Goal: Answer question/provide support: Share knowledge or assist other users

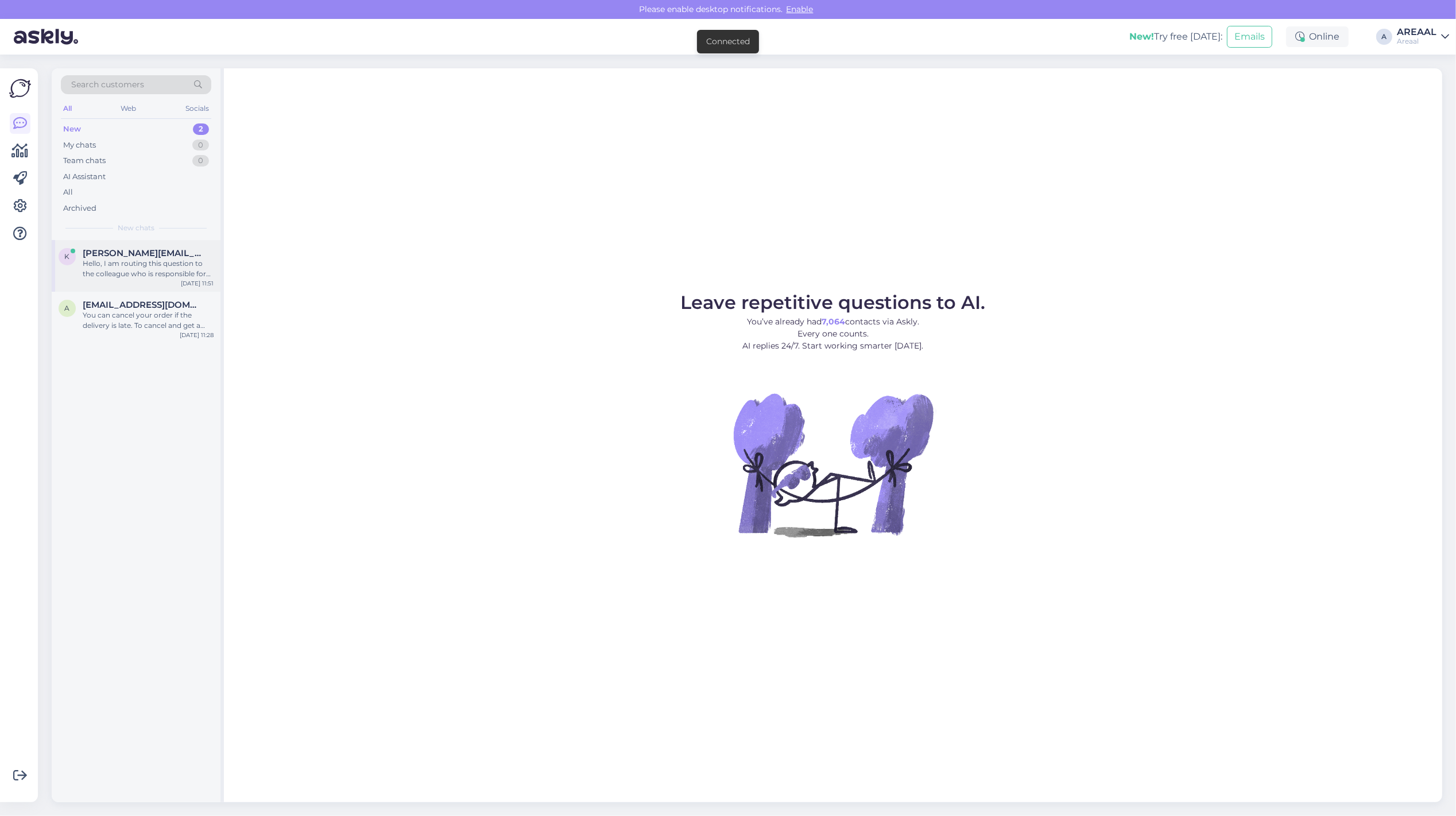
click at [159, 259] on div "Hello, I am routing this question to the colleague who is responsible for this …" at bounding box center [148, 268] width 131 height 20
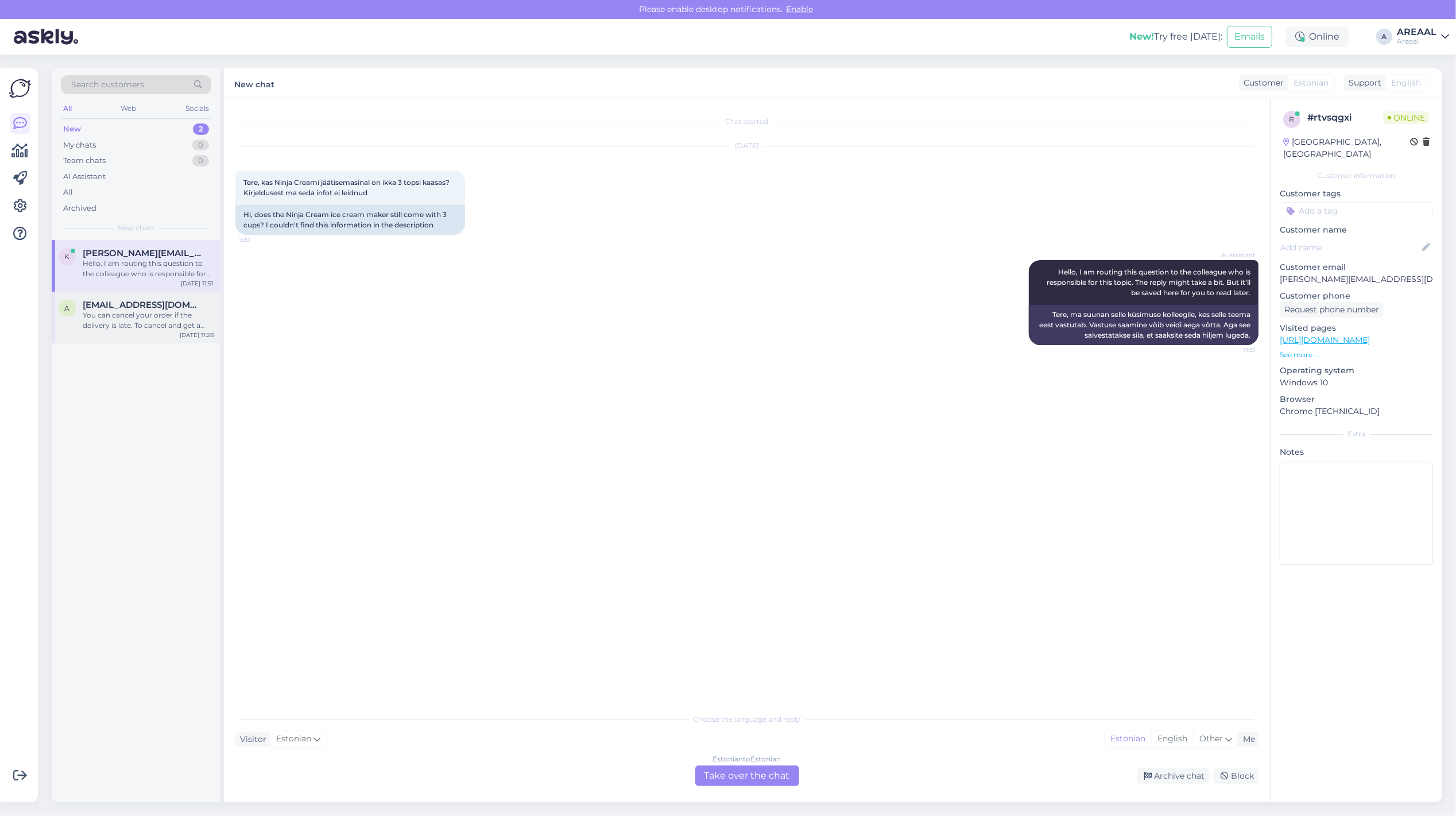
click at [152, 322] on div "You can cancel your order if the delivery is late. To cancel and get a refund, …" at bounding box center [148, 320] width 131 height 20
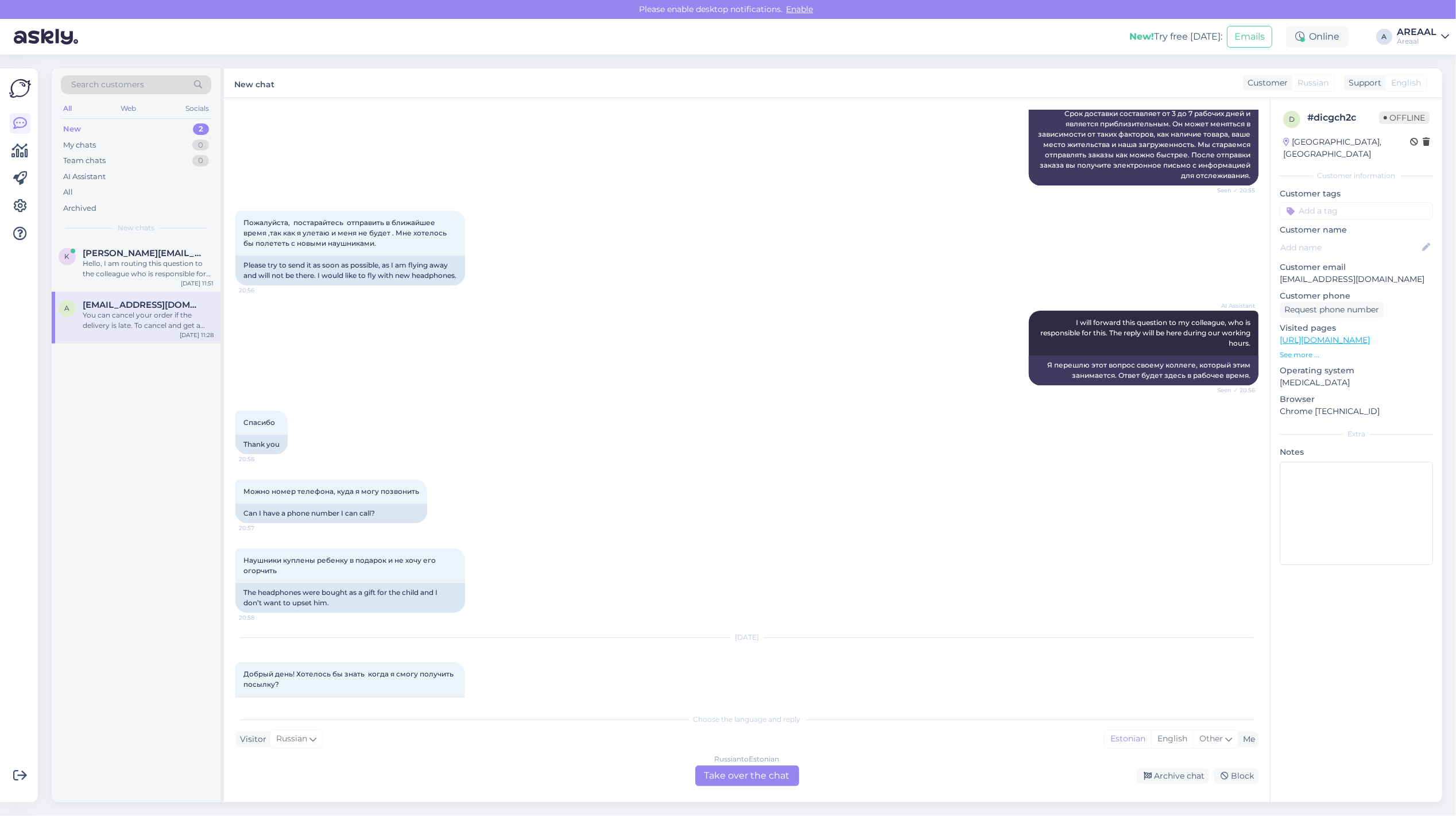
scroll to position [1540, 0]
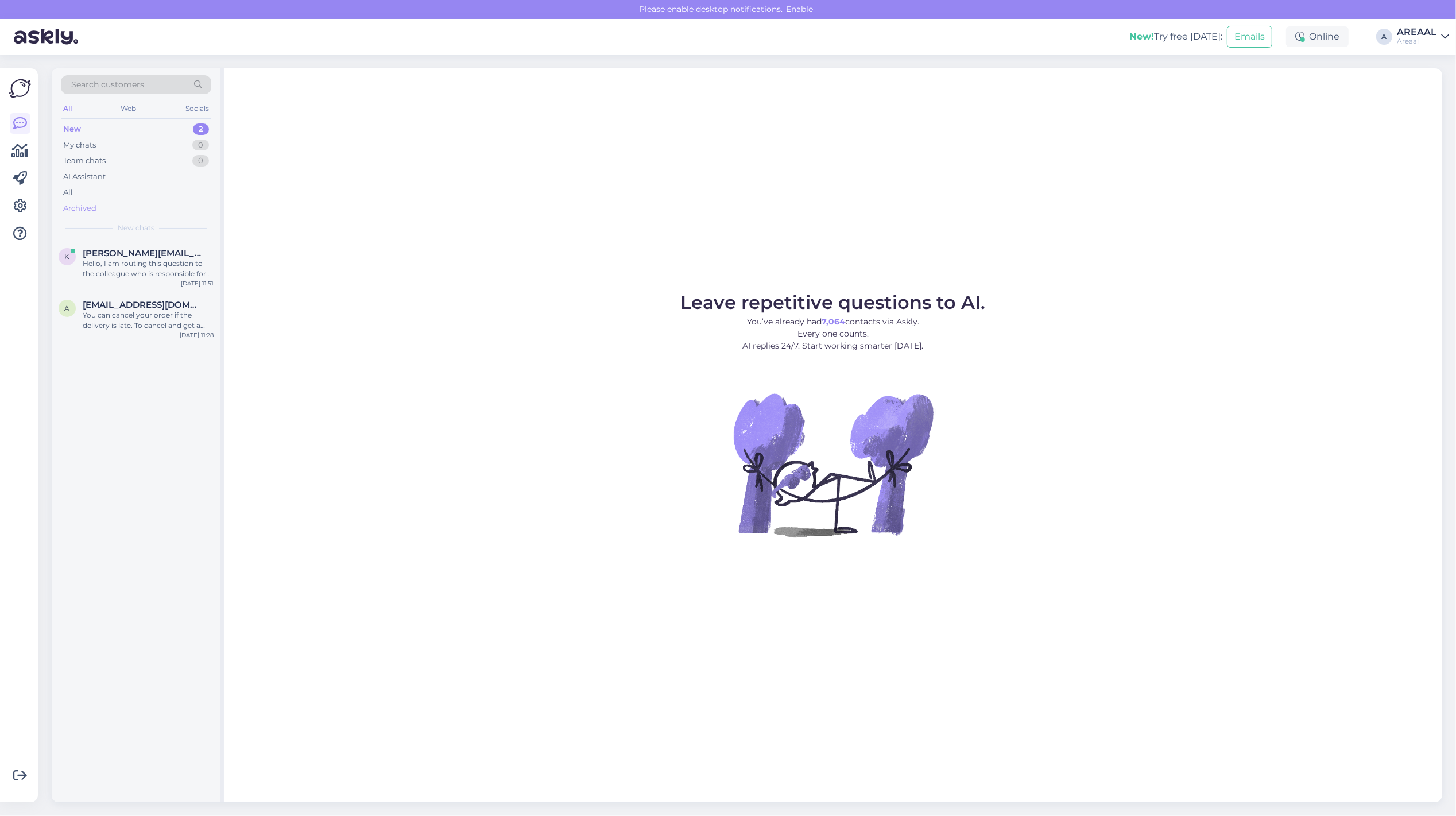
click at [136, 202] on div "Archived" at bounding box center [136, 208] width 151 height 16
click at [125, 260] on div "Hello, I am routing this question to the colleague who is responsible for this …" at bounding box center [148, 268] width 131 height 20
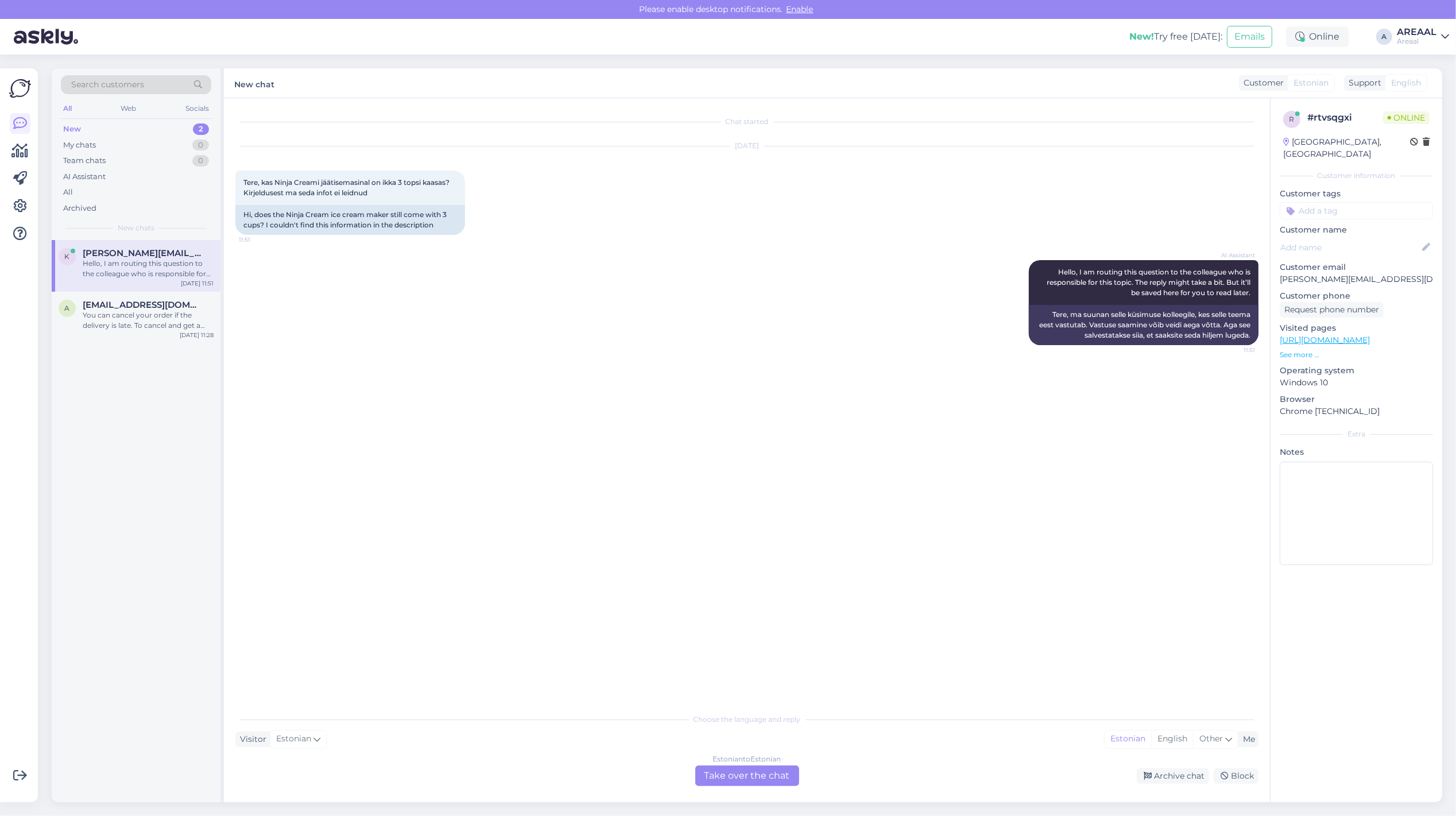
click at [1370, 335] on link "https://areaal.ee/ninja-creami-must-hobedane-jaatisemasin/" at bounding box center [1325, 340] width 90 height 11
click at [355, 185] on span "Tere, kas Ninja Creami jäätisemasinal on ikka 3 topsi kaasas? Kirjeldusest ma s…" at bounding box center [347, 187] width 208 height 19
copy div "Tere, kas Ninja Creami jäätisemasinal on ikka 3 topsi kaasas? Kirjeldusest ma s…"
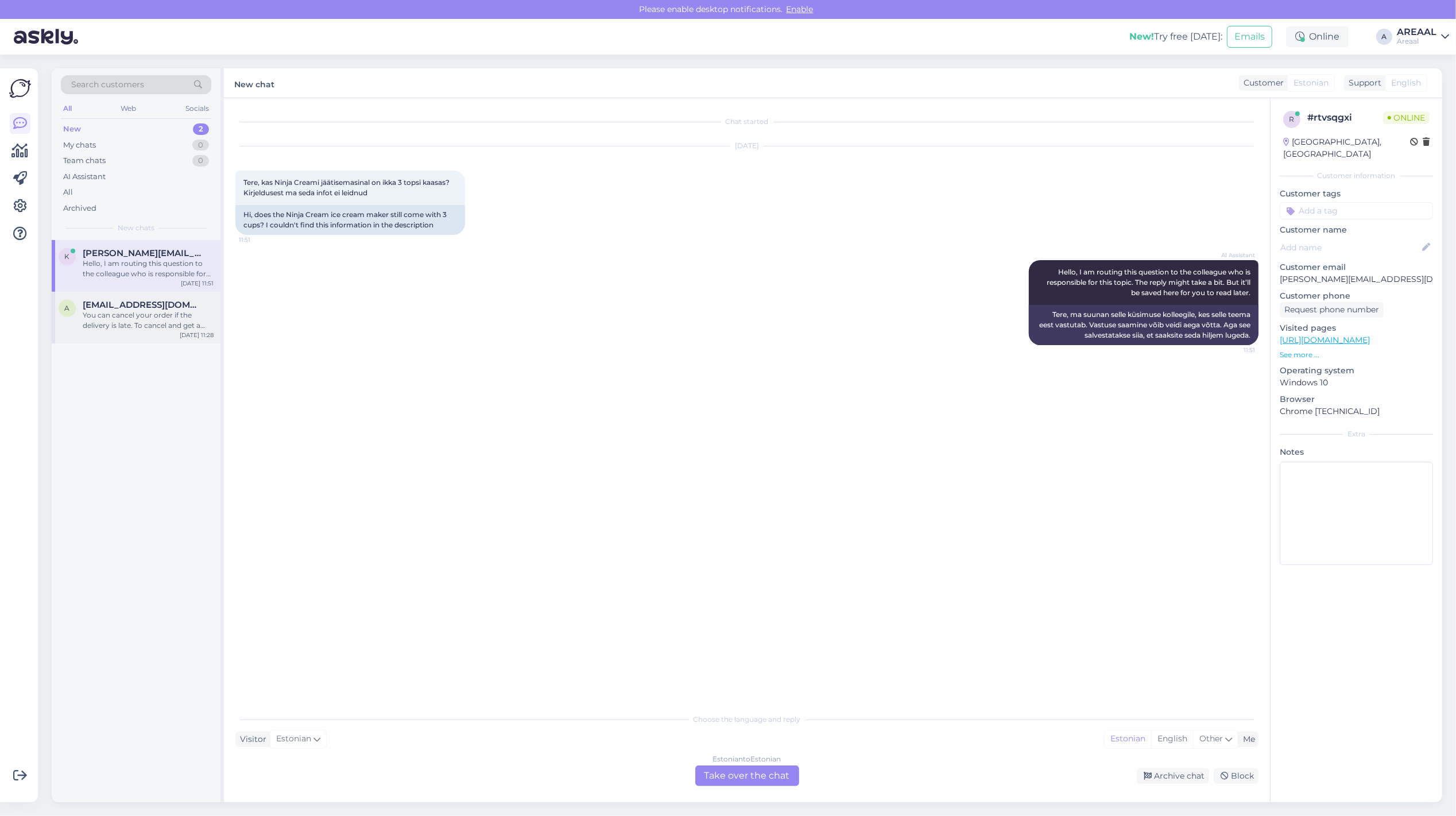
click at [154, 319] on div "You can cancel your order if the delivery is late. To cancel and get a refund, …" at bounding box center [148, 320] width 131 height 20
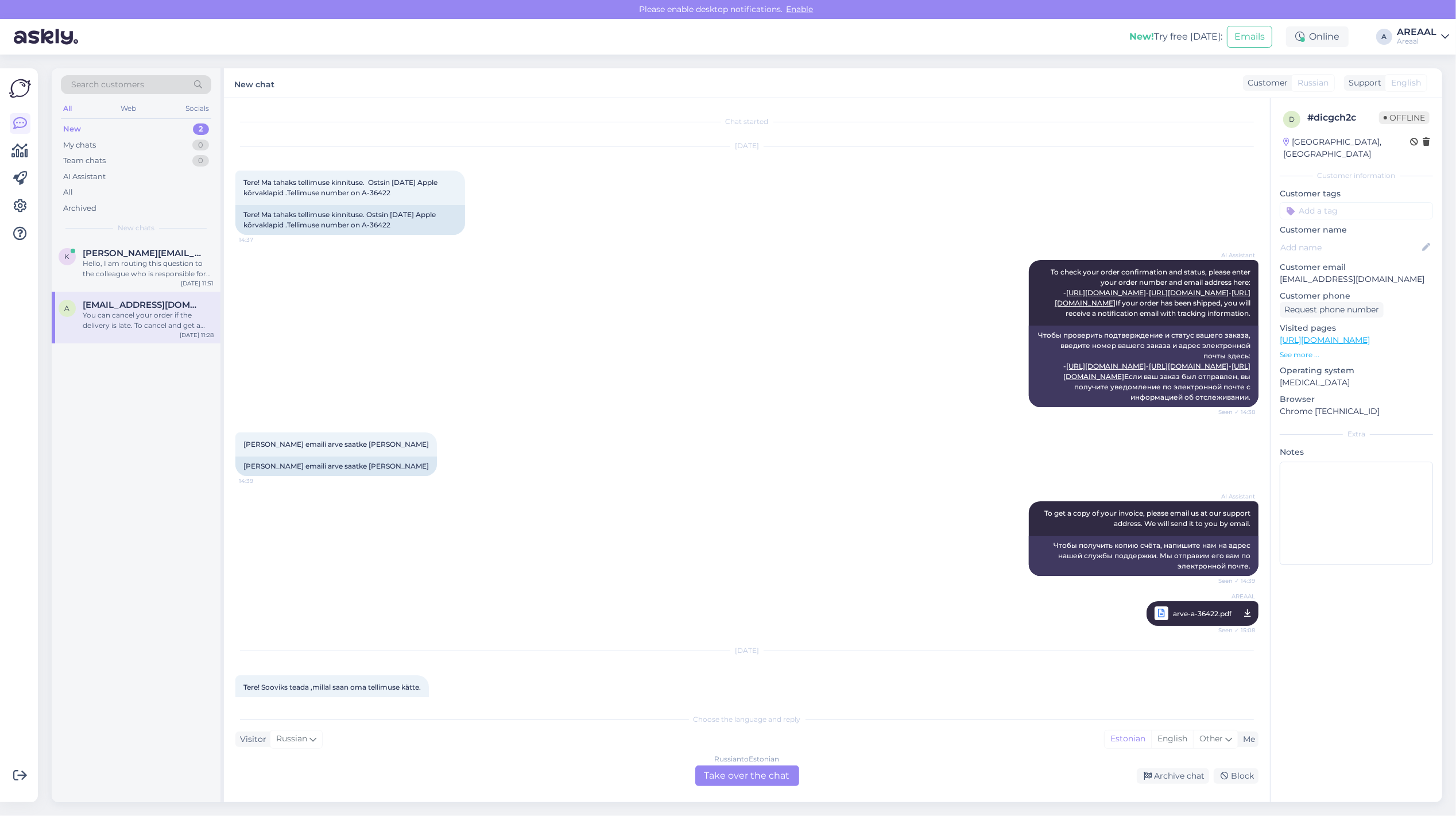
scroll to position [2258, 0]
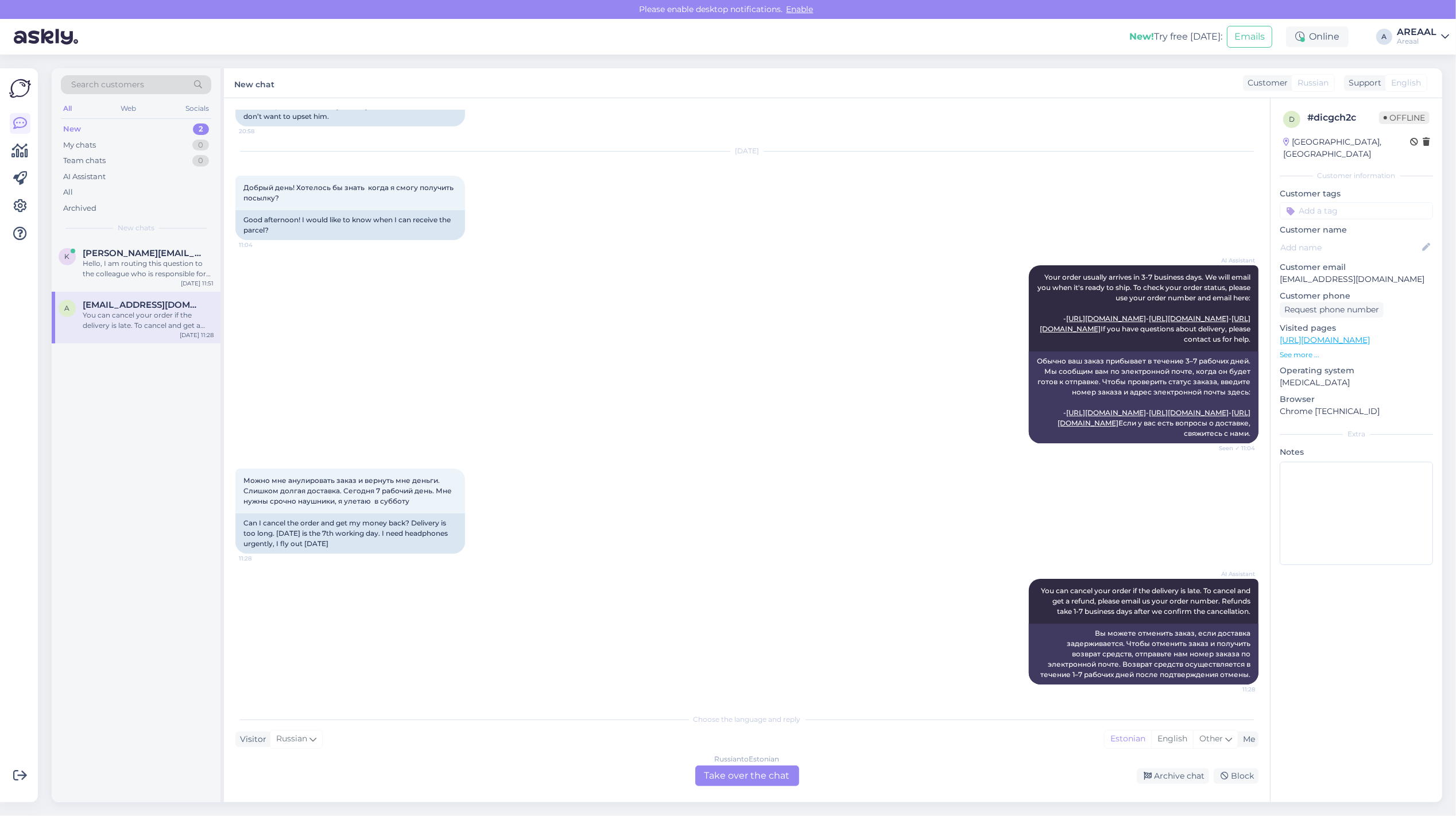
click at [1160, 767] on div "Russian to Estonian Take over the chat Archive chat Block" at bounding box center [747, 775] width 1023 height 20
click at [1167, 781] on div "Archive chat" at bounding box center [1173, 776] width 73 height 16
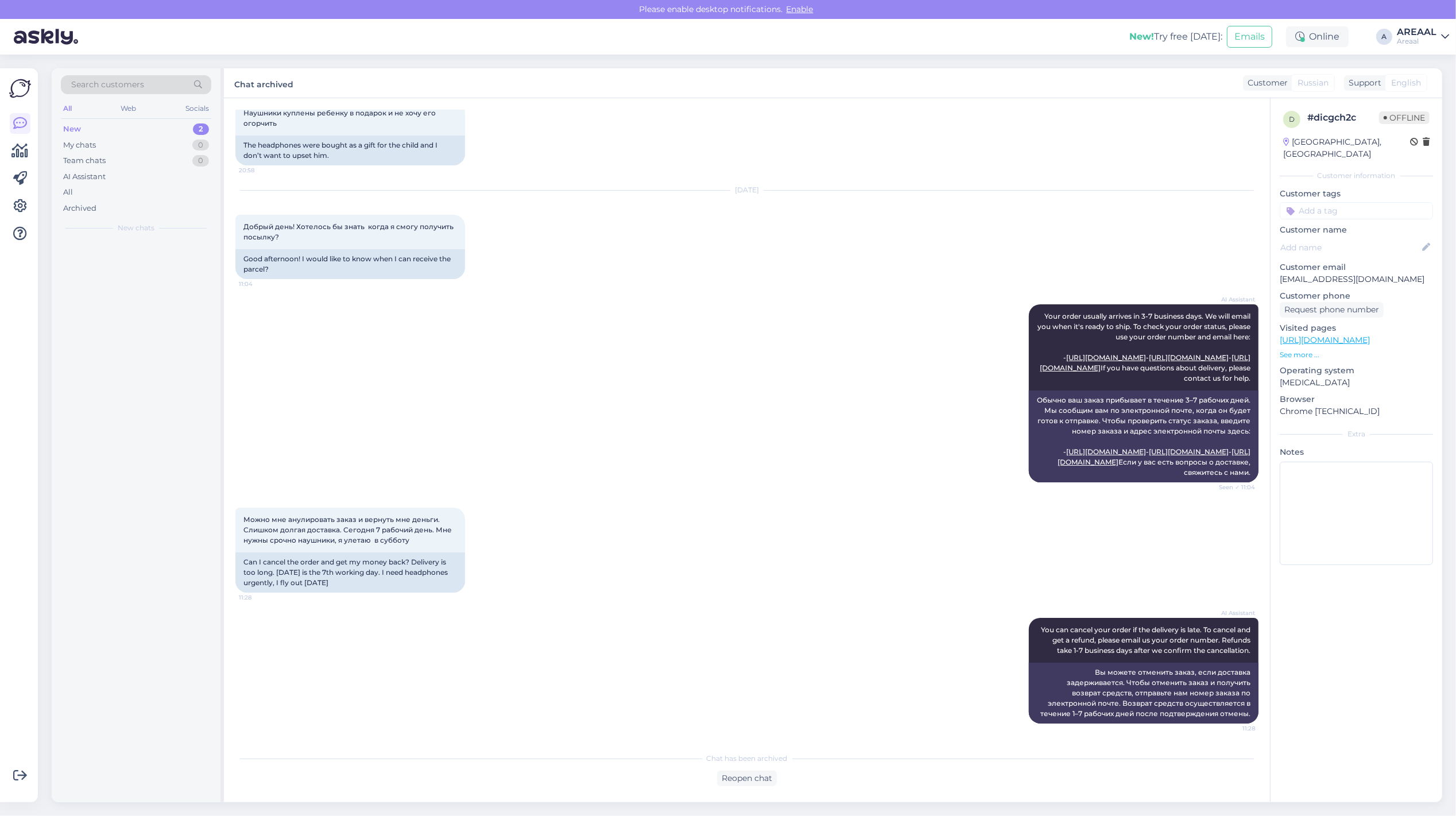
scroll to position [2219, 0]
click at [164, 188] on div "All" at bounding box center [136, 192] width 151 height 16
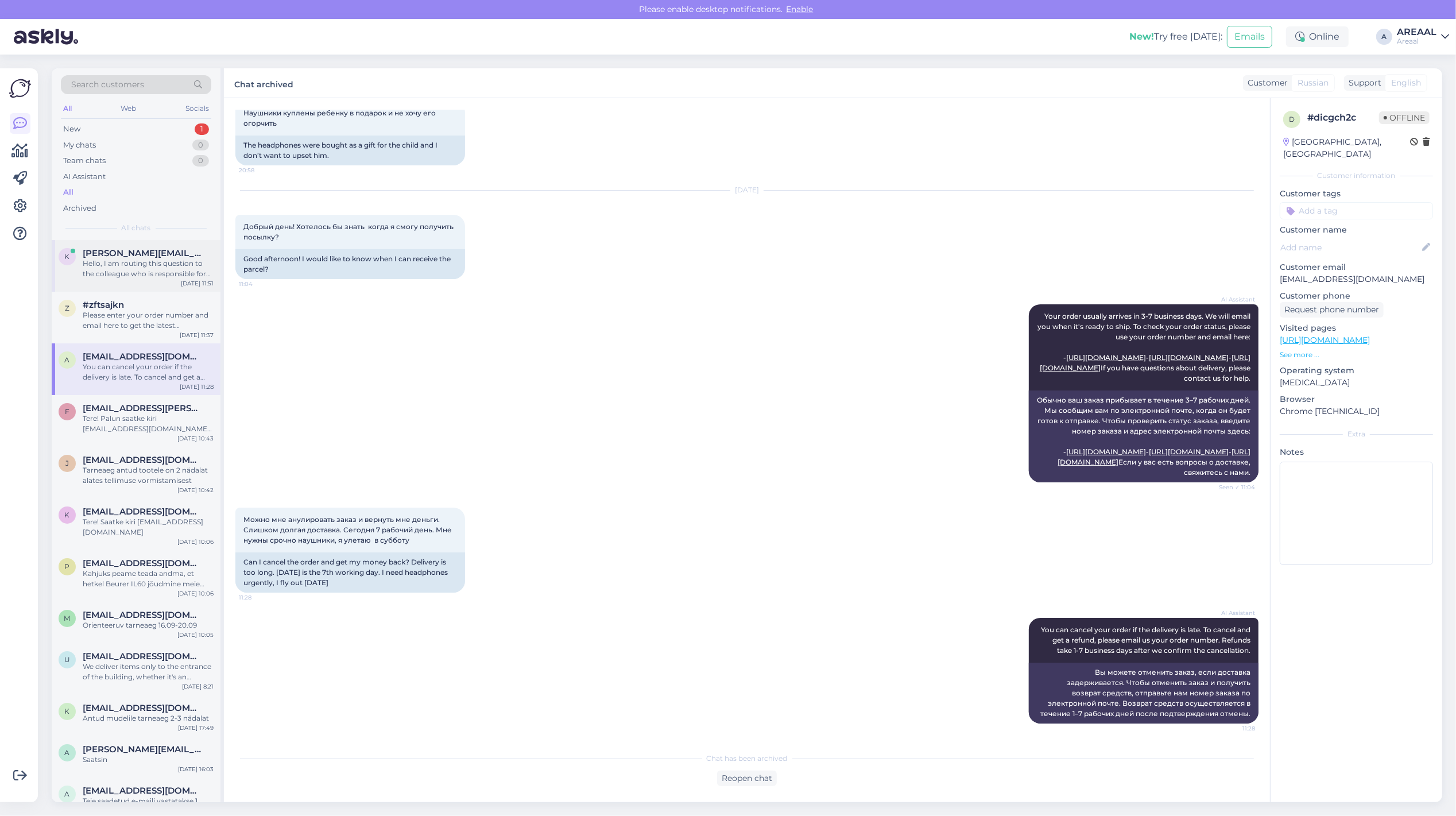
click at [155, 273] on div "Hello, I am routing this question to the colleague who is responsible for this …" at bounding box center [148, 268] width 131 height 20
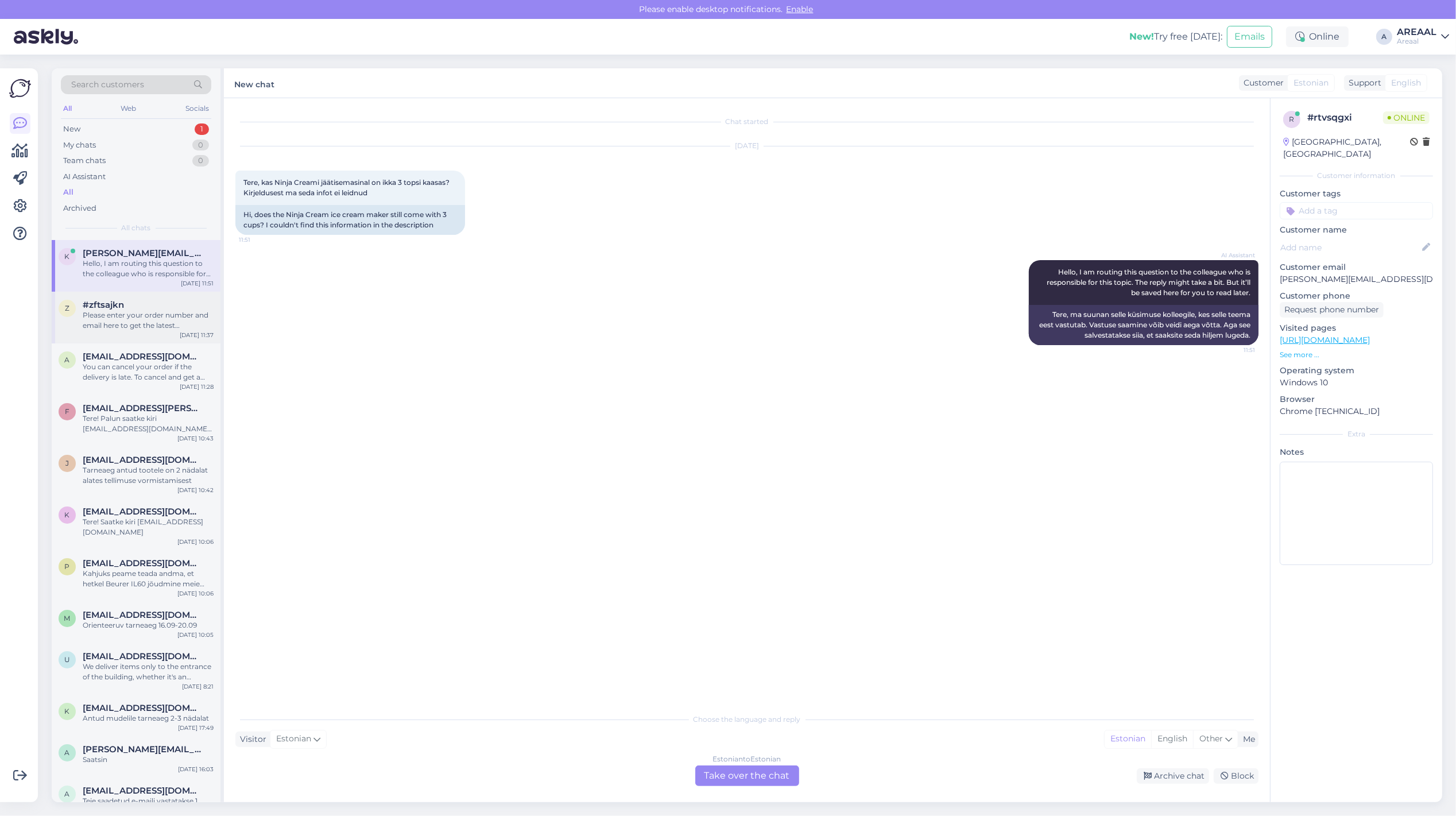
click at [145, 306] on div "#zftsajkn" at bounding box center [148, 304] width 131 height 11
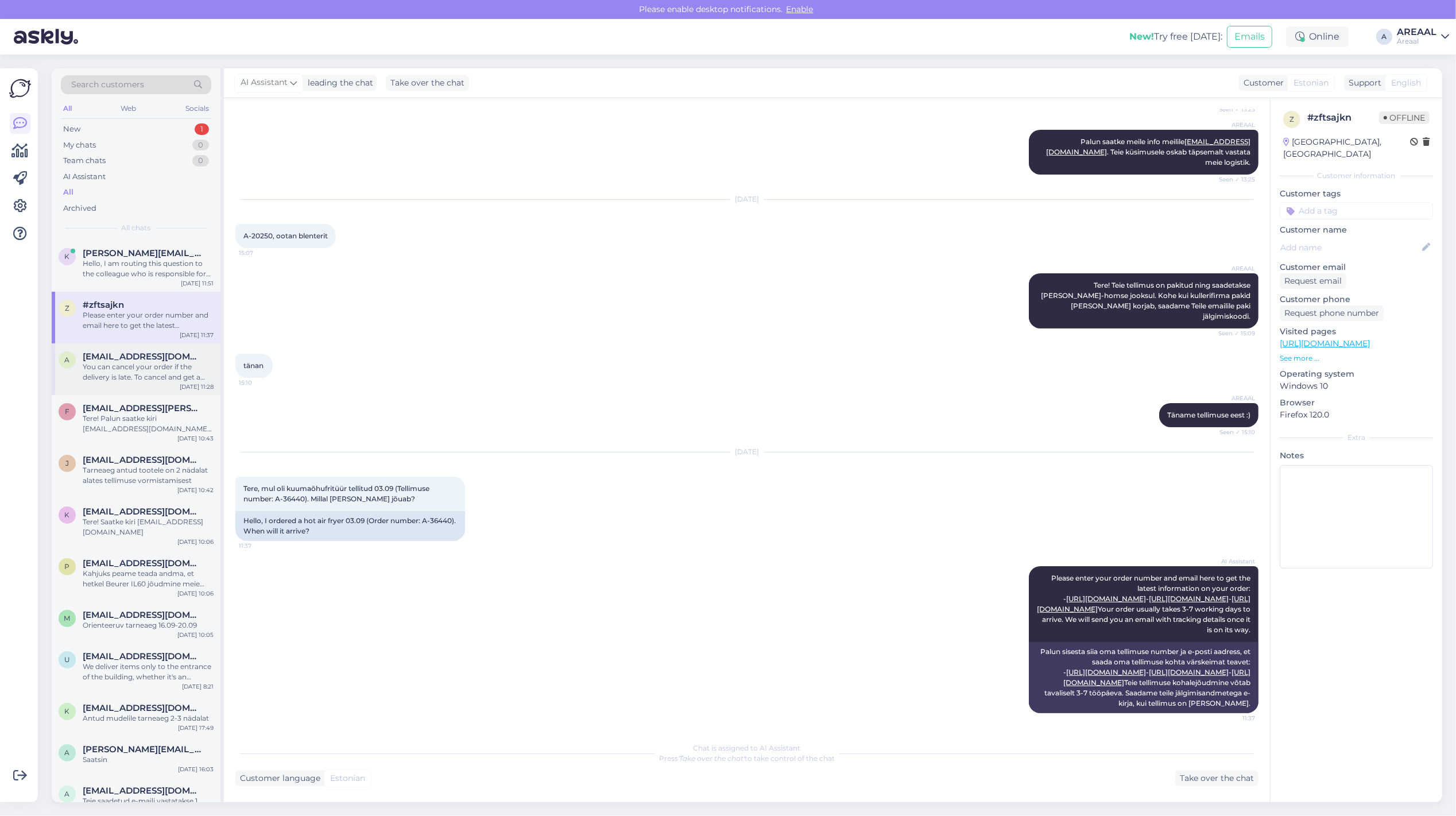
click at [141, 357] on span "[EMAIL_ADDRESS][DOMAIN_NAME]" at bounding box center [142, 357] width 120 height 11
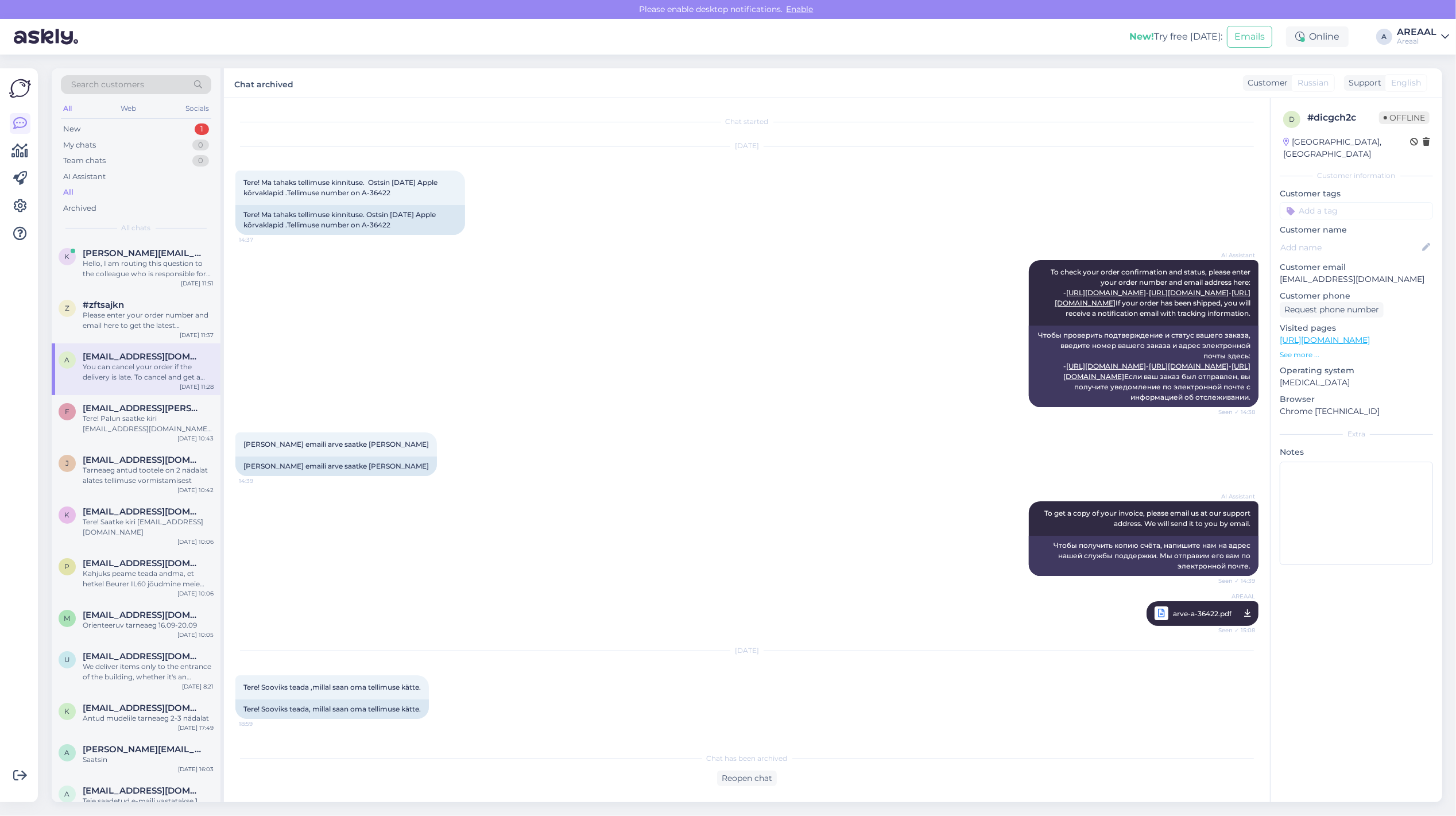
scroll to position [2219, 0]
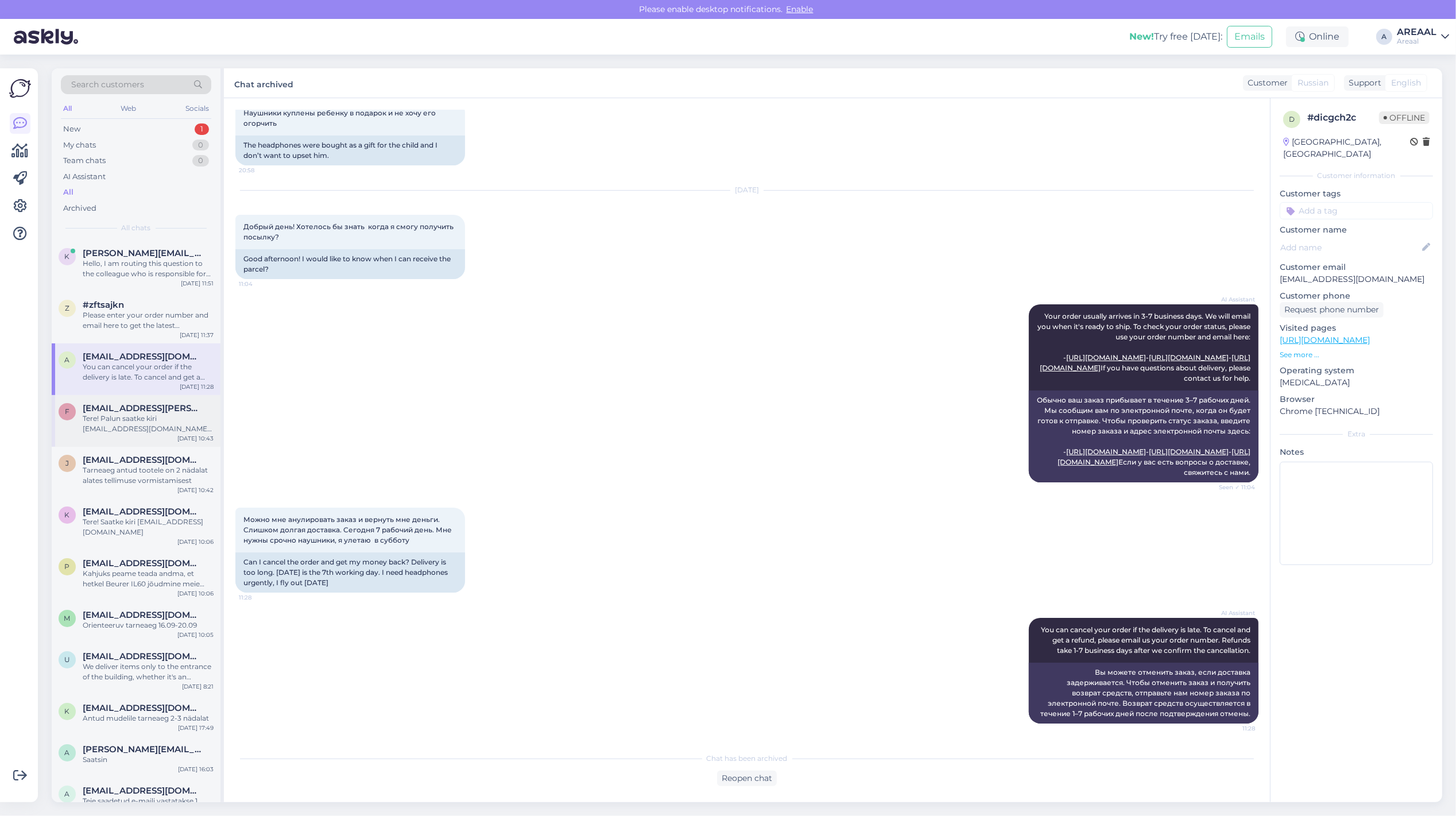
click at [134, 407] on span "fedorenko.zane@gmail.com" at bounding box center [142, 408] width 120 height 11
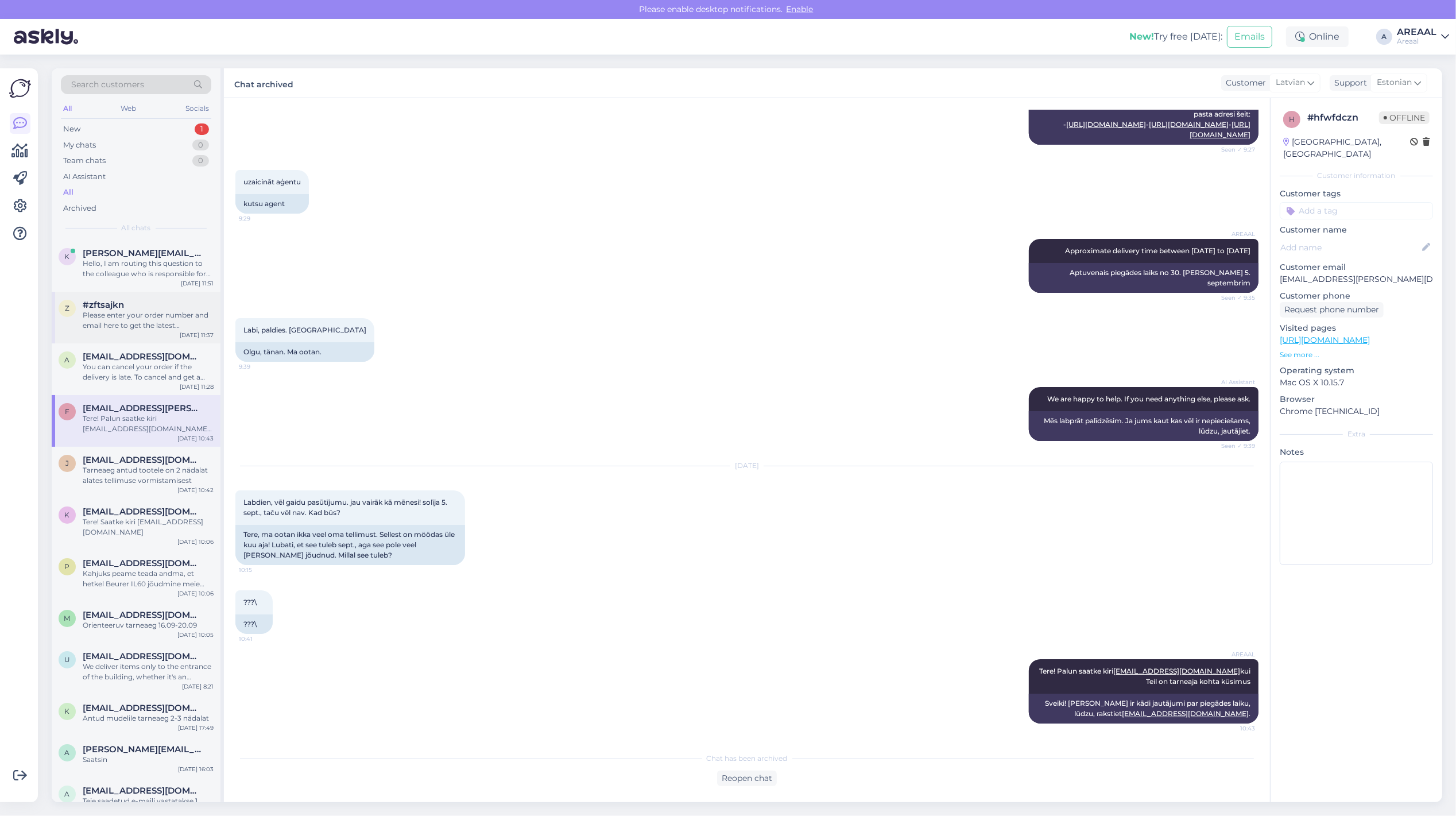
click at [132, 317] on div "Please enter your order number and email here to get the latest information on …" at bounding box center [148, 320] width 131 height 20
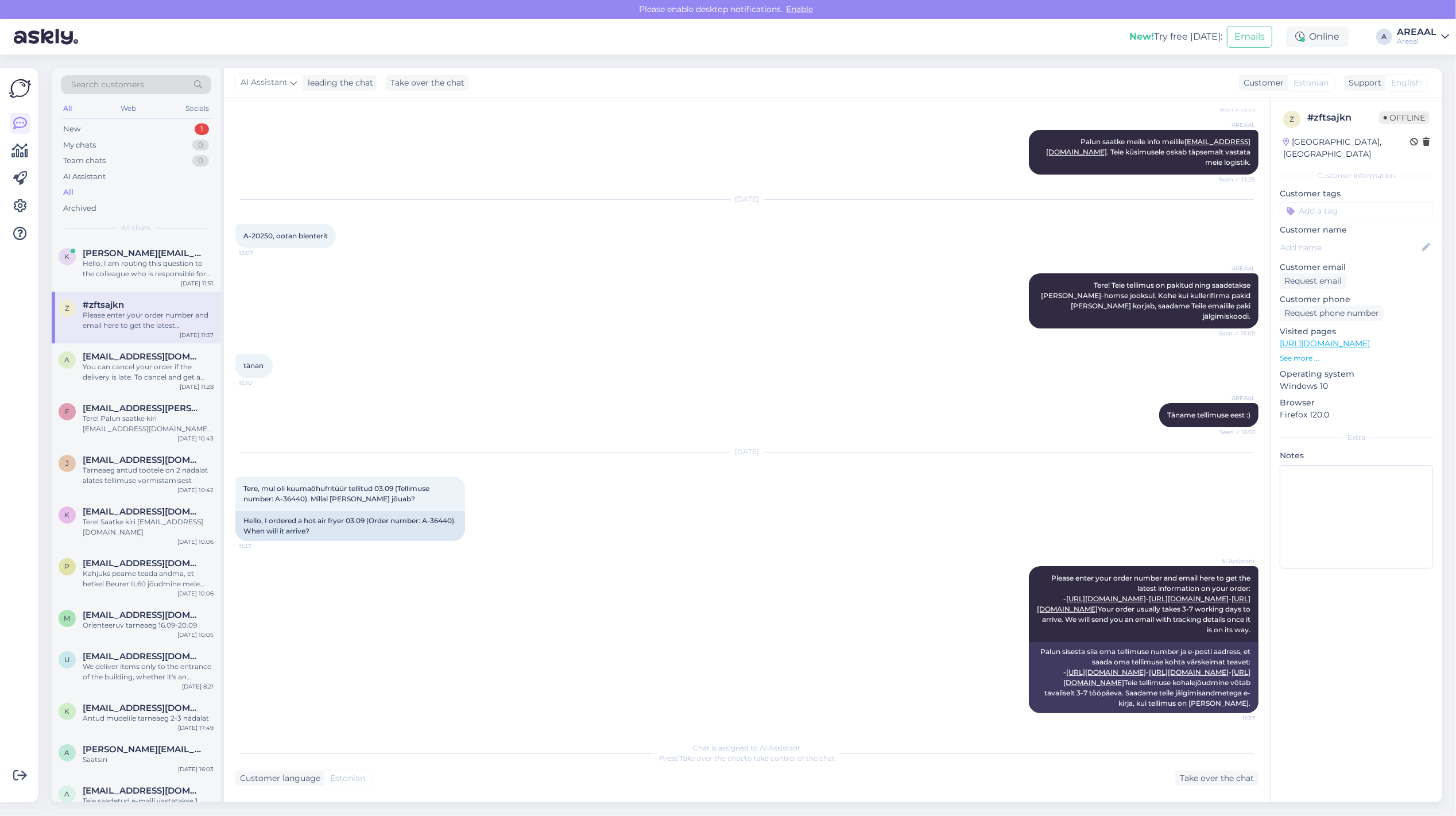
click at [1430, 40] on div "Areaal" at bounding box center [1417, 41] width 40 height 9
click at [1439, 95] on button "Open" at bounding box center [1424, 89] width 32 height 18
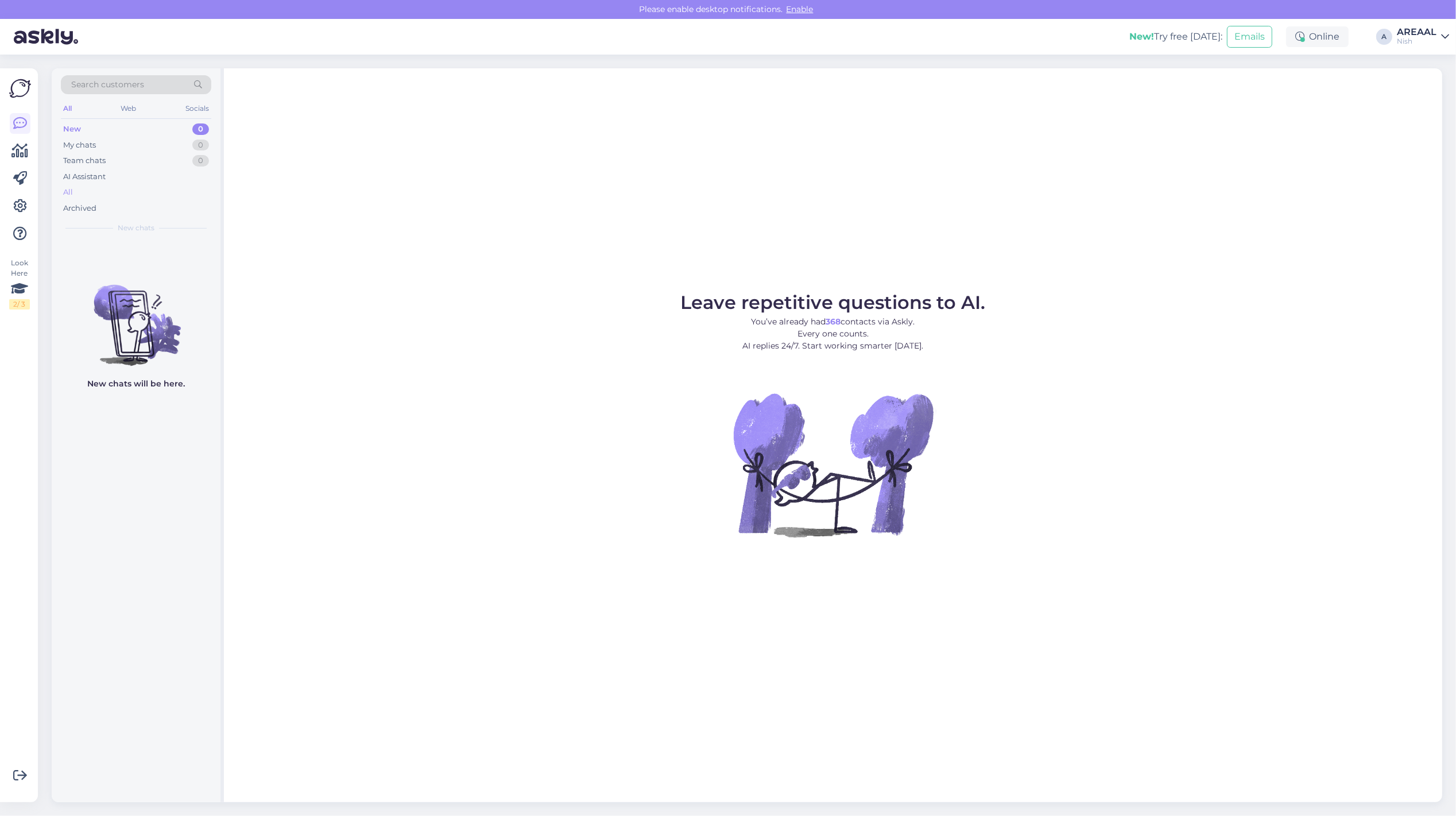
click at [138, 193] on div "All" at bounding box center [136, 192] width 151 height 16
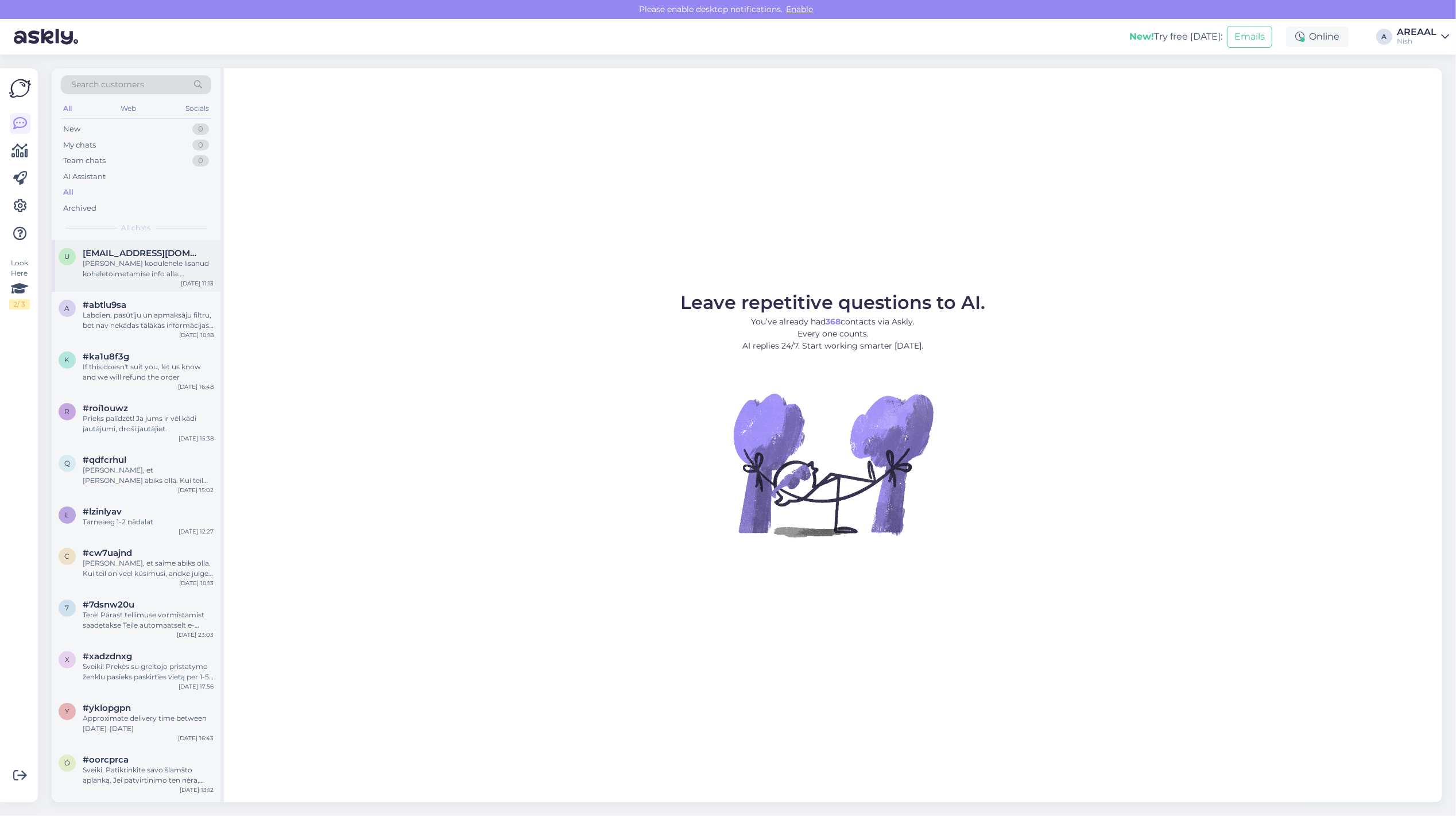
click at [136, 273] on div "Oleme kodulehele lisanud kohaletoimetamise info alla: Tarneajad on esialgsed ni…" at bounding box center [148, 268] width 131 height 20
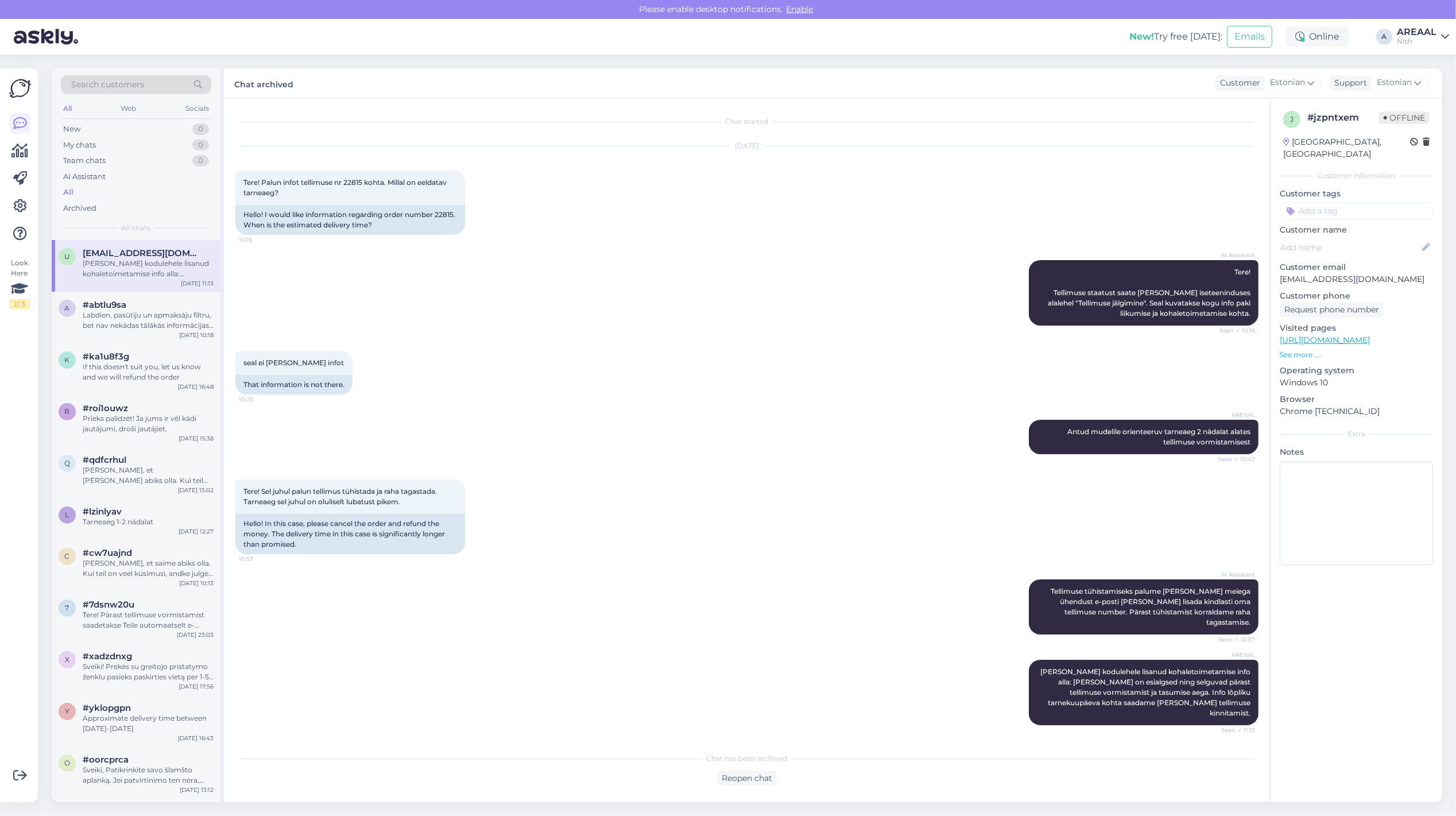
click at [1396, 24] on div "New! Try free today: Emails Online A AREAAL Nish" at bounding box center [728, 37] width 1456 height 35
click at [1400, 42] on div "Nish" at bounding box center [1417, 41] width 40 height 9
click at [1413, 61] on button "Open" at bounding box center [1424, 64] width 32 height 18
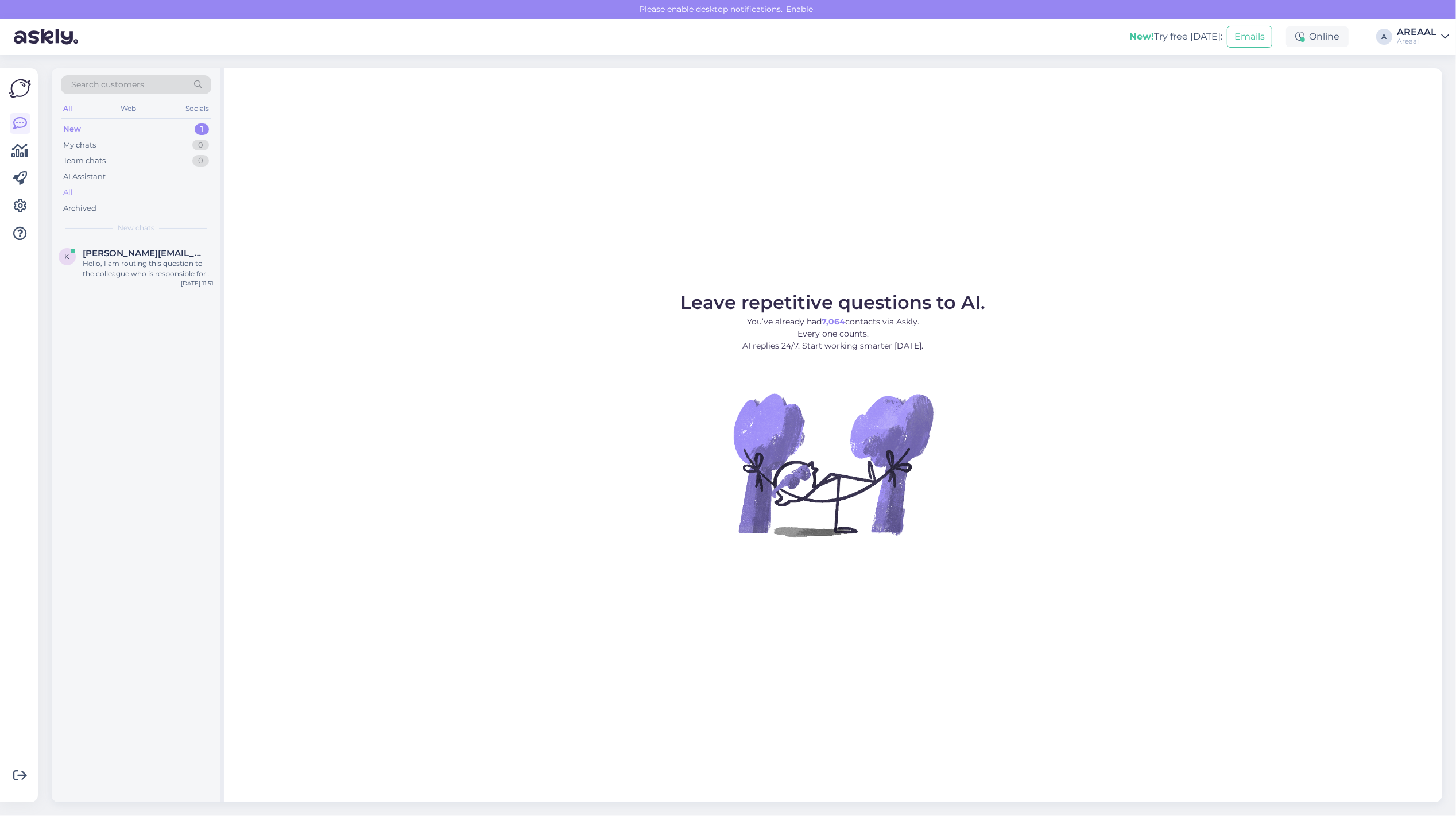
click at [194, 188] on div "All" at bounding box center [136, 192] width 151 height 16
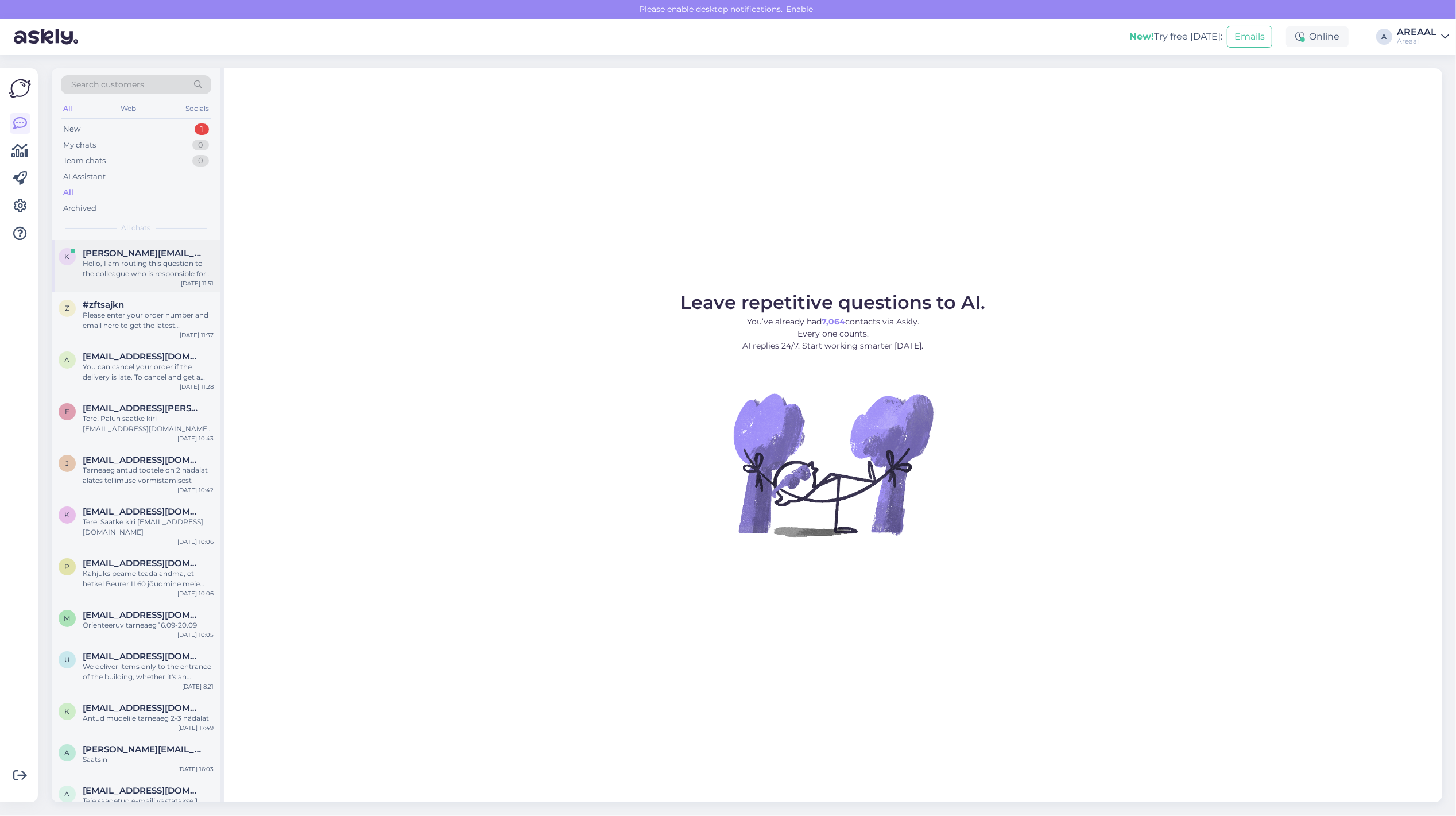
click at [191, 260] on div "Hello, I am routing this question to the colleague who is responsible for this …" at bounding box center [148, 268] width 131 height 20
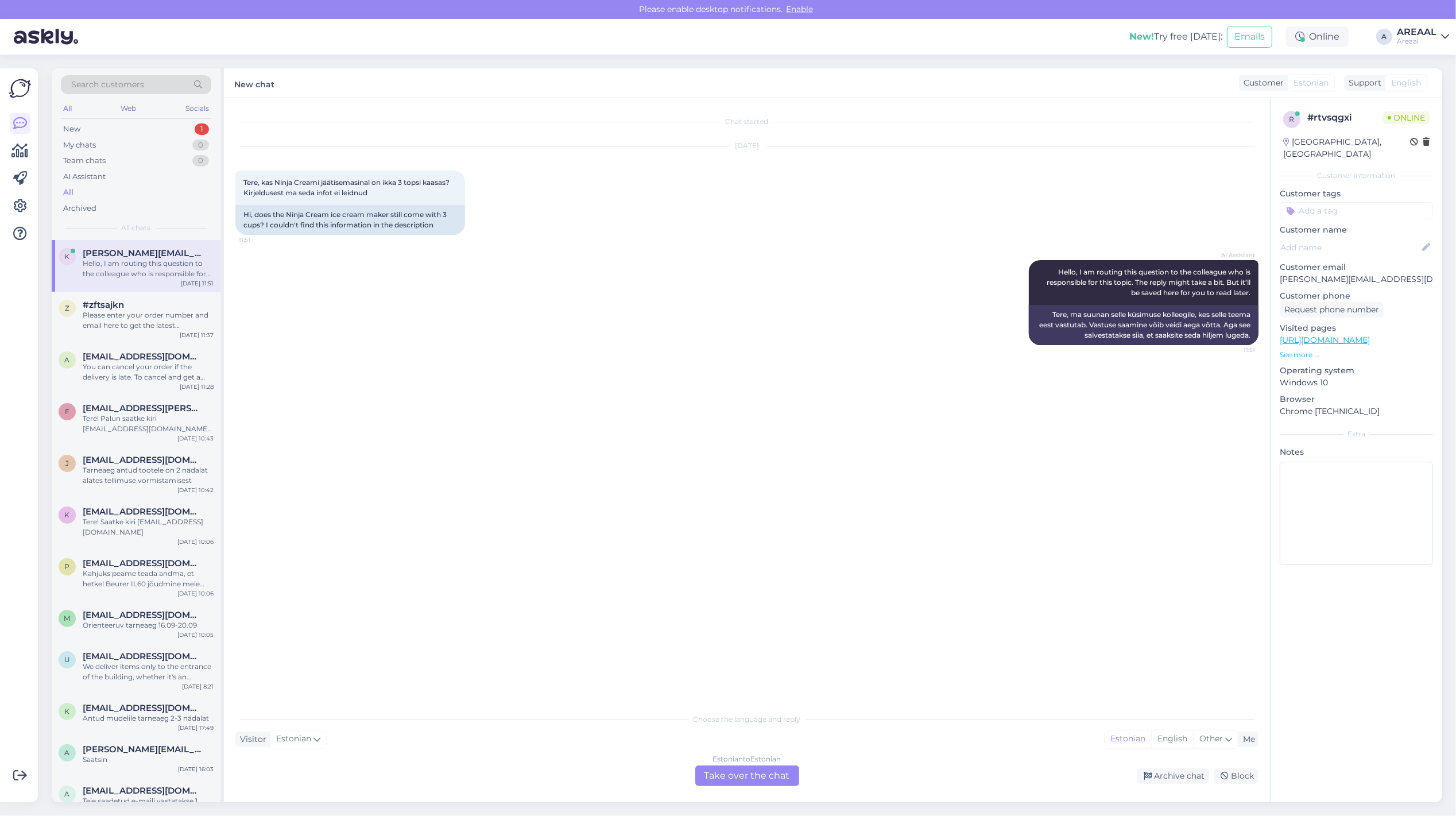
click at [949, 425] on div "Chat started [DATE] Tere, kas Ninja Creami jäätisemasinal on ikka 3 topsi kaasa…" at bounding box center [752, 403] width 1034 height 587
click at [744, 776] on div "Estonian to Estonian Take over the chat" at bounding box center [747, 775] width 104 height 20
click at [744, 771] on textarea at bounding box center [747, 762] width 1023 height 24
click at [744, 769] on textarea at bounding box center [747, 762] width 1023 height 24
type textarea "Tere"
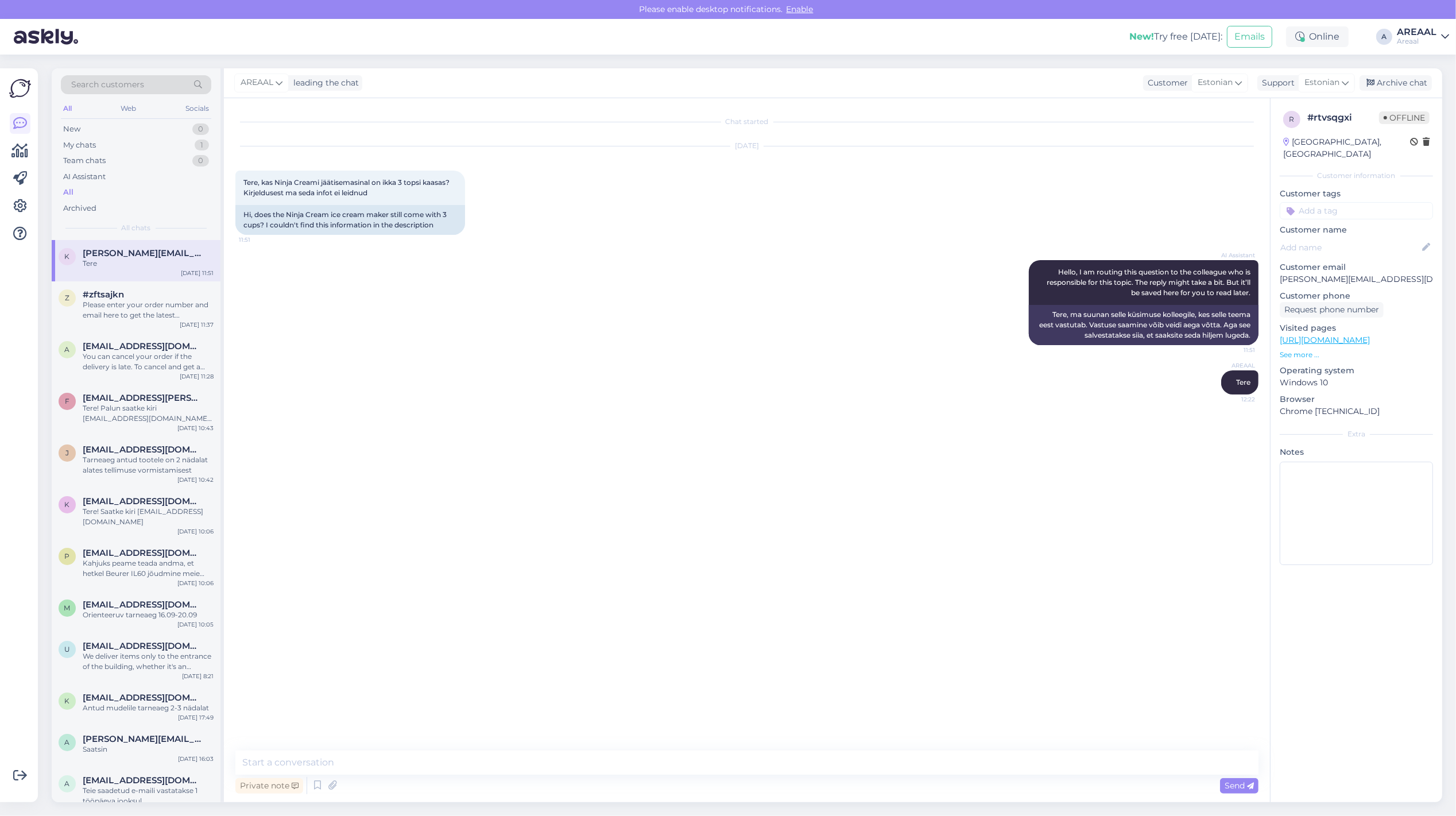
type textarea "Antud mudelil on kolm topsi"
click at [1395, 78] on div "Archive chat" at bounding box center [1396, 82] width 73 height 16
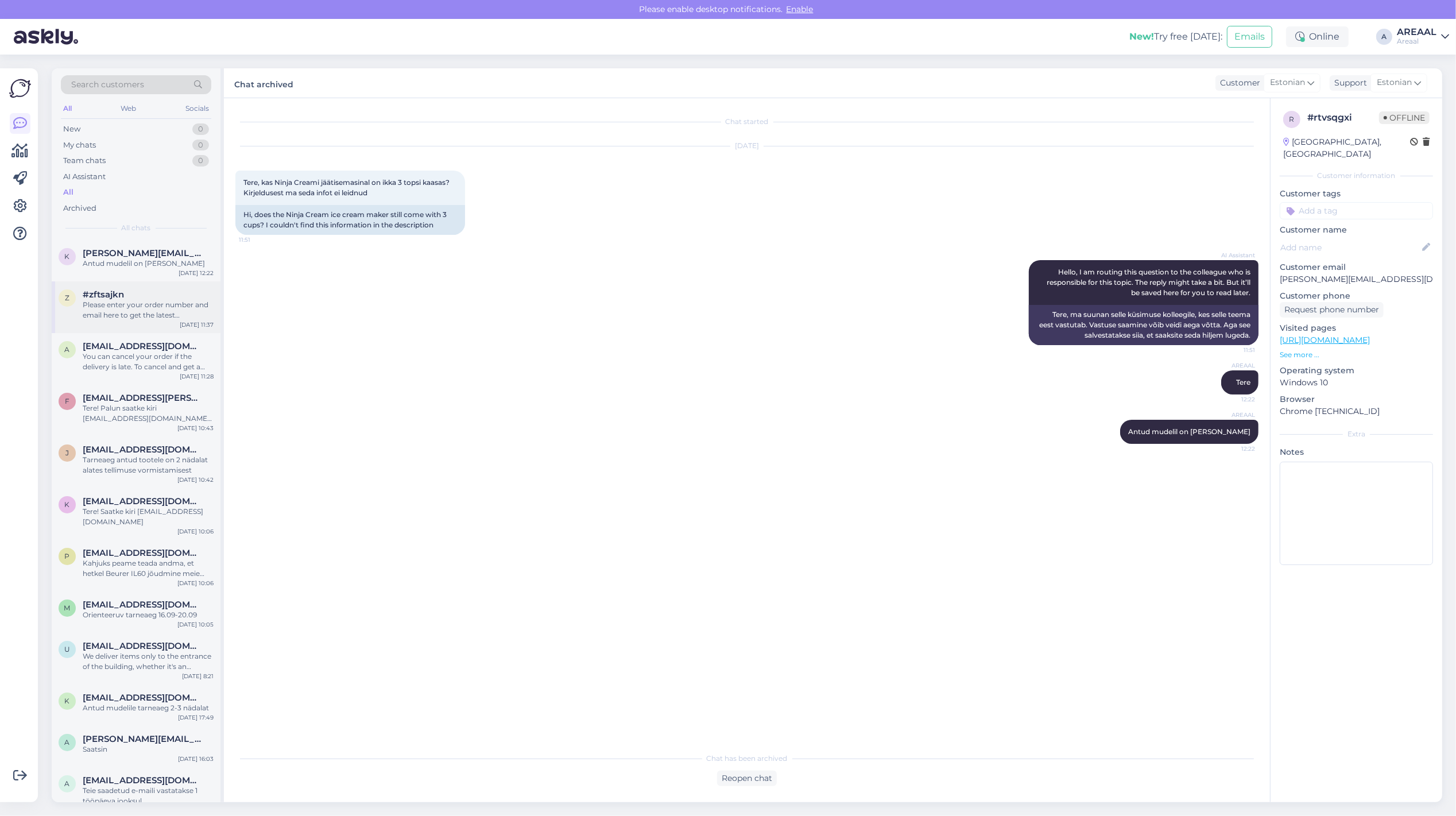
click at [154, 314] on div "Please enter your order number and email here to get the latest information on …" at bounding box center [148, 309] width 131 height 20
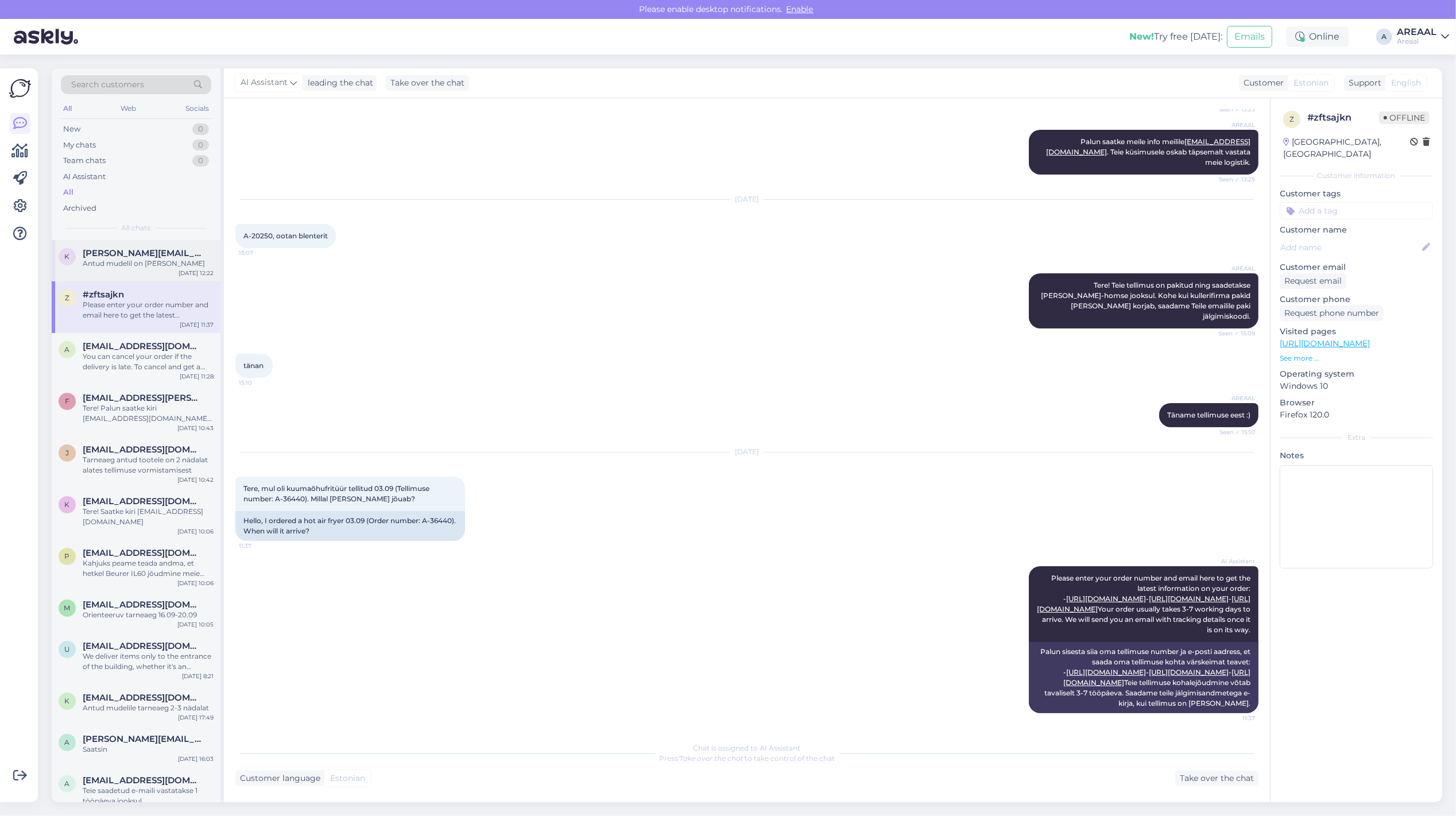
click at [144, 259] on div "Antud mudelil on kolm topsi" at bounding box center [148, 264] width 131 height 11
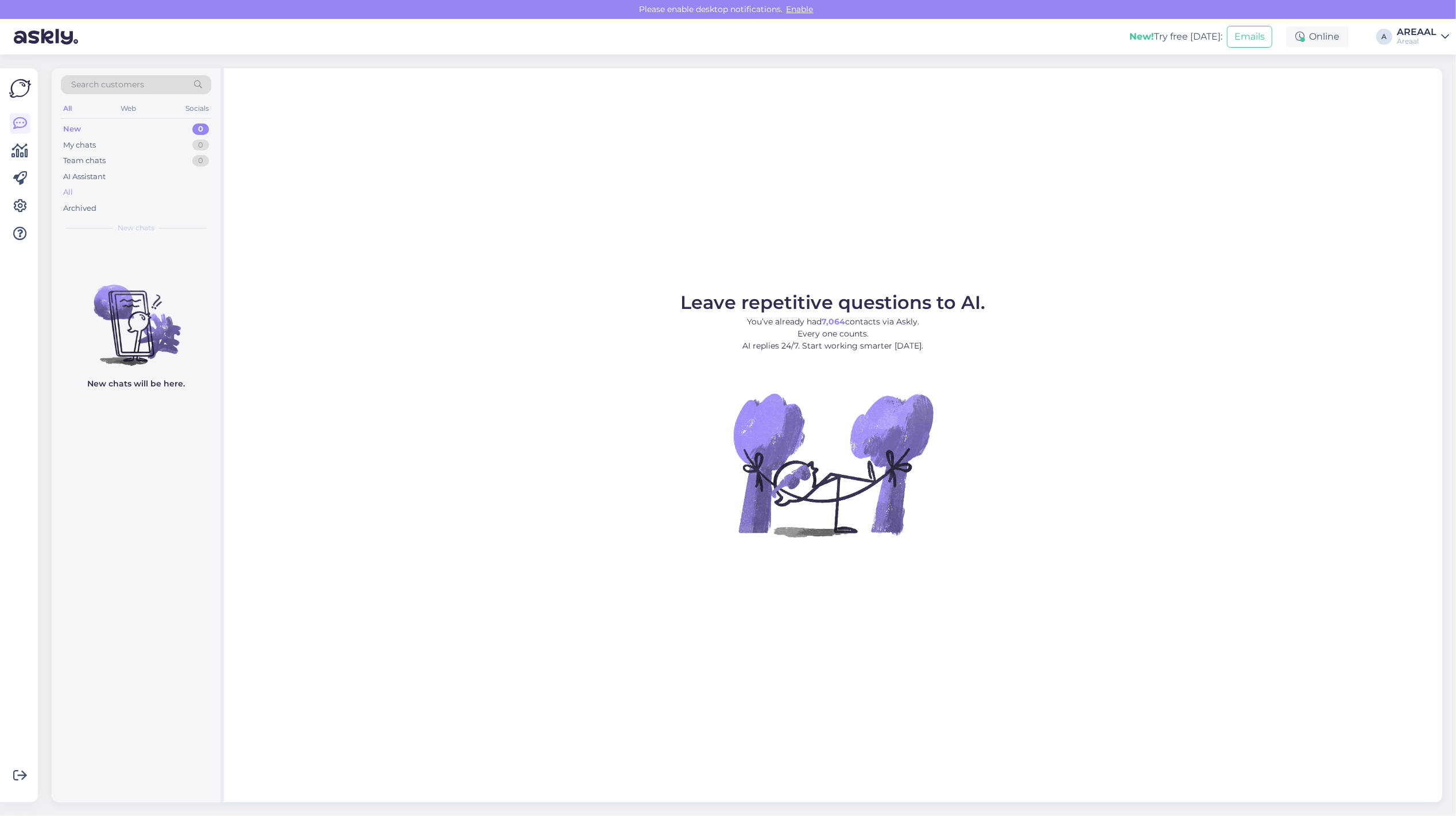
click at [131, 192] on div "All" at bounding box center [136, 192] width 151 height 16
click at [162, 193] on div "All" at bounding box center [136, 192] width 151 height 16
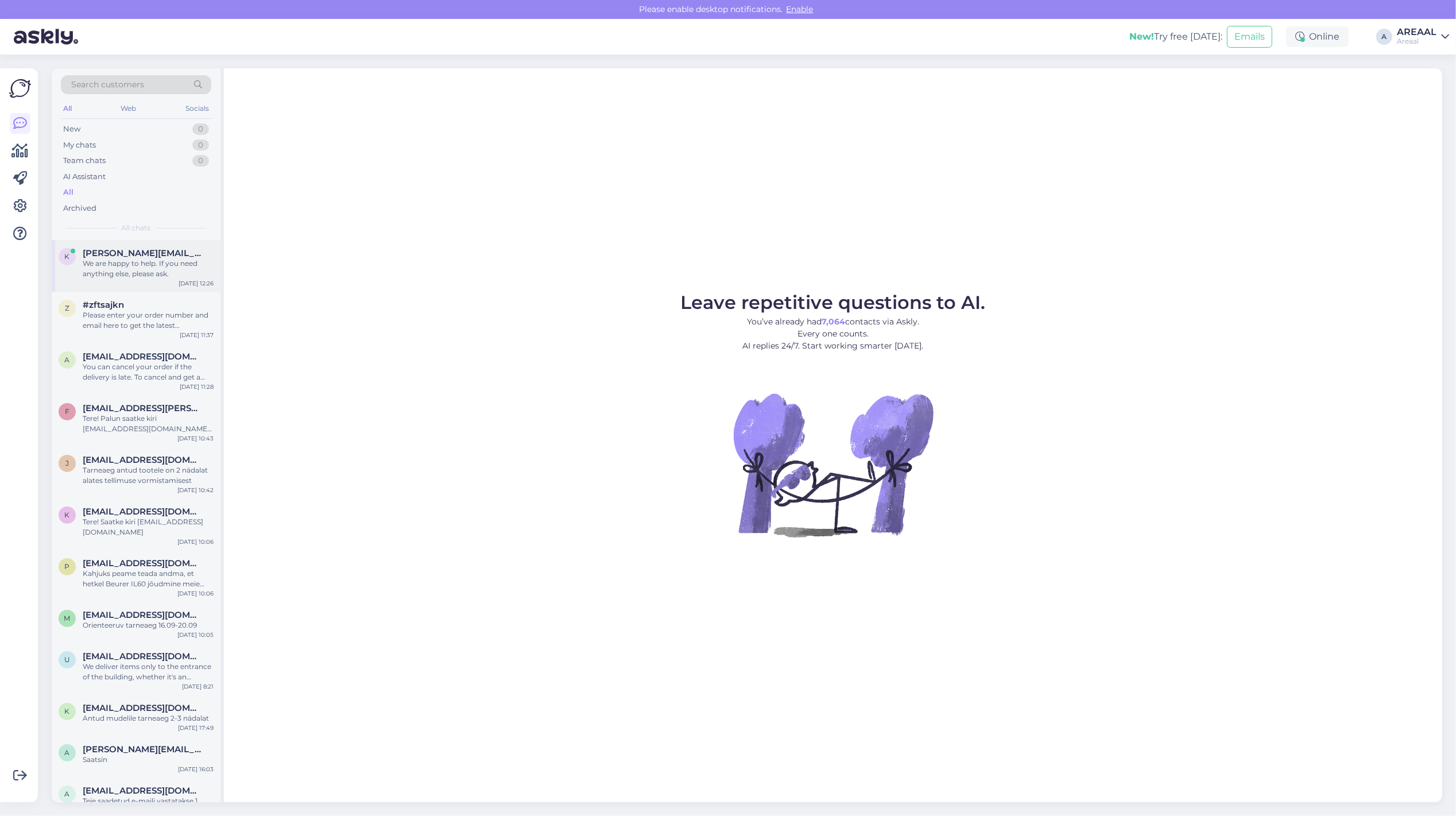
click at [155, 250] on span "[PERSON_NAME][EMAIL_ADDRESS][DOMAIN_NAME]" at bounding box center [142, 253] width 120 height 11
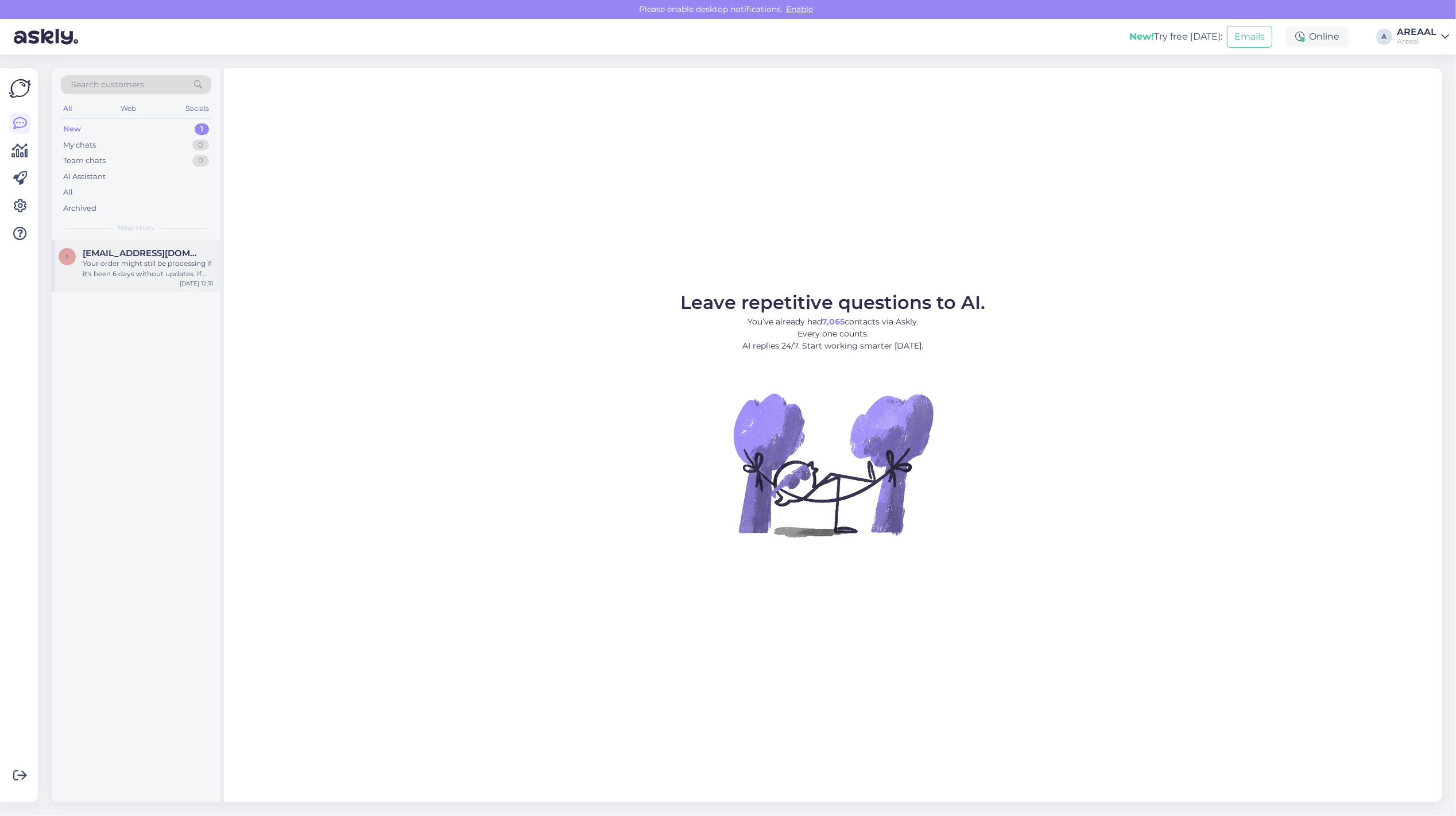
click at [205, 257] on div "Iris.juhani@gmail.com" at bounding box center [148, 253] width 131 height 11
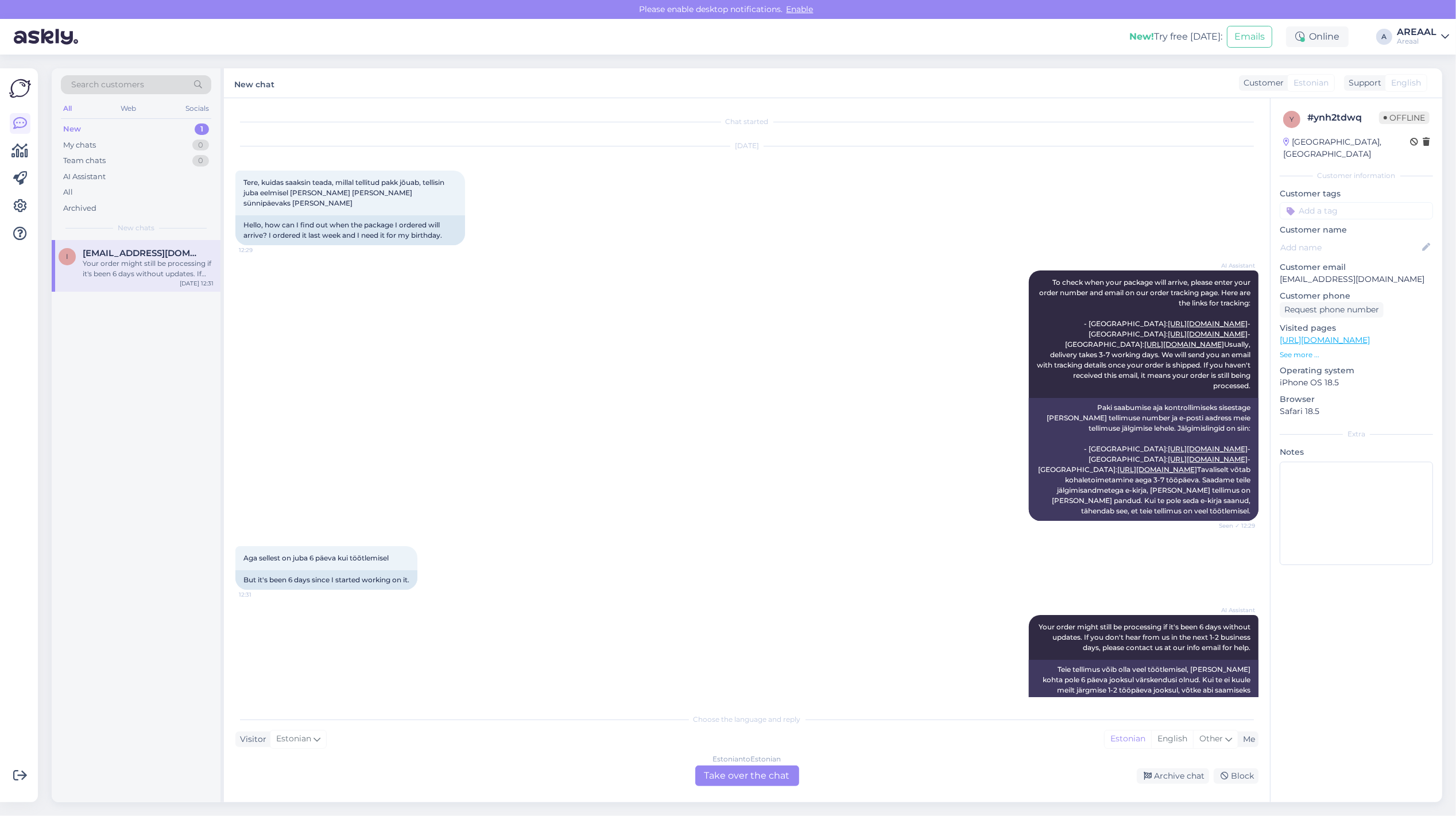
scroll to position [35, 0]
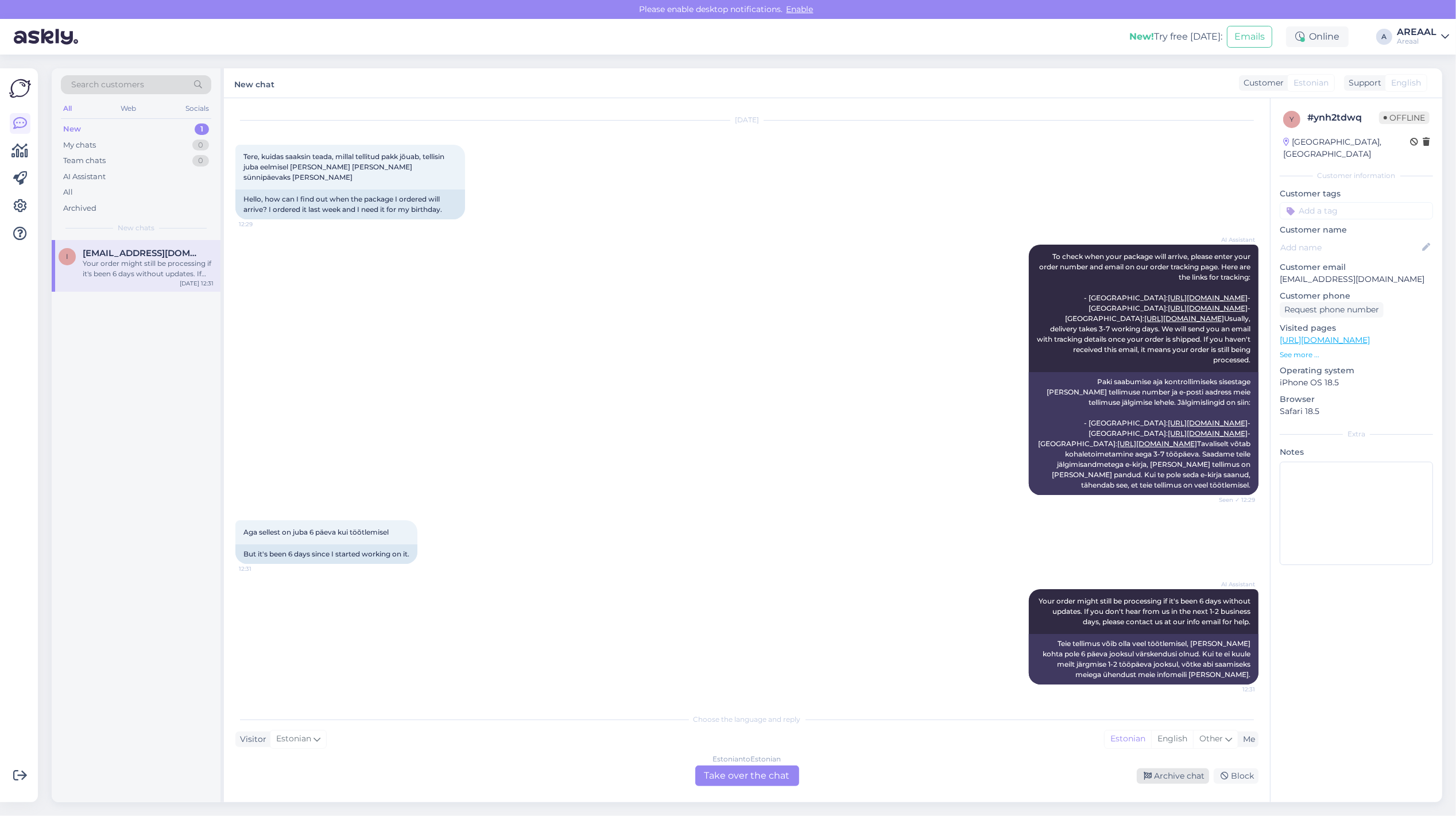
click at [1166, 770] on div "Archive chat" at bounding box center [1173, 776] width 73 height 16
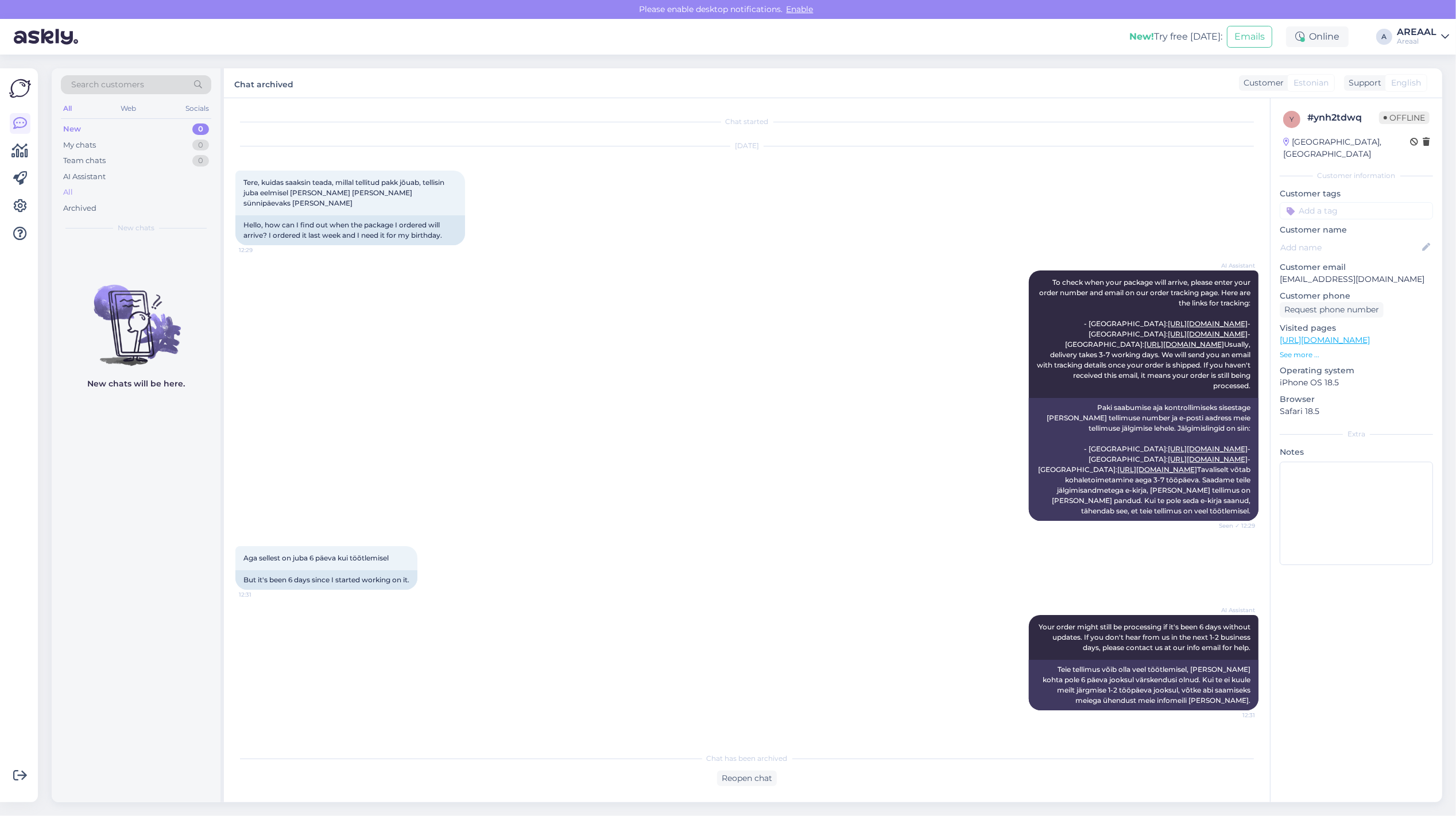
click at [130, 193] on div "All" at bounding box center [136, 192] width 151 height 16
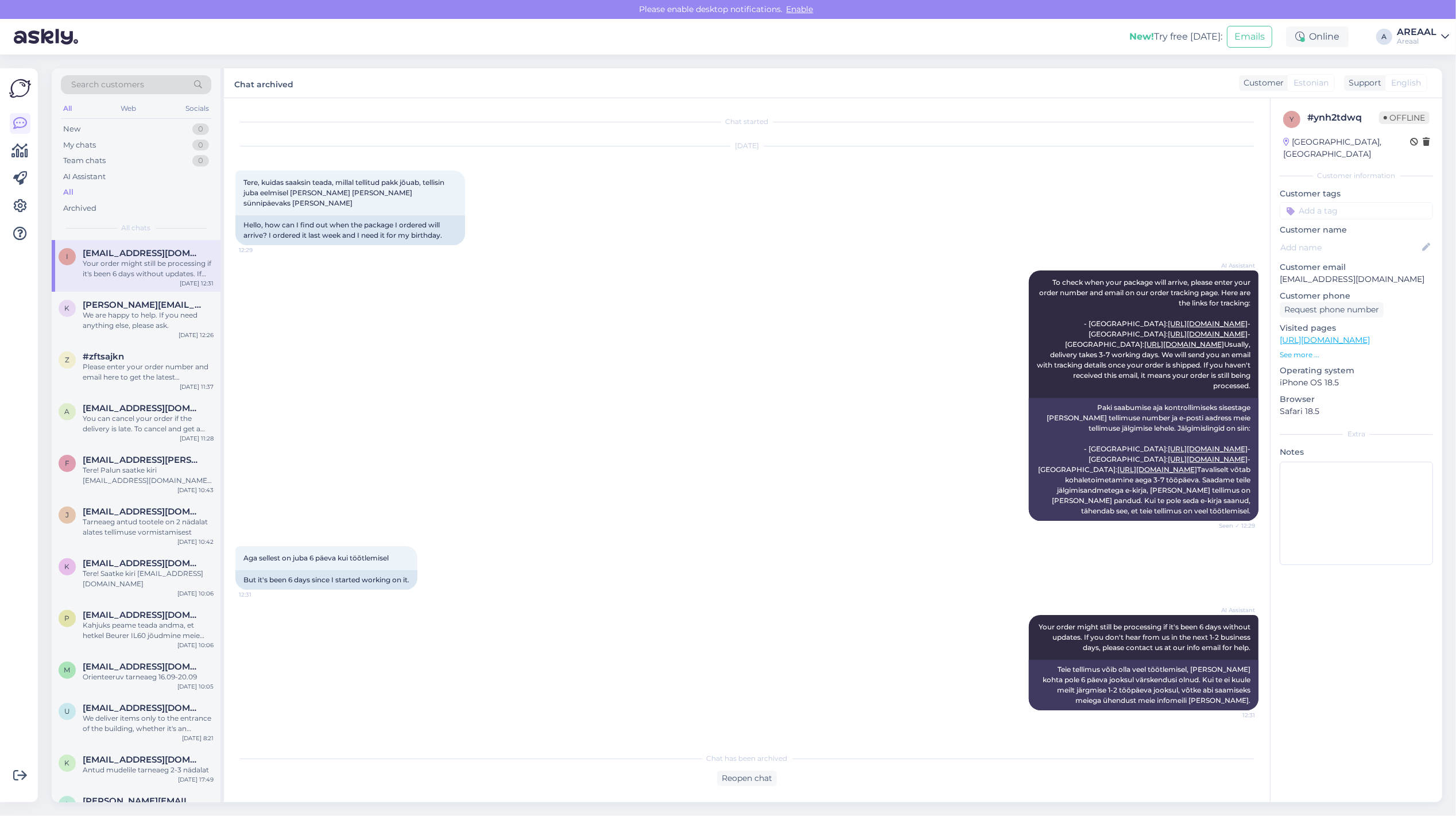
click at [129, 287] on div "I Iris.juhani@gmail.com Your order might still be processing if it's been 6 day…" at bounding box center [136, 265] width 169 height 51
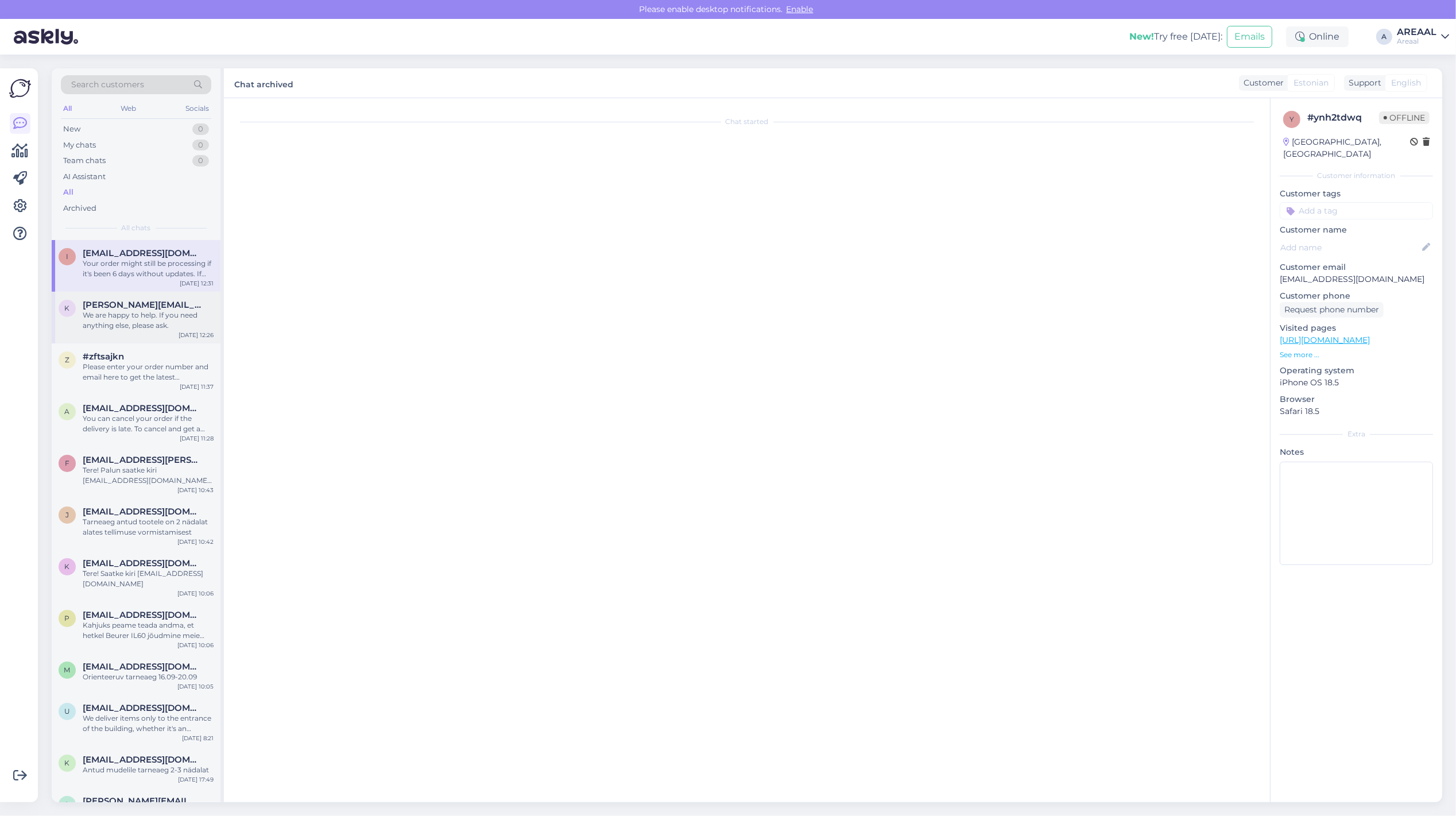
click at [130, 329] on div "We are happy to help. If you need anything else, please ask." at bounding box center [148, 320] width 131 height 20
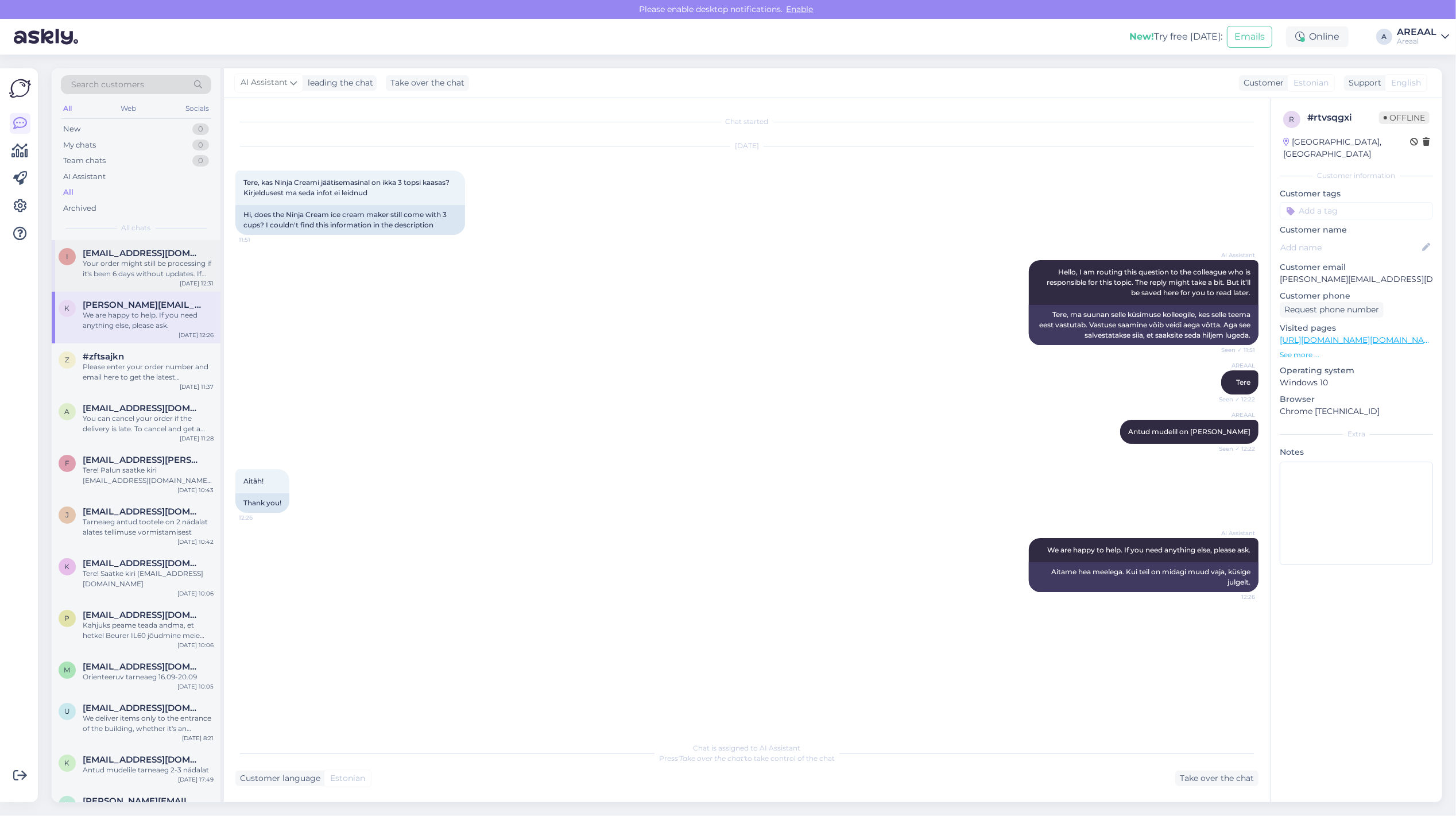
click at [138, 273] on div "Your order might still be processing if it's been 6 days without updates. If yo…" at bounding box center [148, 268] width 131 height 20
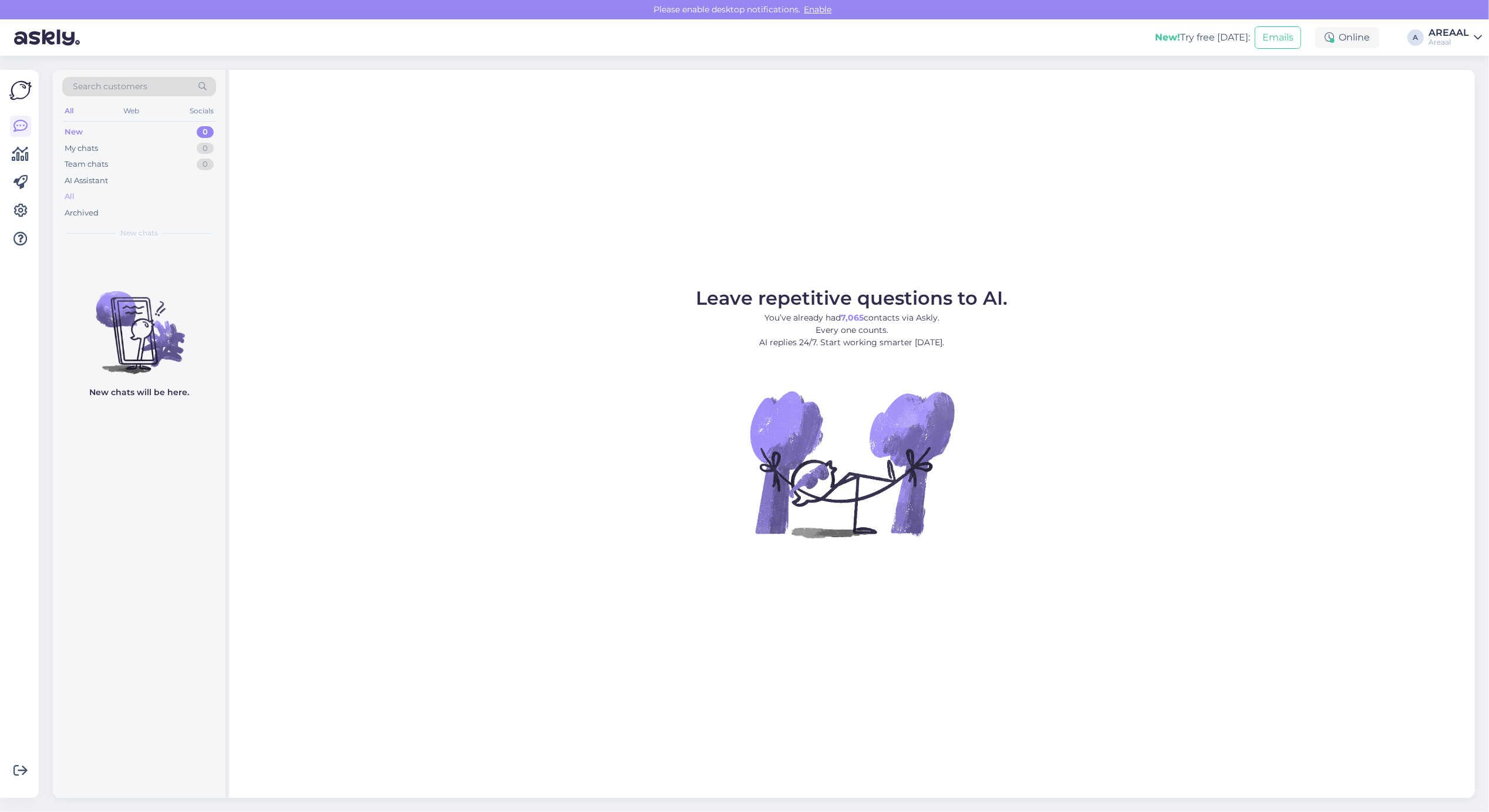
click at [144, 198] on div "All" at bounding box center [139, 197] width 154 height 16
click at [115, 191] on div "All" at bounding box center [139, 197] width 154 height 16
click at [128, 188] on div "AI Assistant" at bounding box center [139, 181] width 154 height 16
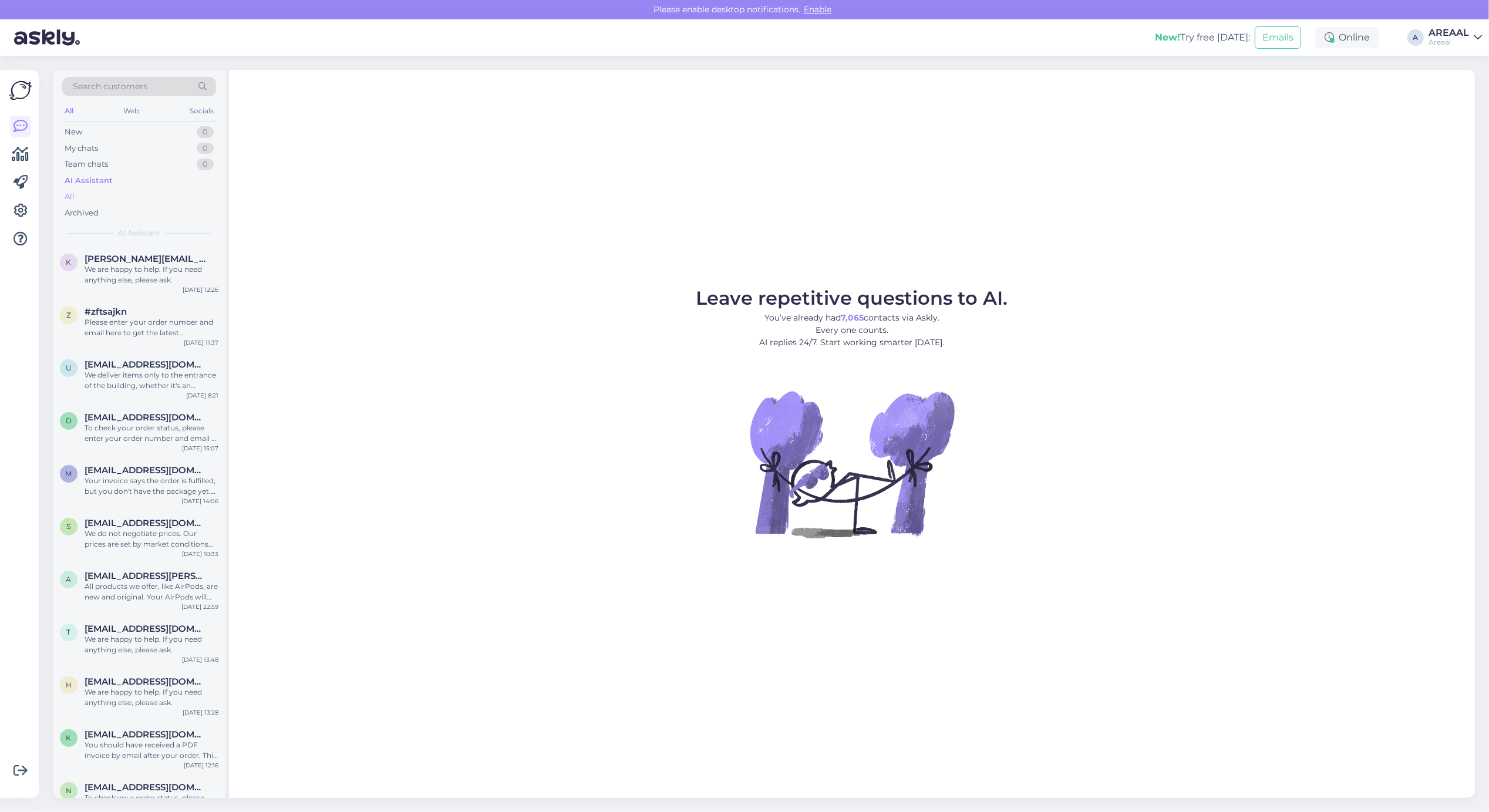
click at [119, 197] on div "All" at bounding box center [139, 197] width 154 height 16
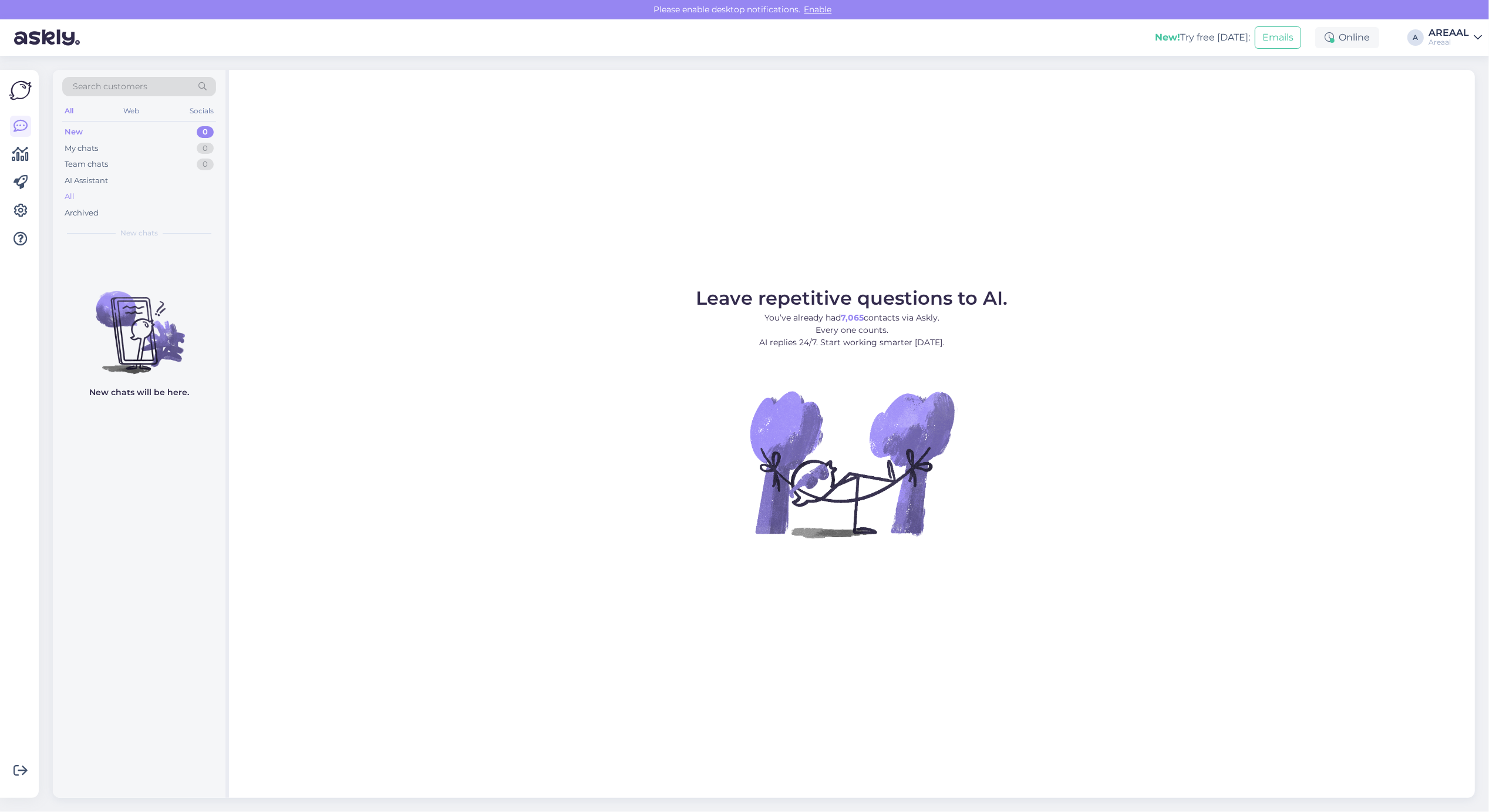
click at [98, 198] on div "All" at bounding box center [139, 197] width 154 height 16
click at [136, 203] on div "All" at bounding box center [139, 197] width 154 height 16
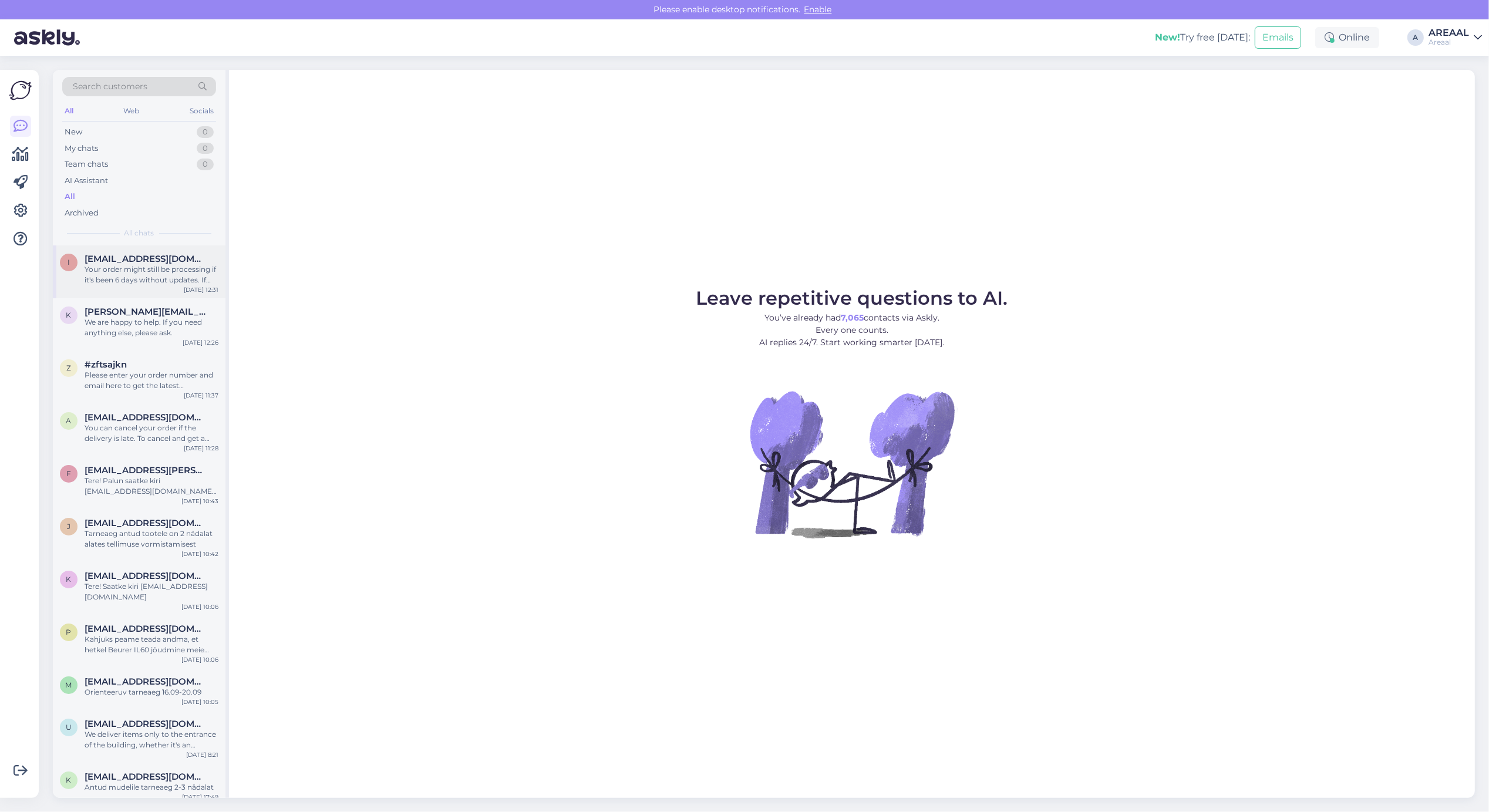
click at [141, 283] on div "Your order might still be processing if it's been 6 days without updates. If yo…" at bounding box center [151, 274] width 134 height 21
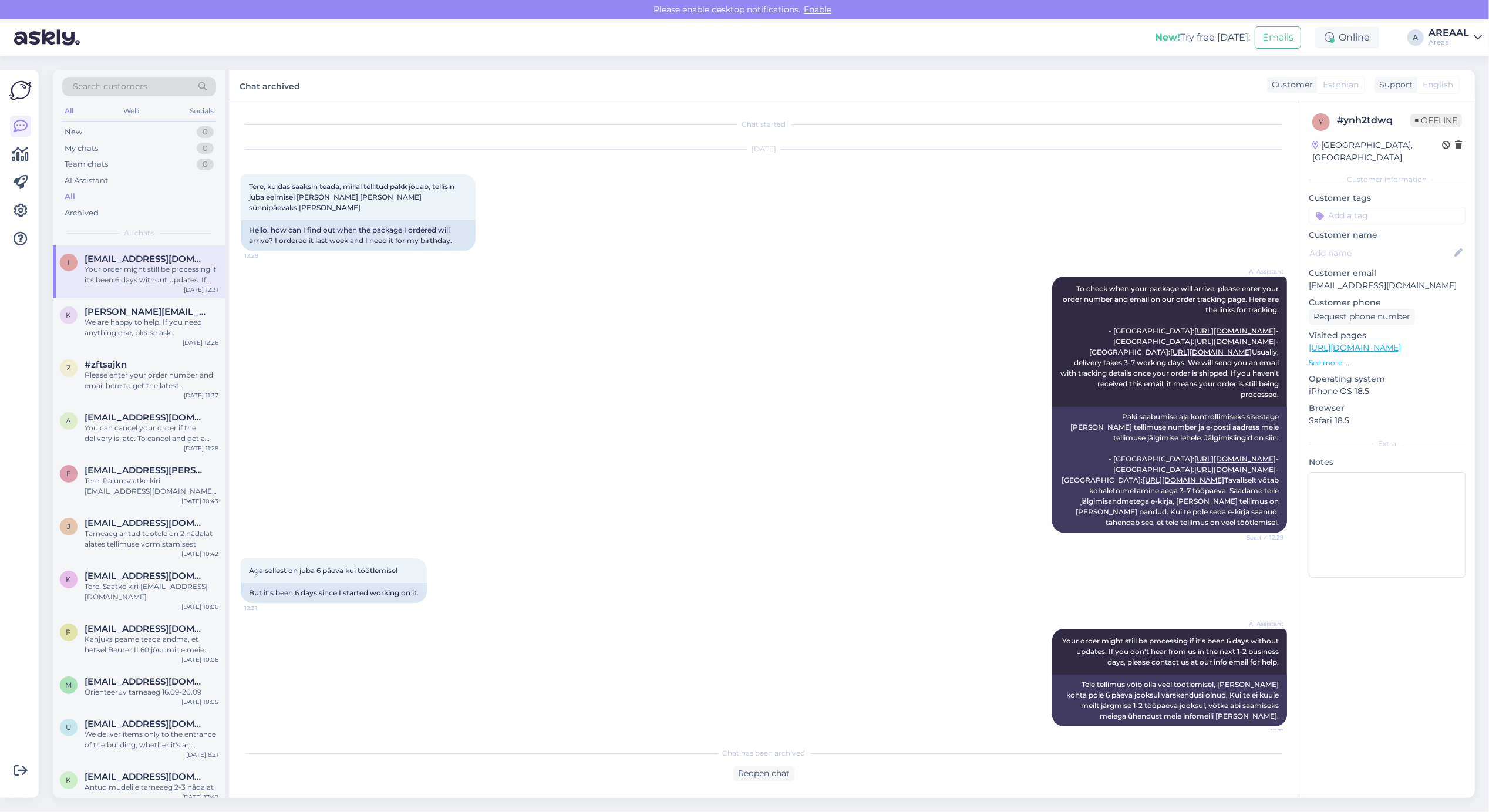
scroll to position [18, 0]
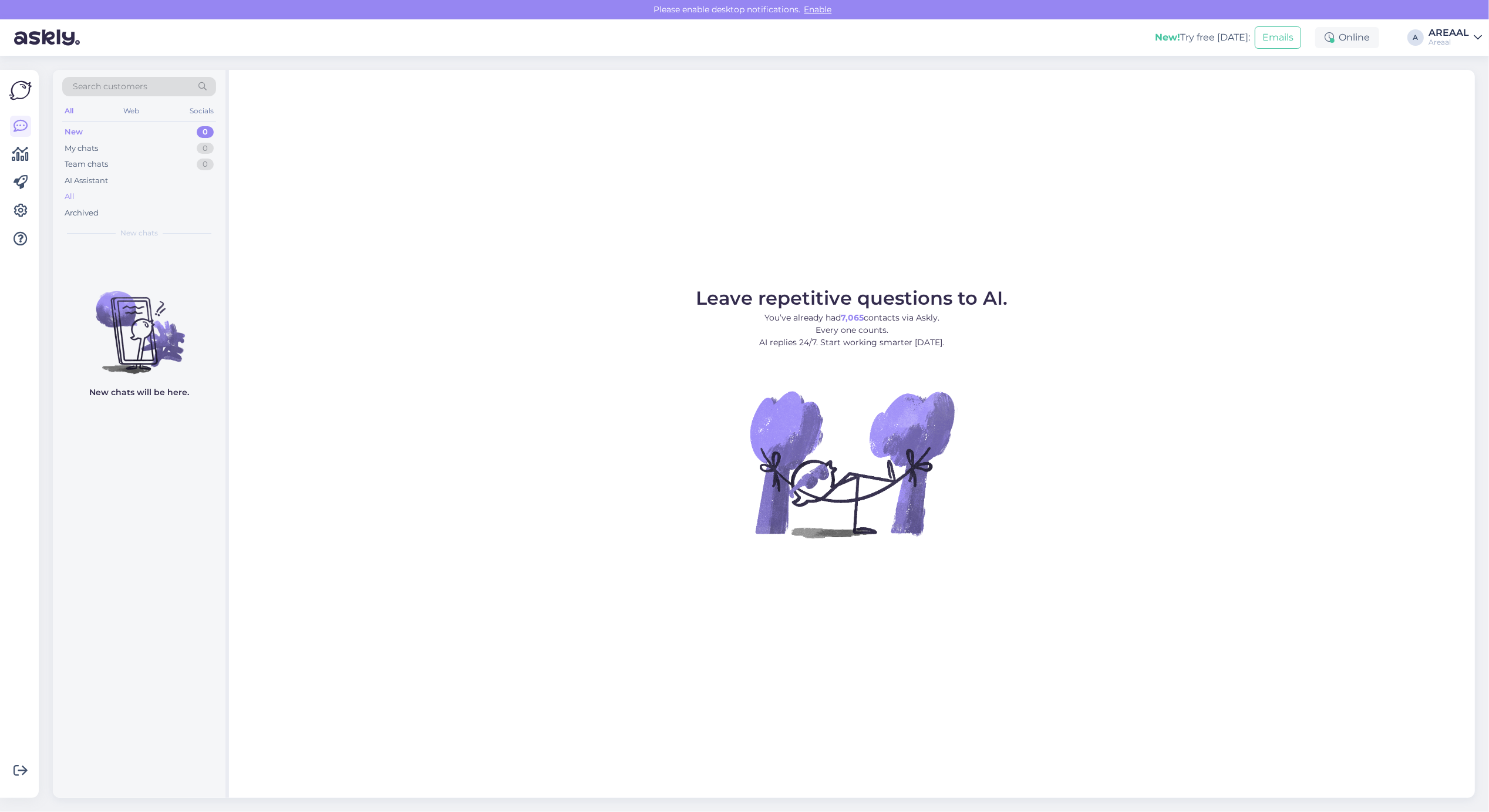
click at [98, 193] on div "All" at bounding box center [139, 197] width 154 height 16
click at [1450, 34] on div "AREAAL" at bounding box center [1449, 32] width 41 height 10
click at [165, 202] on div "All" at bounding box center [139, 197] width 154 height 16
click at [108, 200] on div "All" at bounding box center [139, 197] width 154 height 16
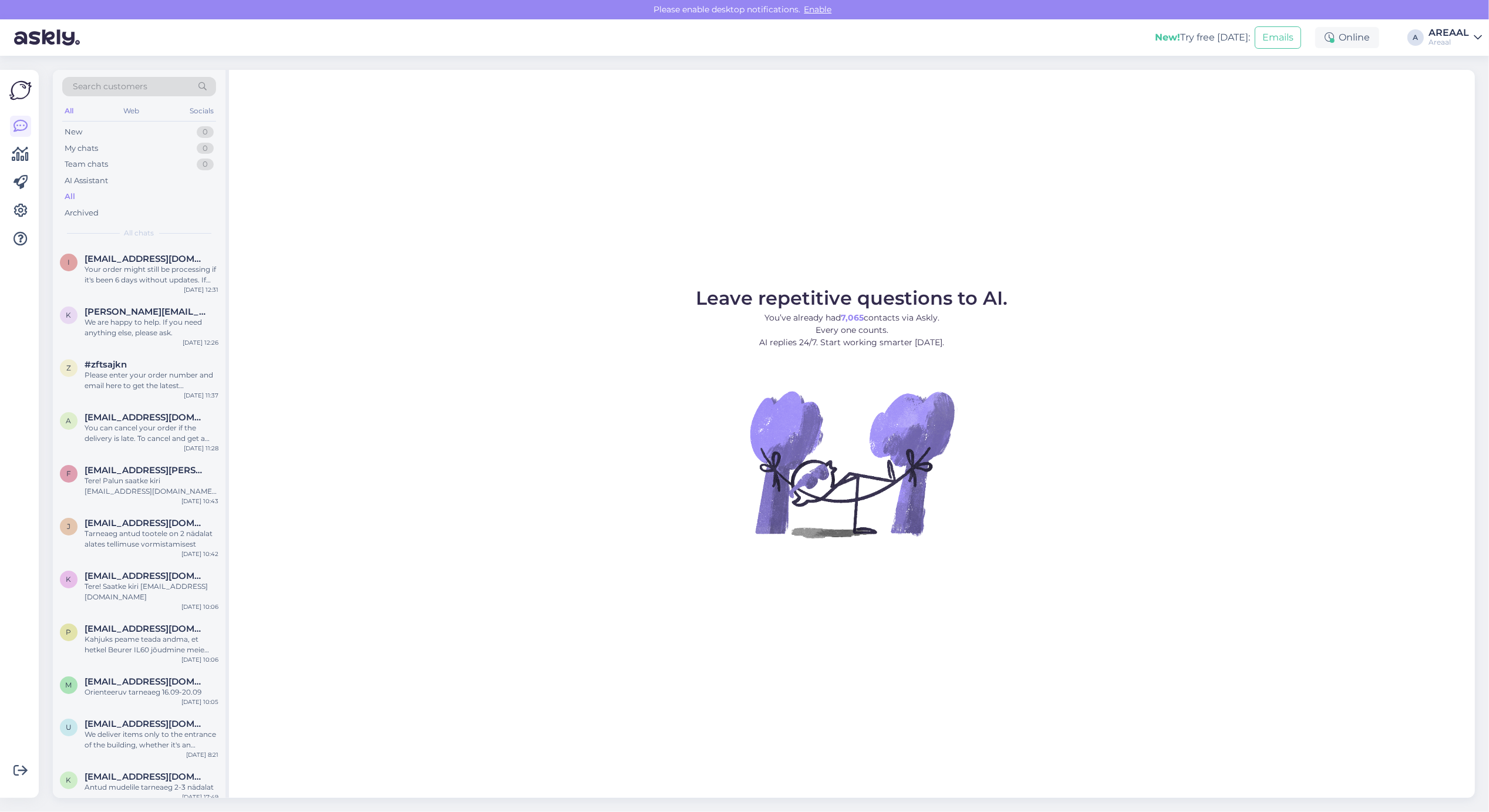
click at [520, 319] on figure "Leave repetitive questions to AI. You’ve already had 7,065 contacts via Askly. …" at bounding box center [852, 429] width 1225 height 281
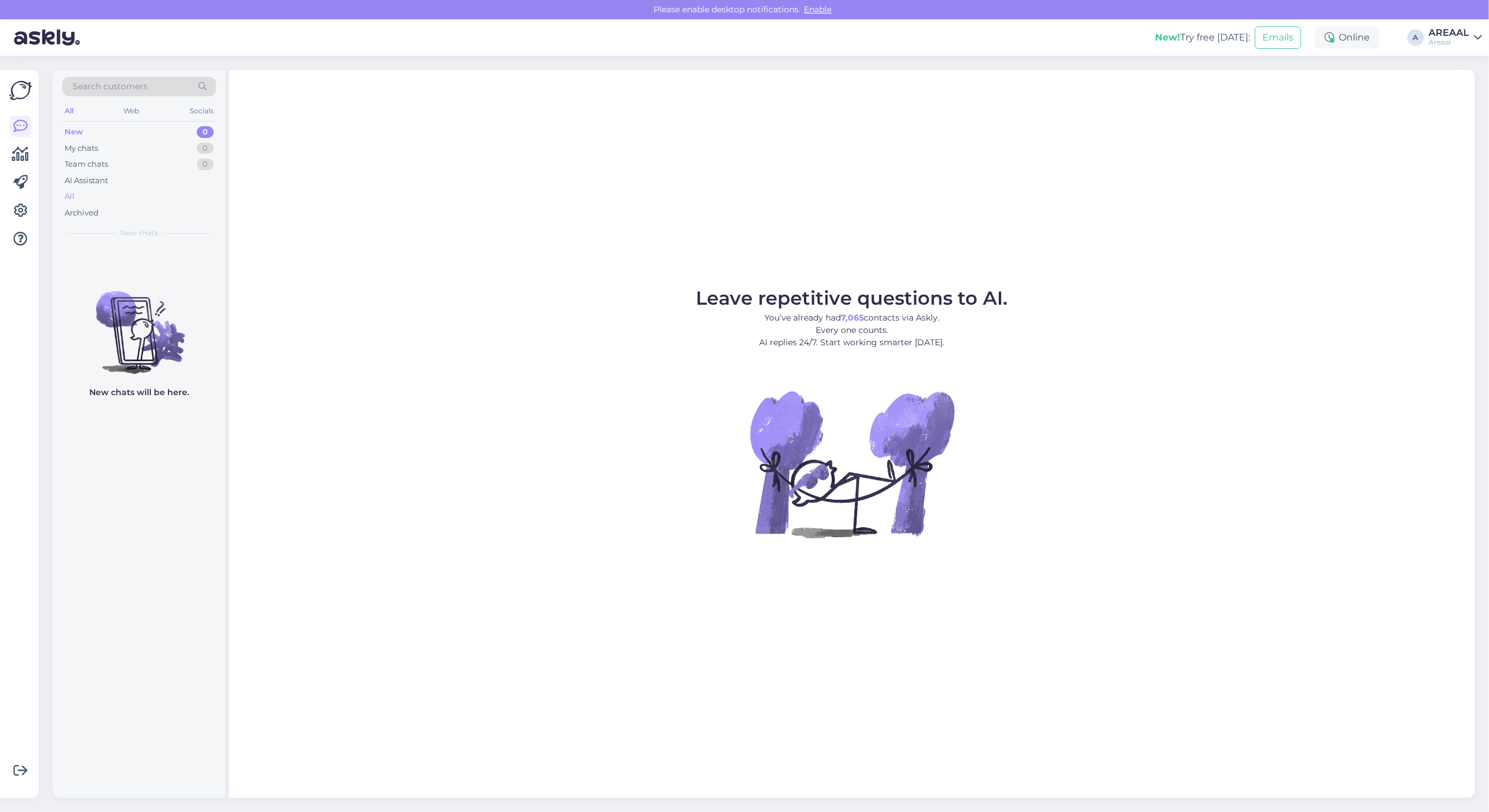
click at [116, 194] on div "All" at bounding box center [139, 197] width 154 height 16
click at [129, 198] on div "All" at bounding box center [139, 197] width 154 height 16
click at [197, 195] on div "All" at bounding box center [139, 197] width 154 height 16
click at [180, 207] on div "Archived" at bounding box center [139, 213] width 154 height 16
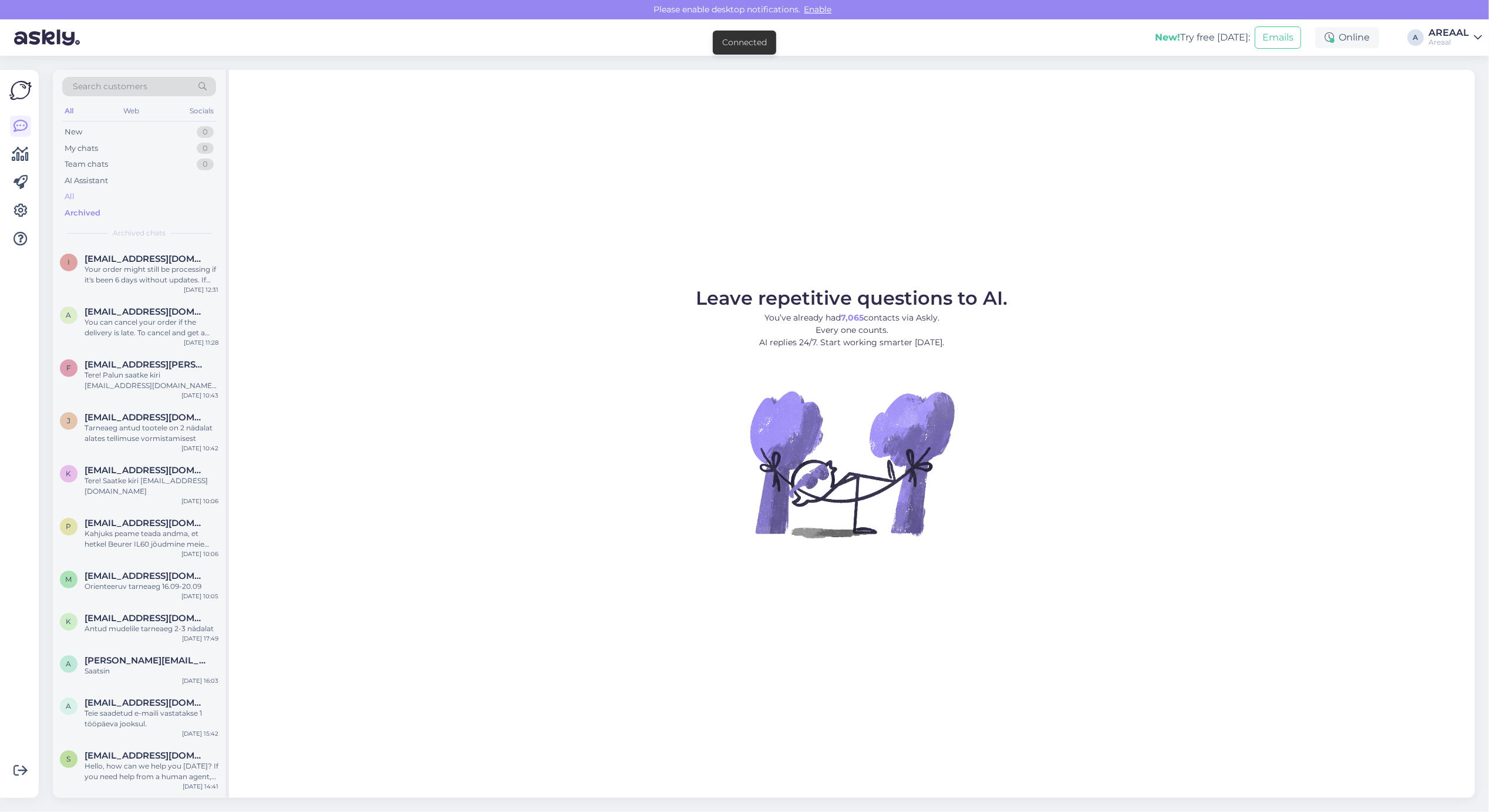
click at [180, 200] on div "All" at bounding box center [139, 197] width 154 height 16
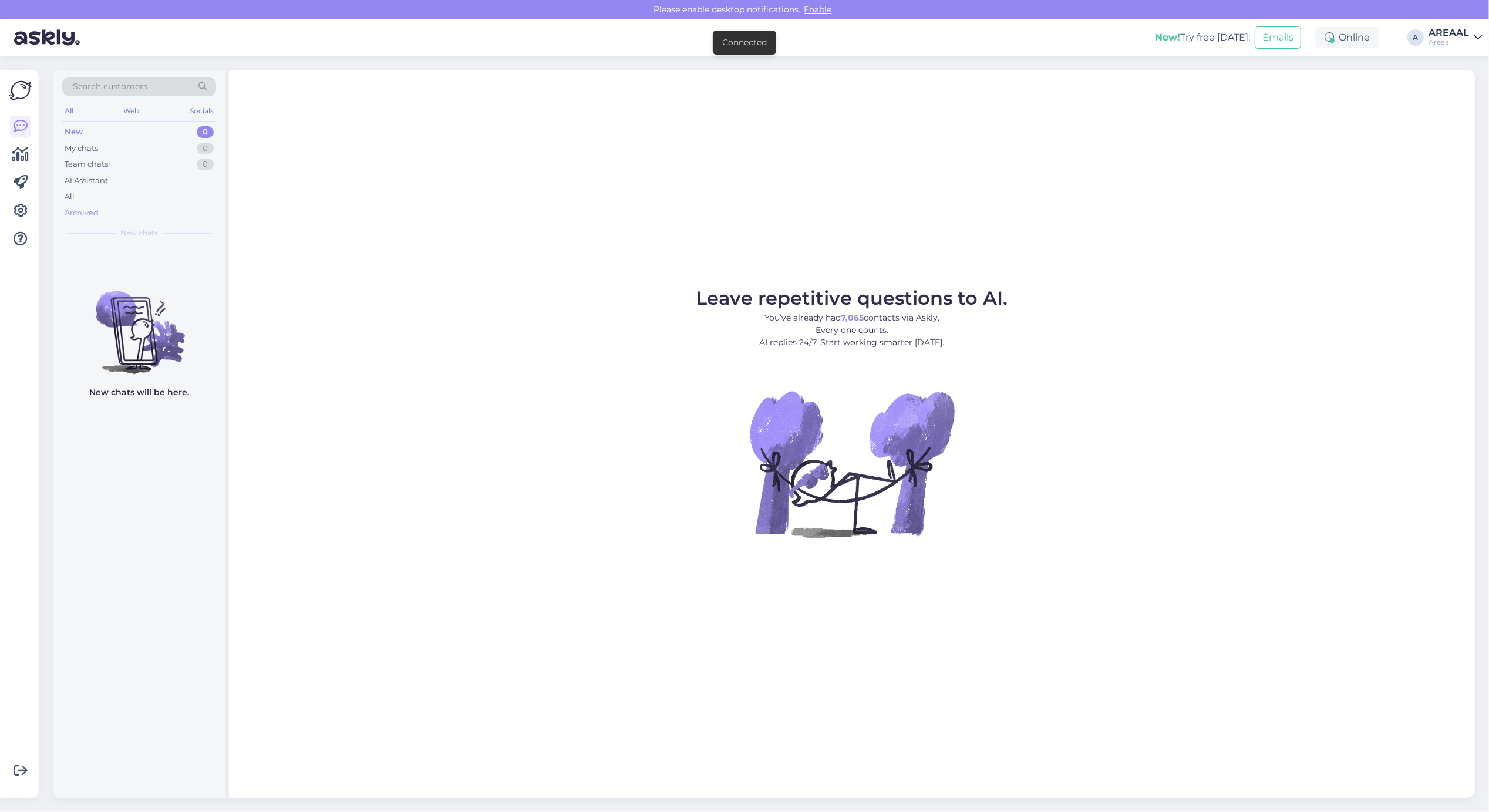
click at [182, 205] on div "Archived" at bounding box center [139, 213] width 154 height 16
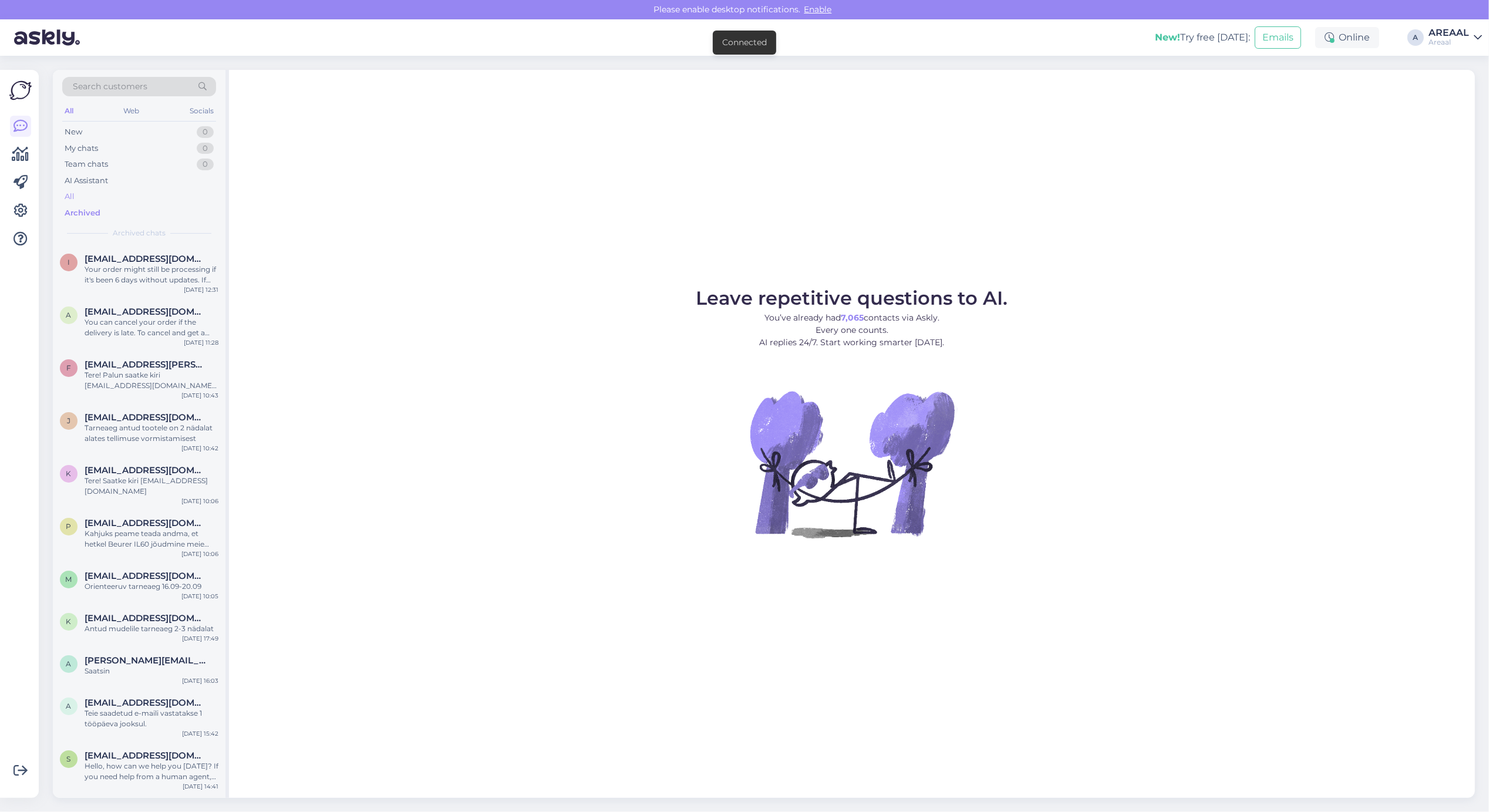
click at [174, 200] on div "All" at bounding box center [139, 197] width 154 height 16
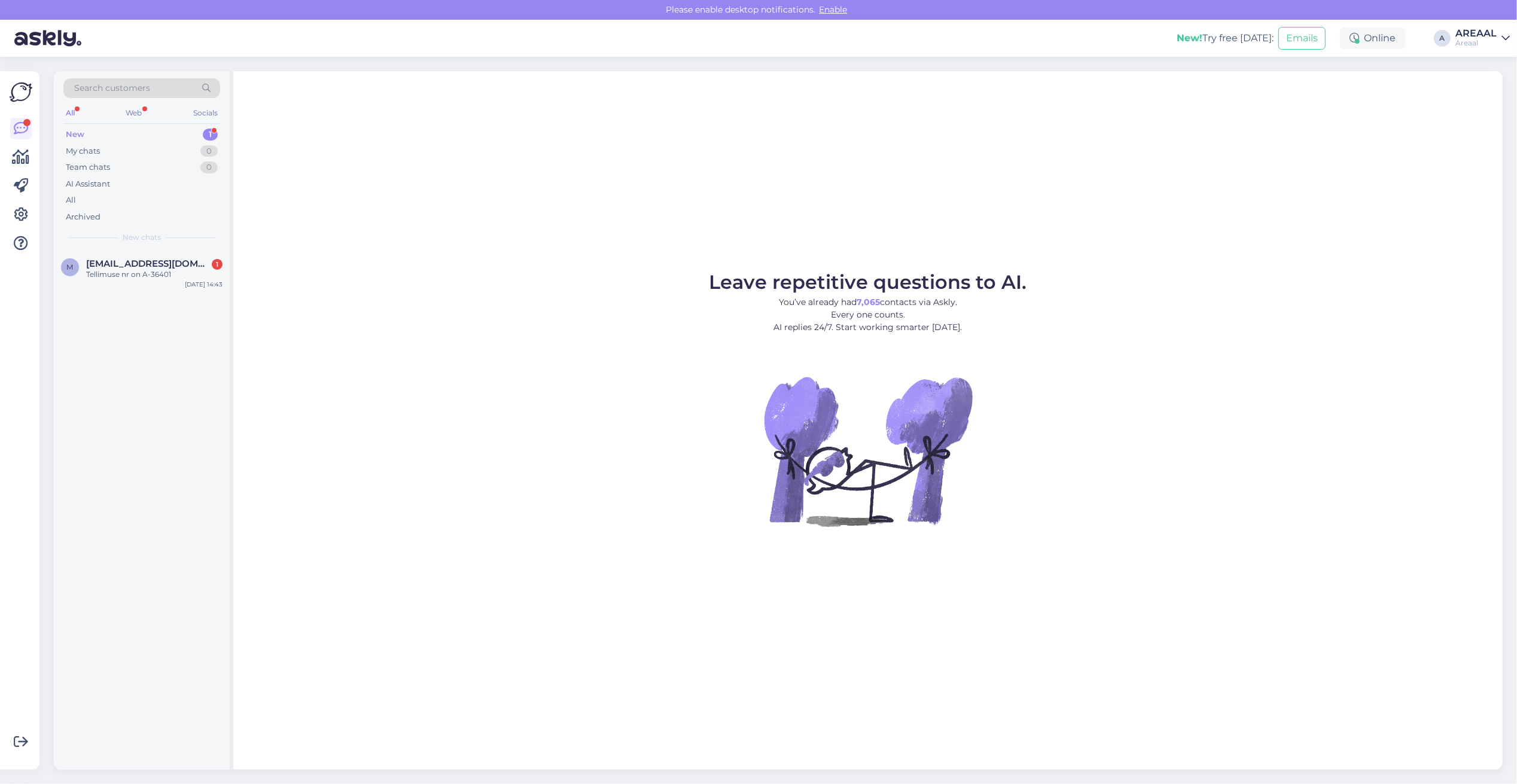
click at [411, 216] on div "Leave repetitive questions to AI. You’ve already had 7,065 contacts via Askly. …" at bounding box center [868, 420] width 1270 height 699
click at [149, 271] on div "Tellimuse nr on A-36401" at bounding box center [154, 274] width 136 height 11
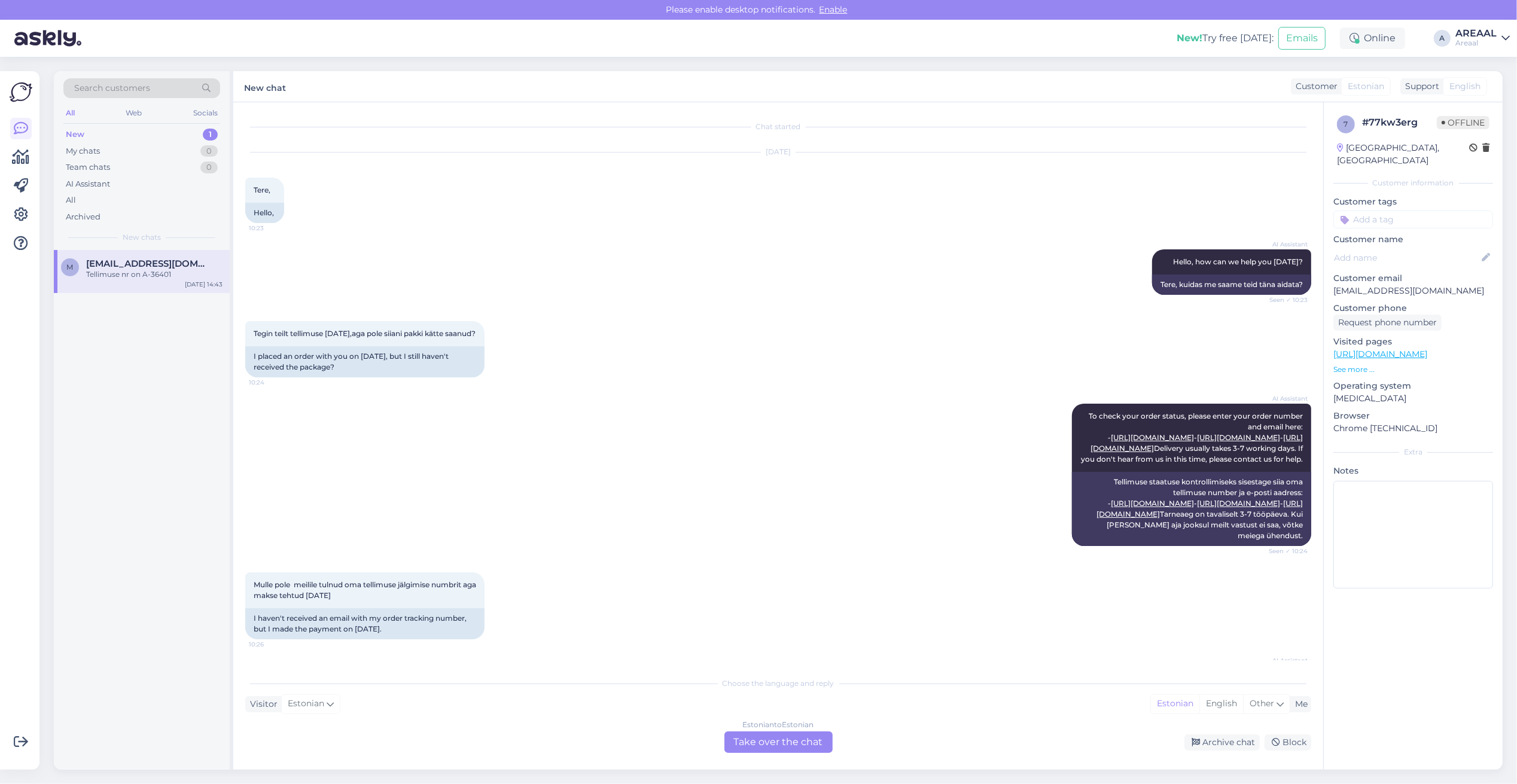
scroll to position [1747, 0]
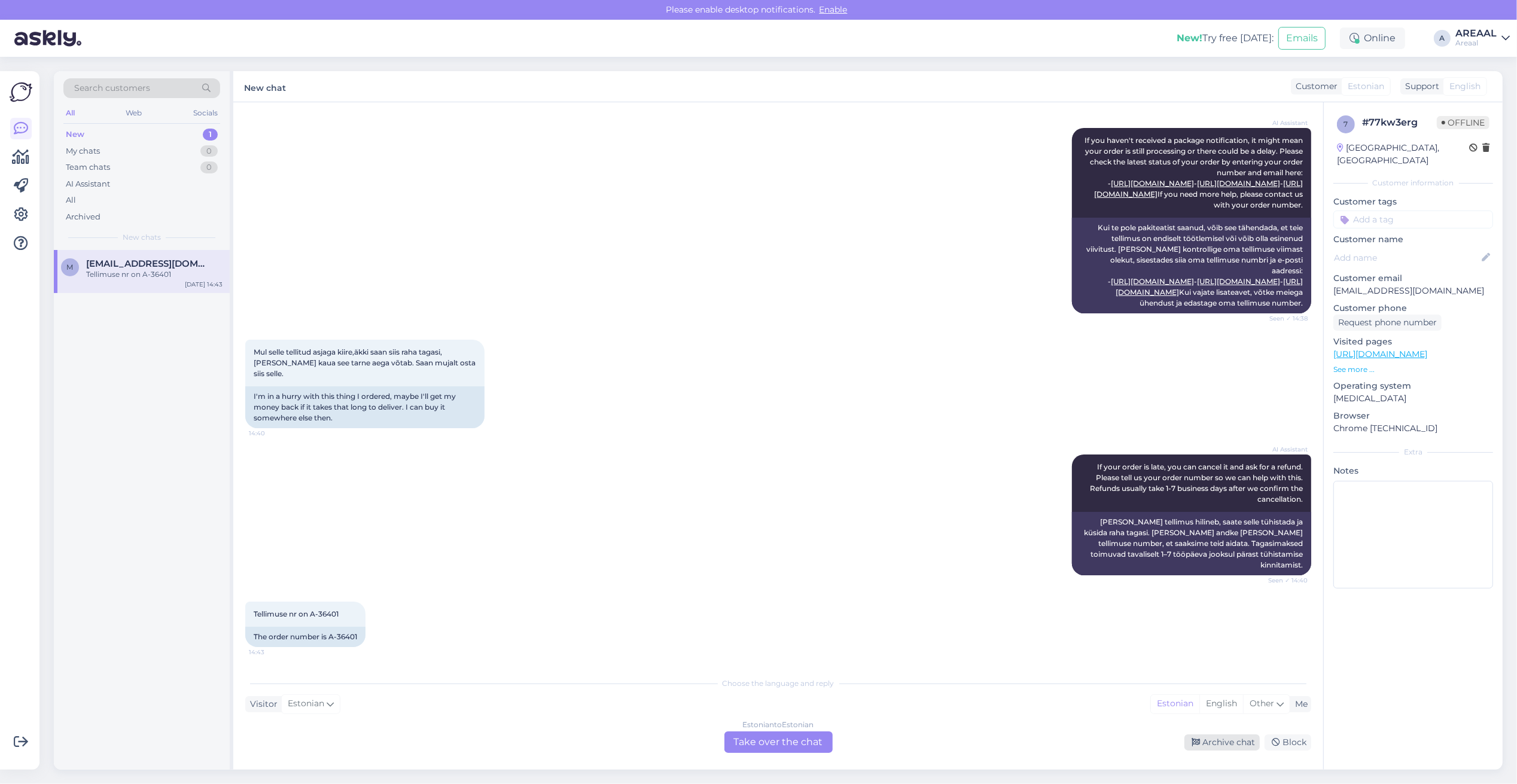
click at [1234, 737] on div "Archive chat" at bounding box center [1222, 742] width 76 height 16
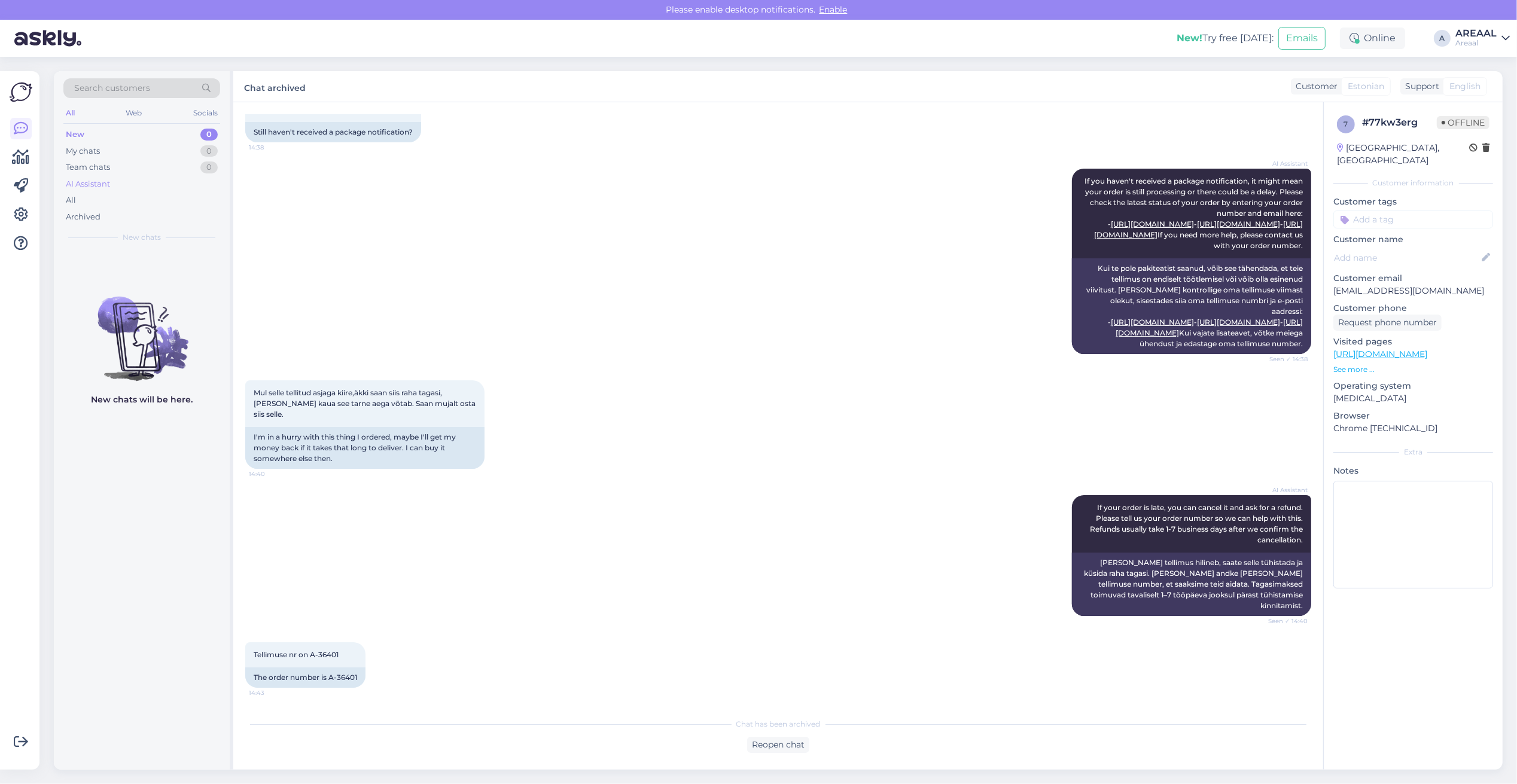
click at [112, 191] on div "AI Assistant" at bounding box center [141, 184] width 157 height 17
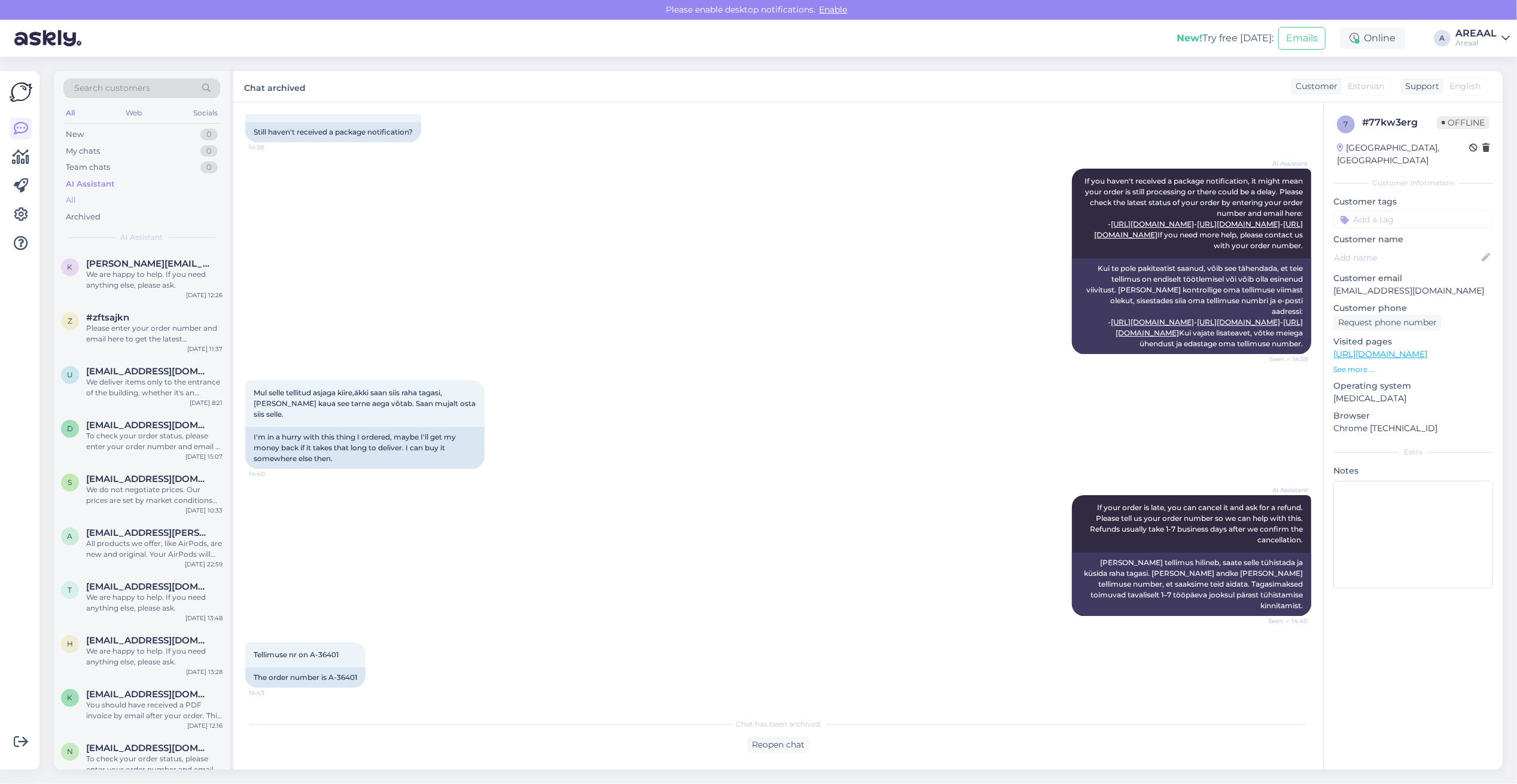
click at [112, 198] on div "All" at bounding box center [141, 200] width 157 height 17
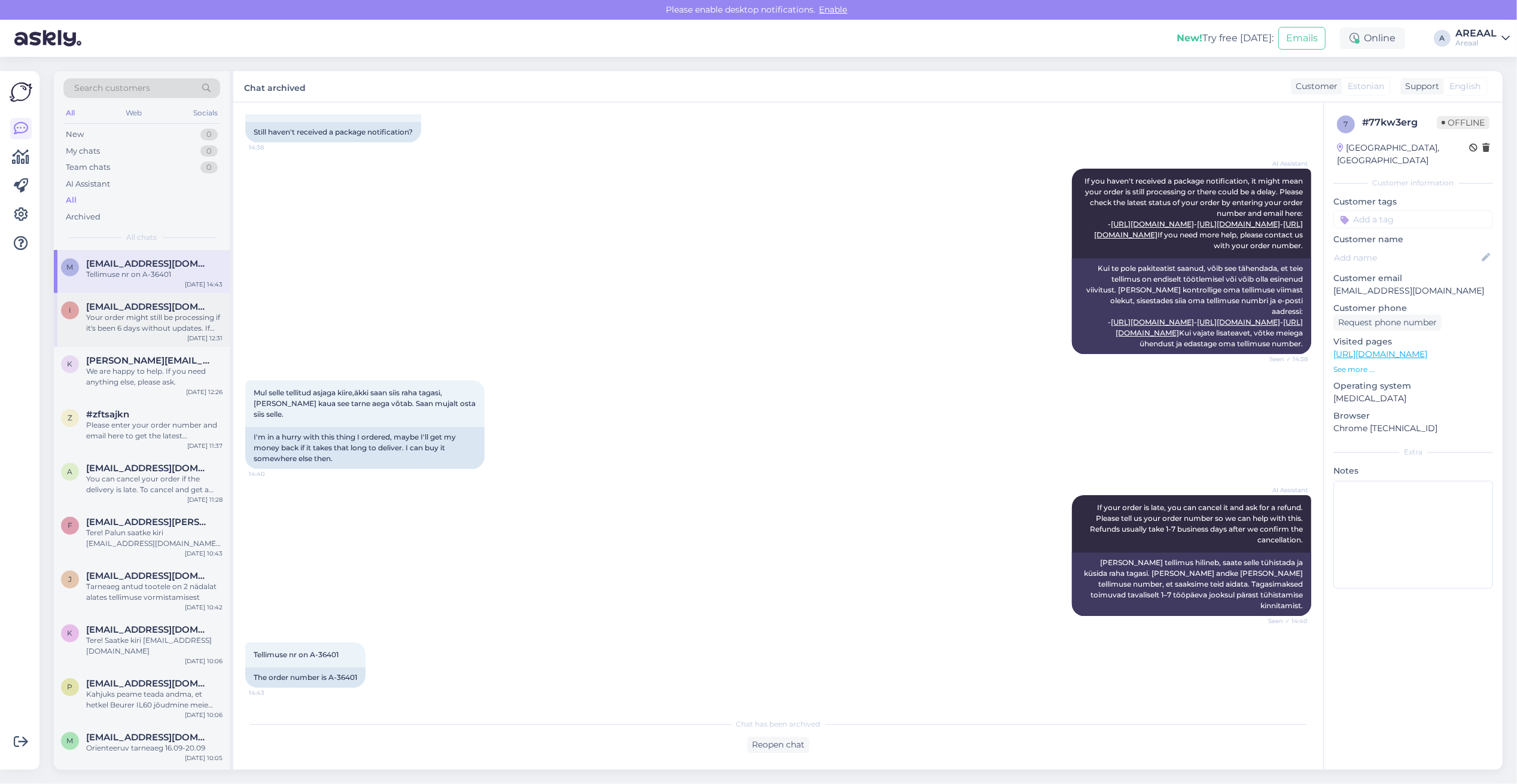
click at [120, 325] on div "Your order might still be processing if it's been 6 days without updates. If yo…" at bounding box center [154, 322] width 136 height 21
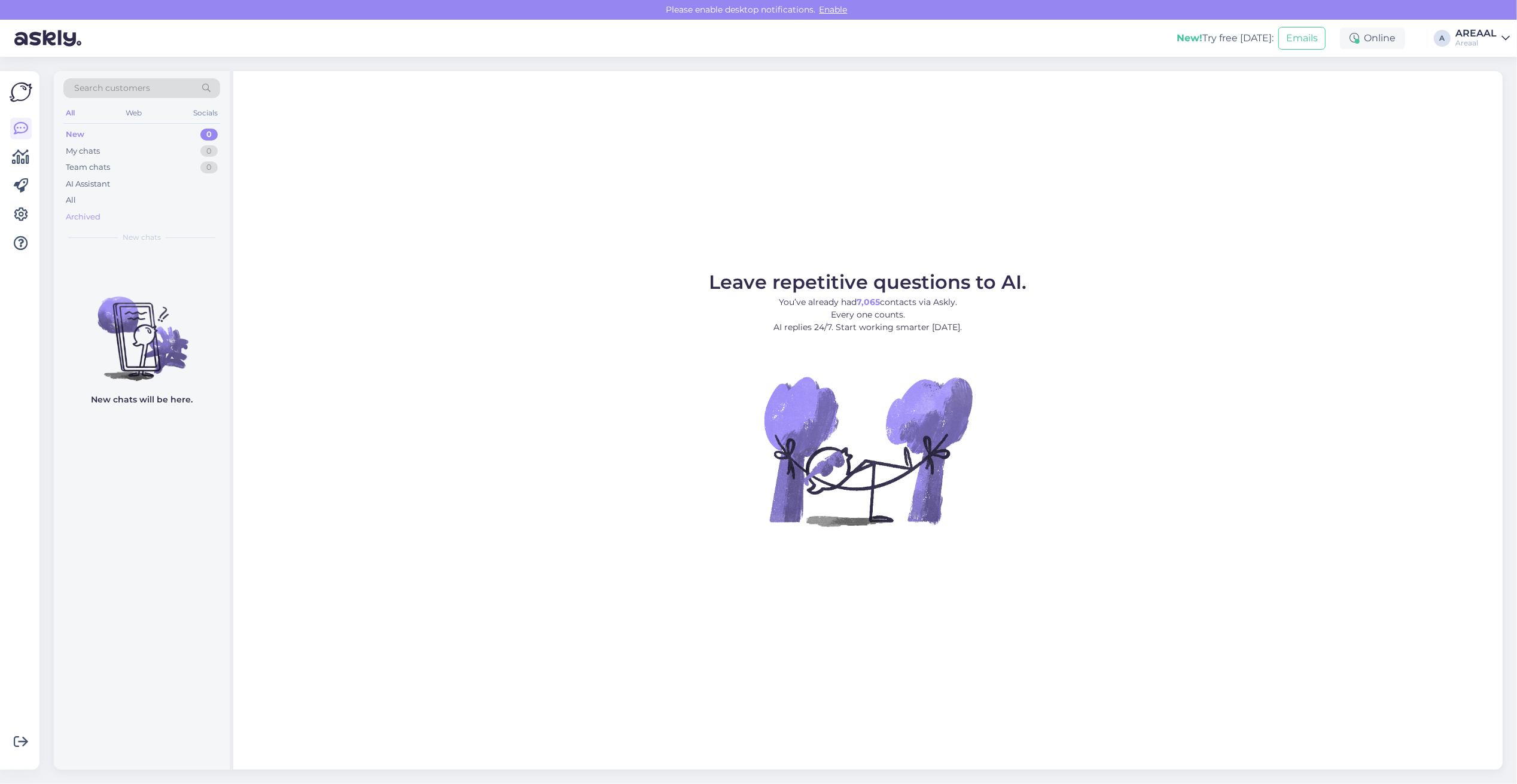
click at [107, 211] on div "Archived" at bounding box center [141, 217] width 157 height 17
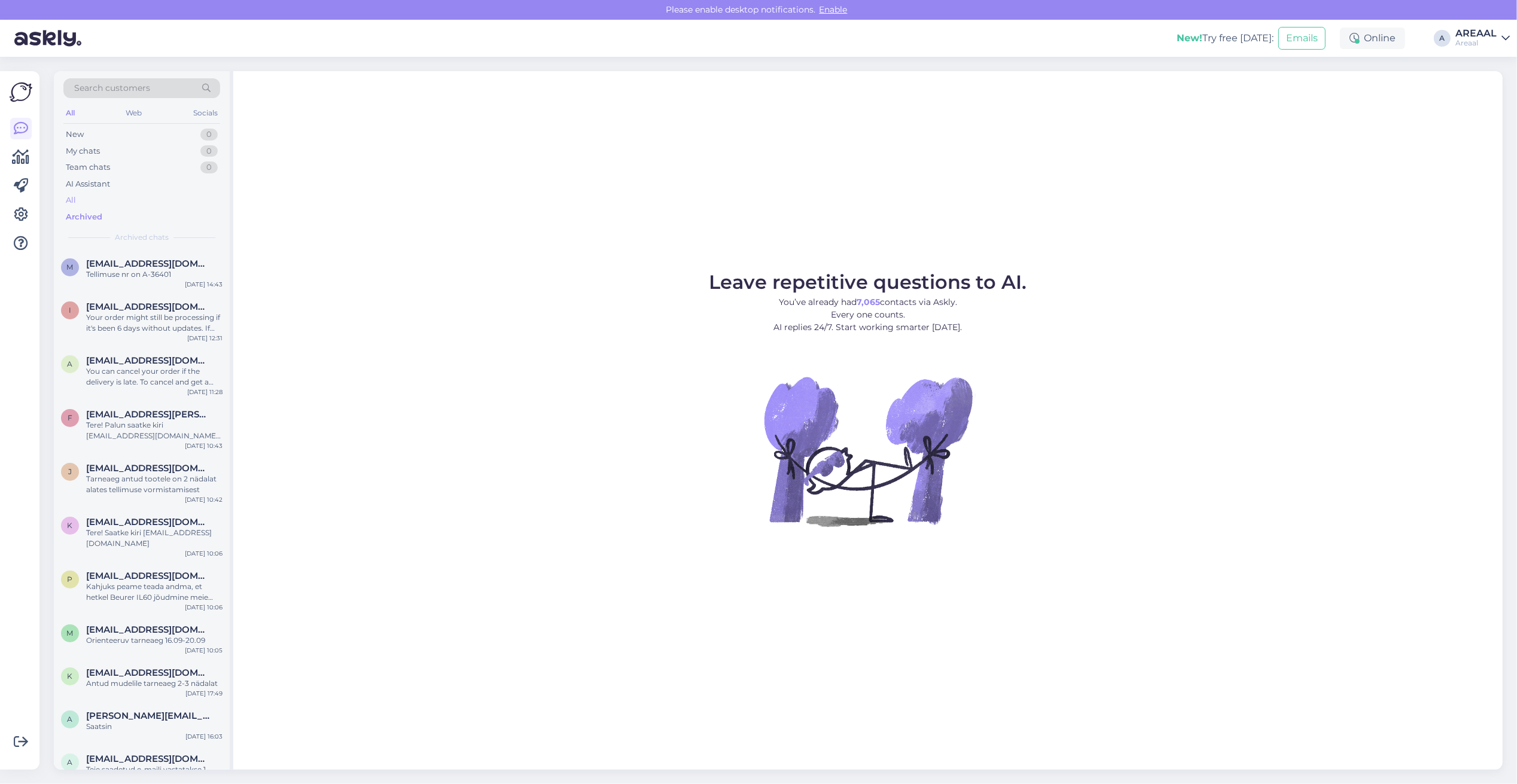
click at [109, 196] on div "All" at bounding box center [141, 200] width 157 height 17
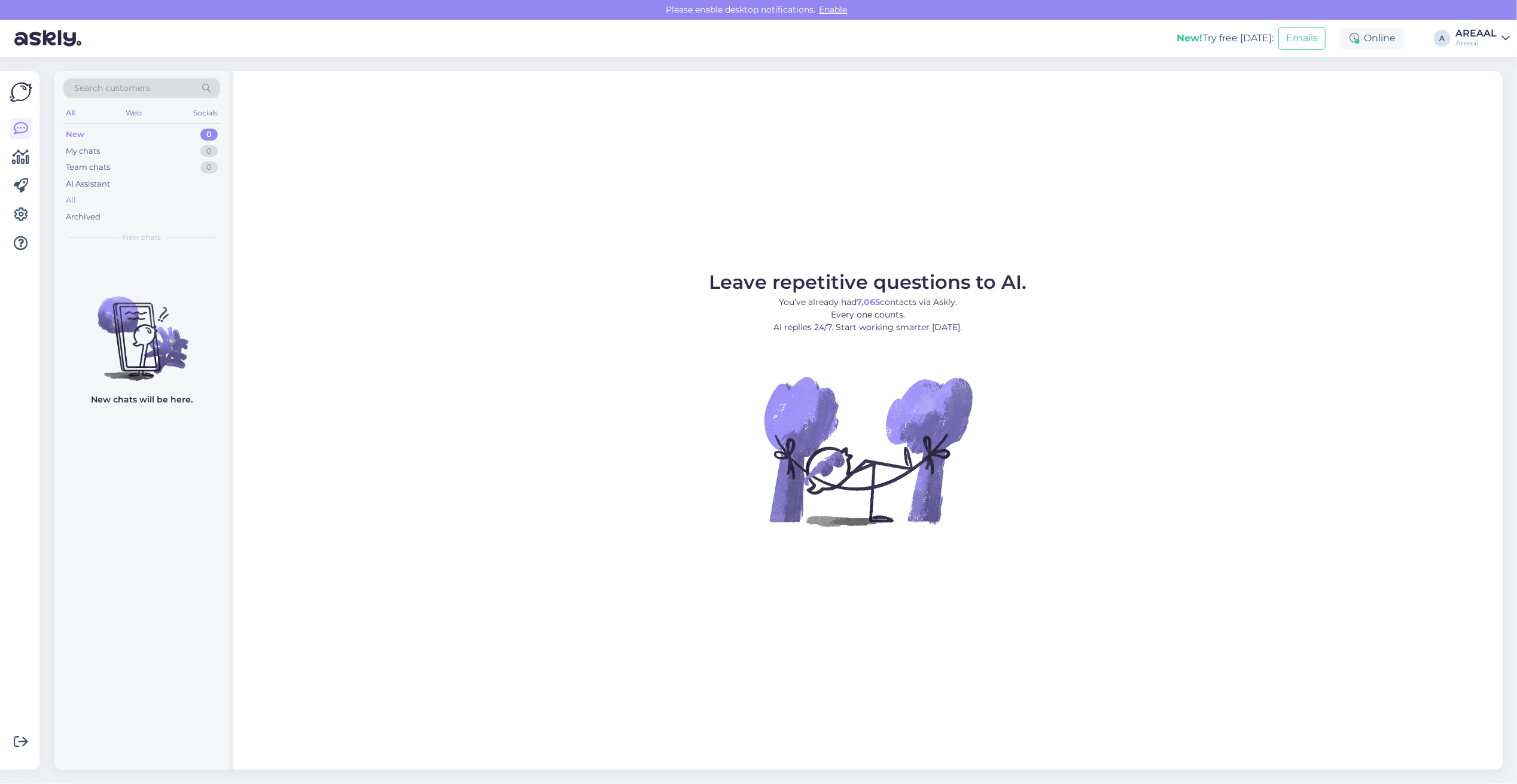
click at [111, 207] on div "All" at bounding box center [141, 200] width 157 height 17
click at [205, 195] on div "All" at bounding box center [141, 200] width 157 height 17
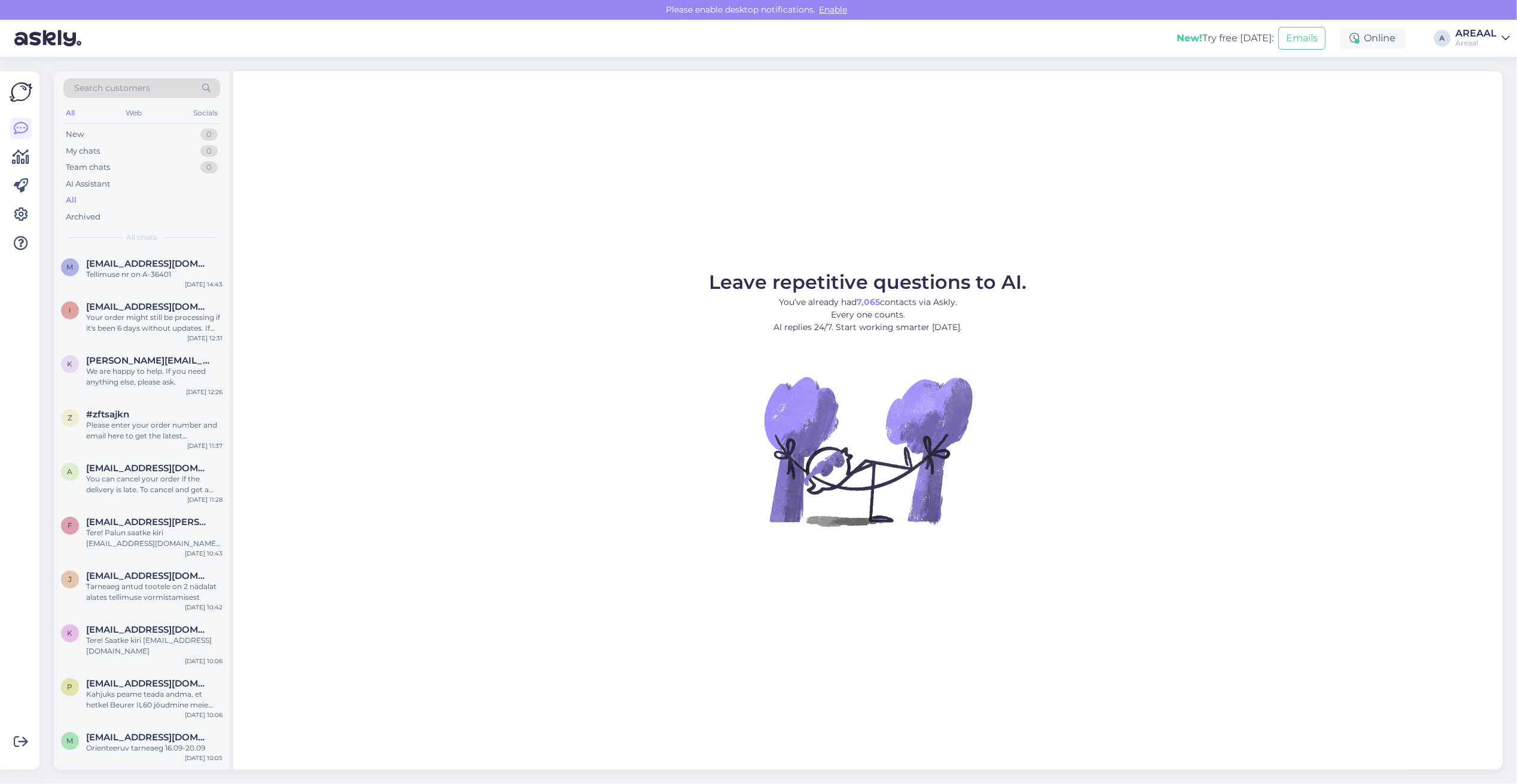
click at [570, 198] on div "Leave repetitive questions to AI. You’ve already had 7,065 contacts via Askly. …" at bounding box center [868, 420] width 1270 height 699
click at [570, 196] on div "Leave repetitive questions to AI. You’ve already had 7,065 contacts via Askly. …" at bounding box center [868, 420] width 1270 height 699
click at [1160, 260] on div "Leave repetitive questions to AI. You’ve already had 7,065 contacts via Askly. …" at bounding box center [868, 420] width 1270 height 699
click at [899, 229] on div "Leave repetitive questions to AI. You’ve already had 7,065 contacts via Askly. …" at bounding box center [868, 420] width 1270 height 699
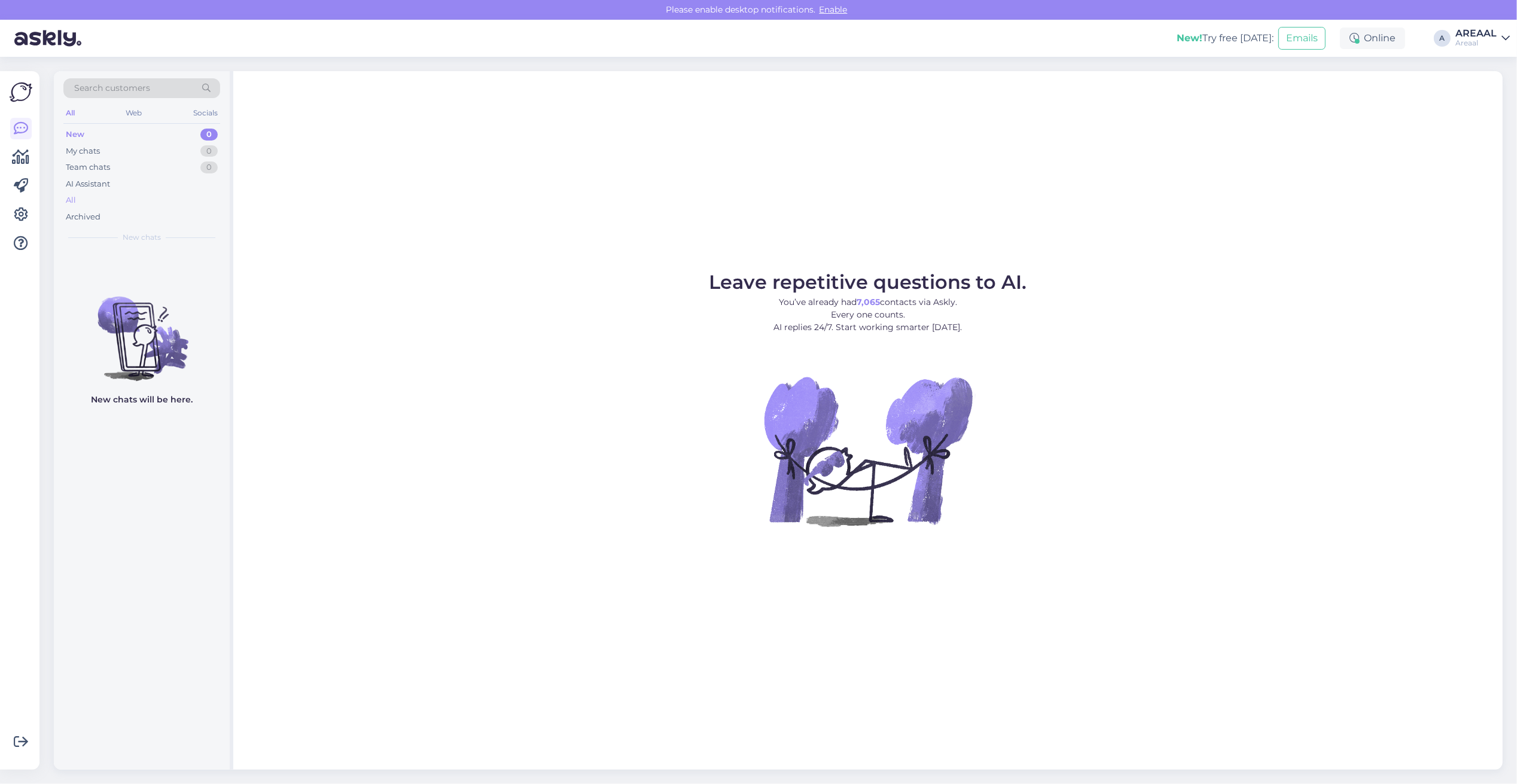
click at [187, 202] on div "All" at bounding box center [141, 200] width 157 height 17
click at [68, 199] on div "All" at bounding box center [71, 200] width 10 height 12
click at [131, 201] on div "All" at bounding box center [141, 200] width 157 height 17
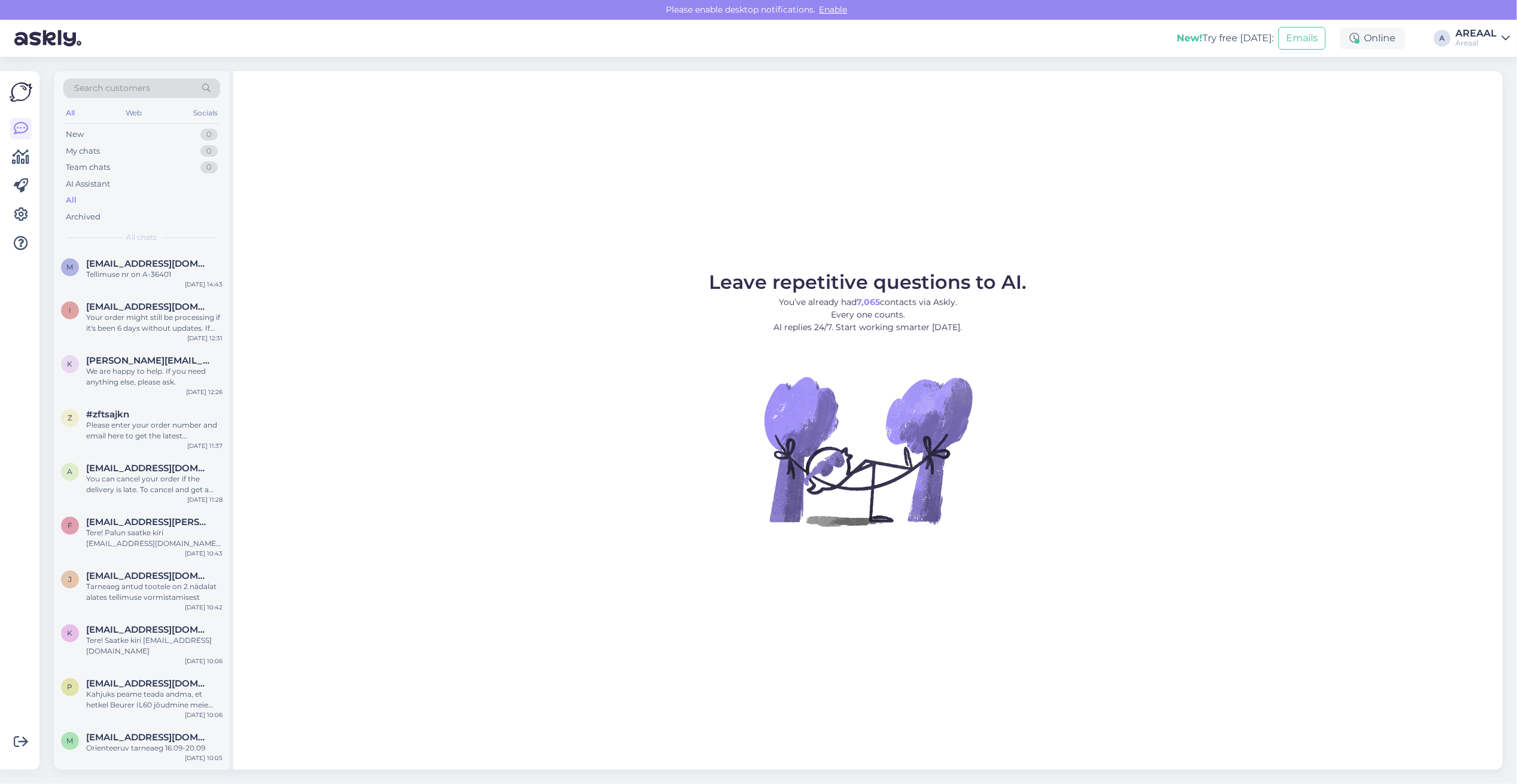
click at [494, 308] on figure "Leave repetitive questions to AI. You’ve already had 7,065 contacts via Askly. …" at bounding box center [868, 415] width 1248 height 286
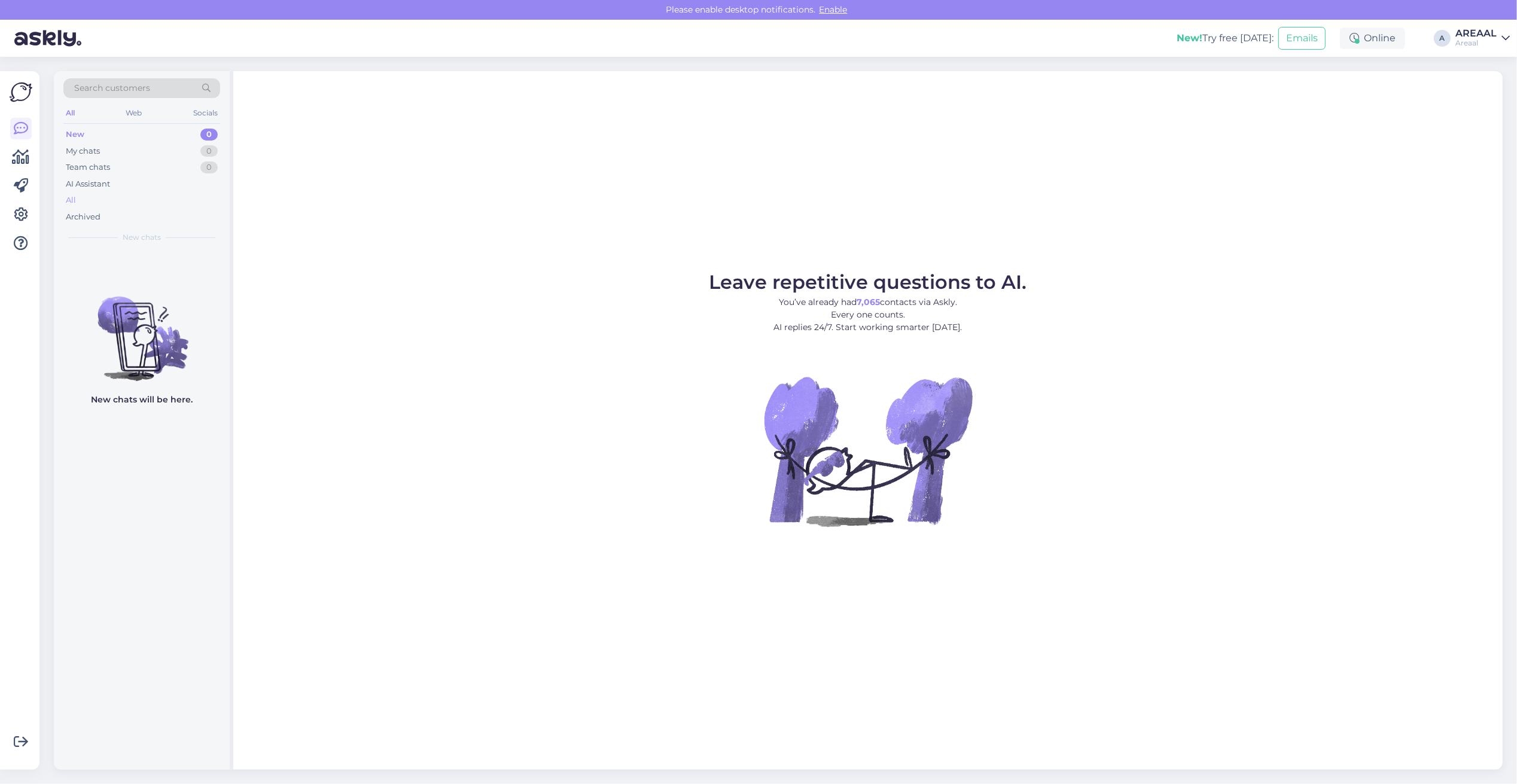
click at [182, 207] on div "All" at bounding box center [141, 200] width 157 height 17
click at [99, 190] on div "AI Assistant" at bounding box center [88, 184] width 45 height 12
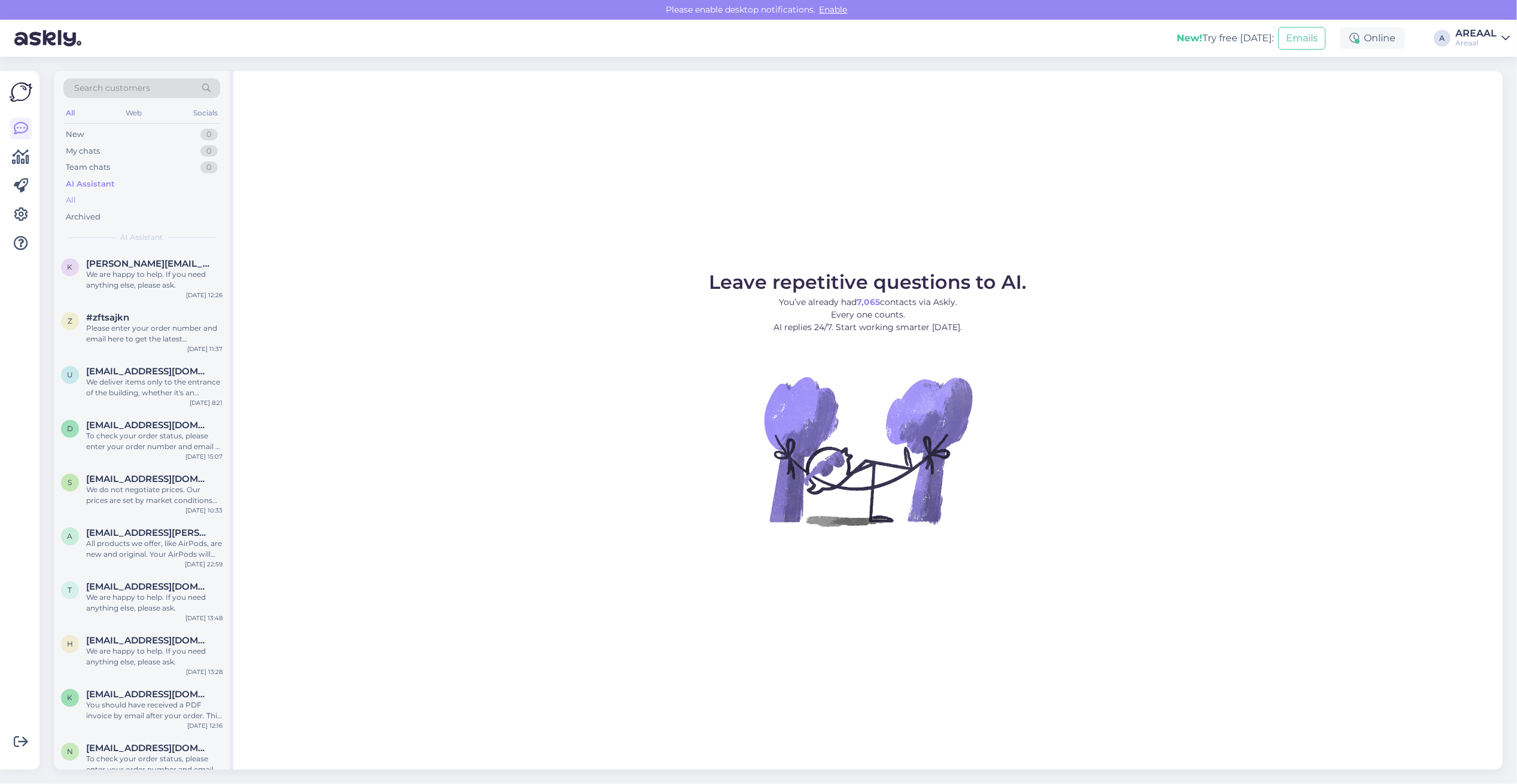
click at [103, 198] on div "All" at bounding box center [141, 200] width 157 height 17
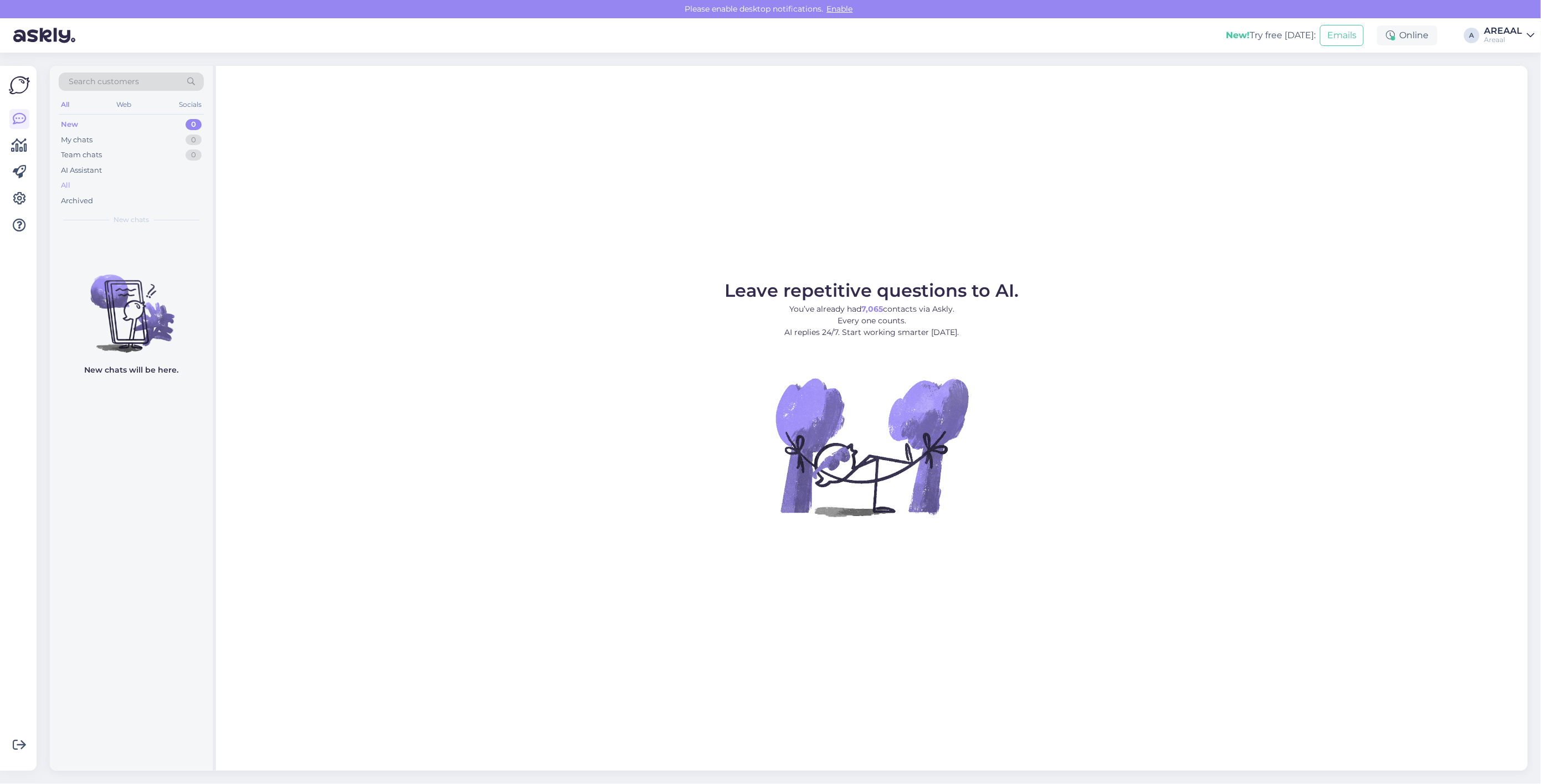
click at [151, 184] on div "All" at bounding box center [131, 185] width 145 height 16
click at [147, 189] on div "All" at bounding box center [131, 185] width 145 height 16
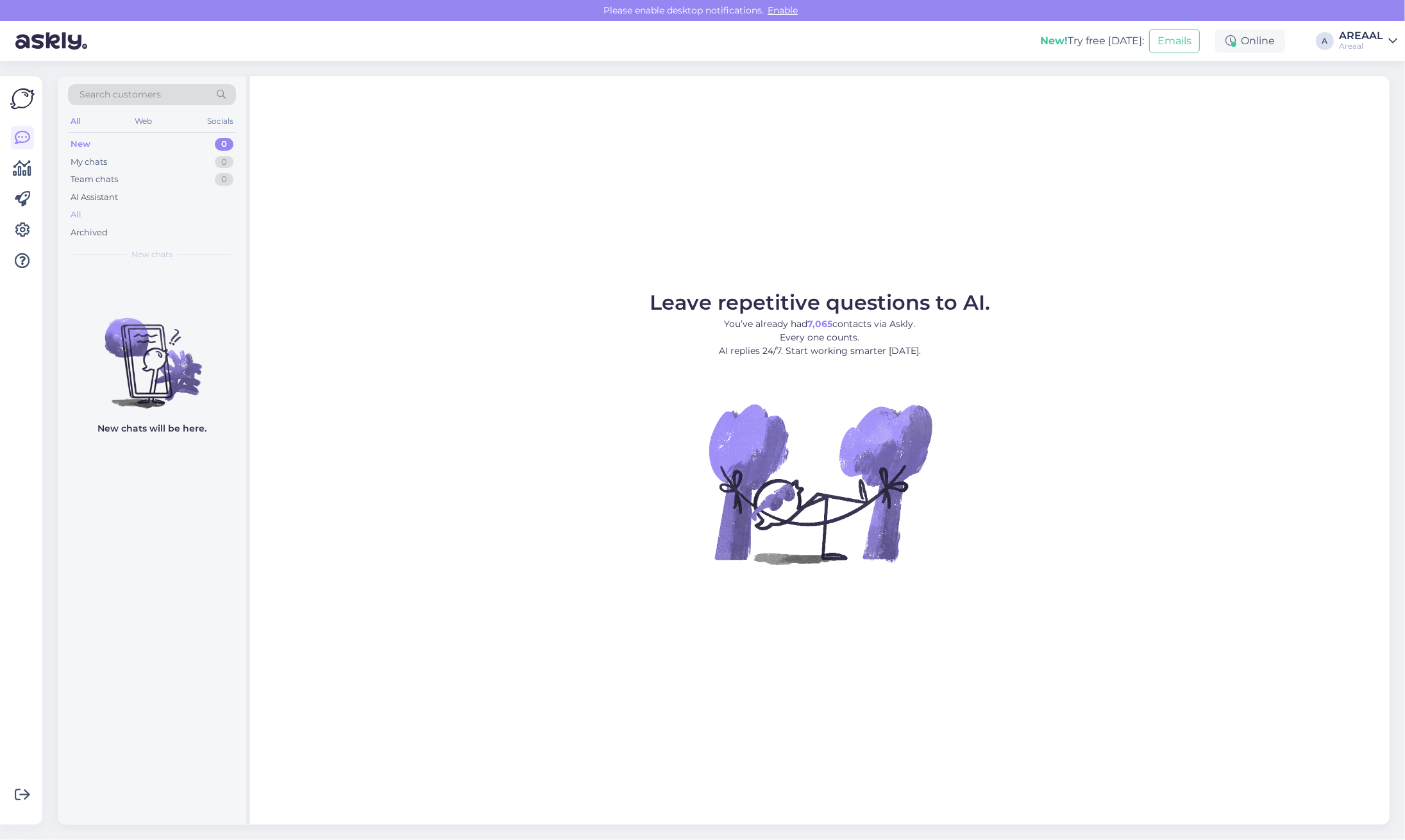
click at [104, 208] on div "All" at bounding box center [152, 215] width 168 height 18
click at [136, 213] on div "All" at bounding box center [152, 215] width 168 height 18
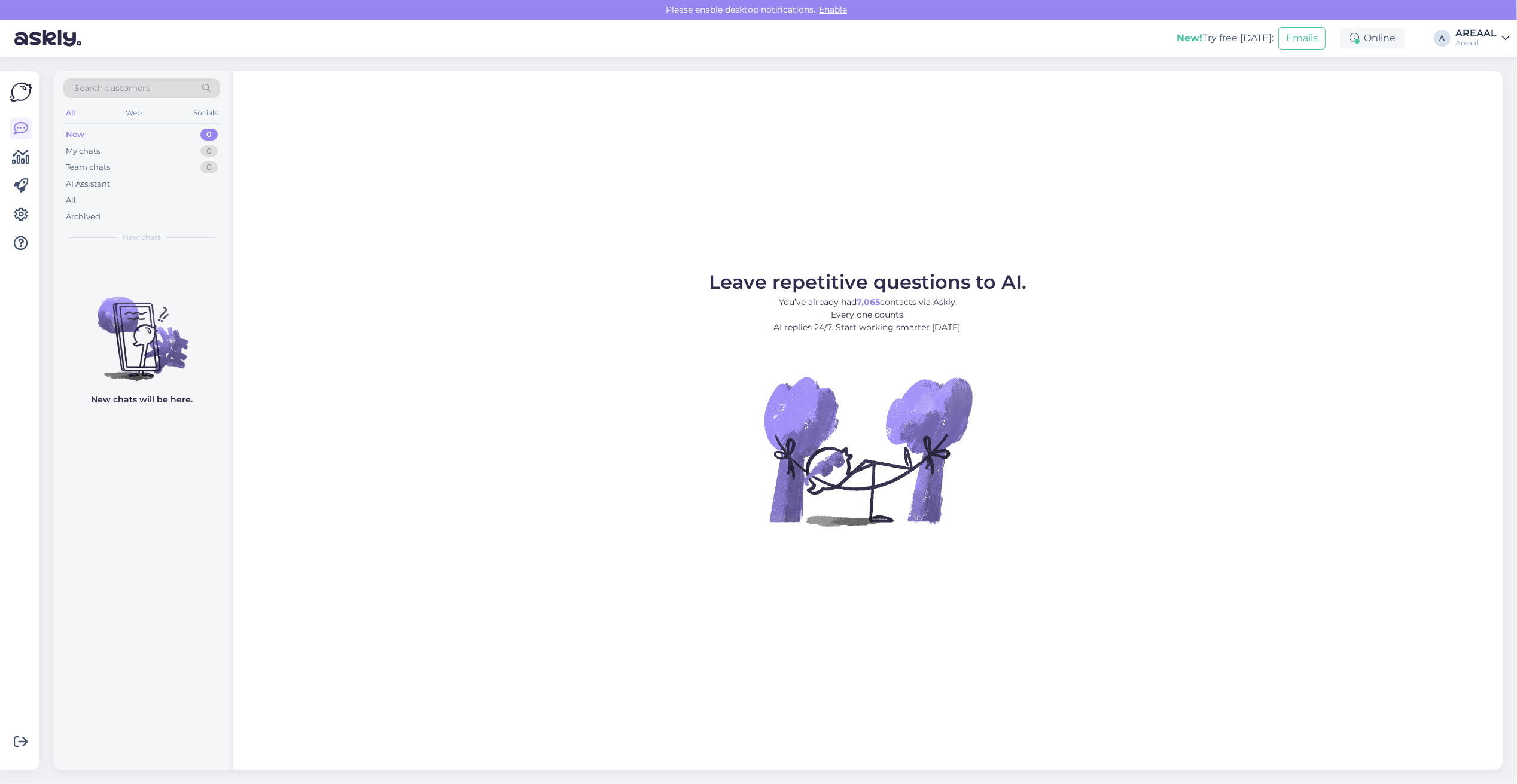
click at [1049, 109] on div "Leave repetitive questions to AI. You’ve already had 7,065 contacts via Askly. …" at bounding box center [868, 420] width 1270 height 699
click at [159, 206] on div "All" at bounding box center [141, 200] width 157 height 17
click at [828, 237] on div "Leave repetitive questions to AI. You’ve already had 7,065 contacts via Askly. …" at bounding box center [868, 419] width 1270 height 697
click at [790, 222] on div "Leave repetitive questions to AI. You’ve already had 7,065 contacts via Askly. …" at bounding box center [868, 419] width 1270 height 697
click at [799, 230] on div "Leave repetitive questions to AI. You’ve already had 7,065 contacts via Askly. …" at bounding box center [868, 419] width 1270 height 697
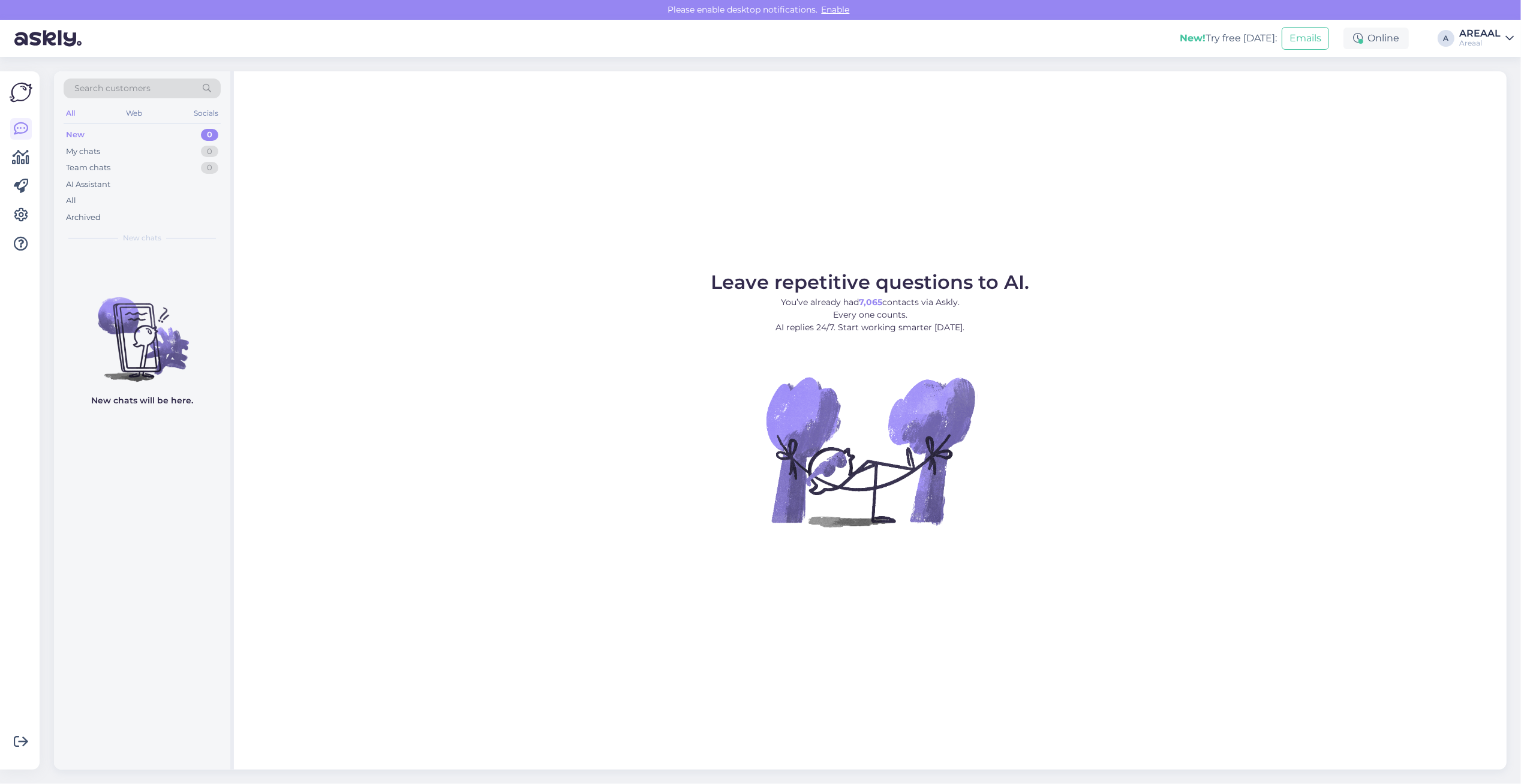
drag, startPoint x: 989, startPoint y: 205, endPoint x: 840, endPoint y: 123, distance: 170.1
click at [989, 205] on div "Leave repetitive questions to AI. You’ve already had 7,065 contacts via Askly. …" at bounding box center [870, 420] width 1273 height 699
click at [174, 203] on div "All" at bounding box center [142, 201] width 157 height 17
